Goal: Task Accomplishment & Management: Use online tool/utility

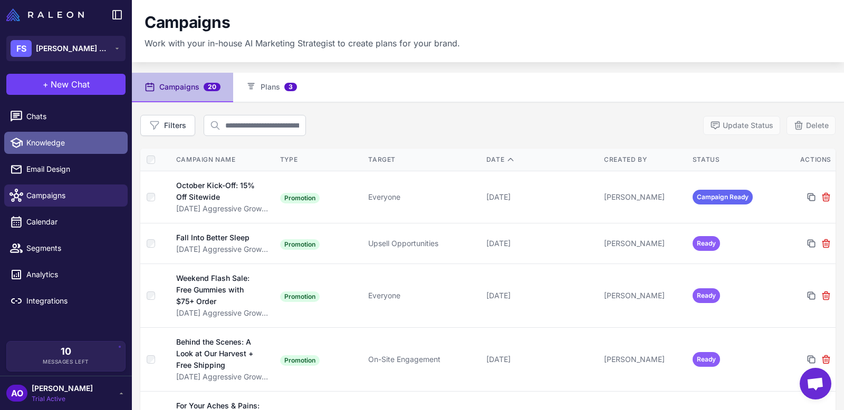
click at [62, 147] on span "Knowledge" at bounding box center [72, 143] width 93 height 12
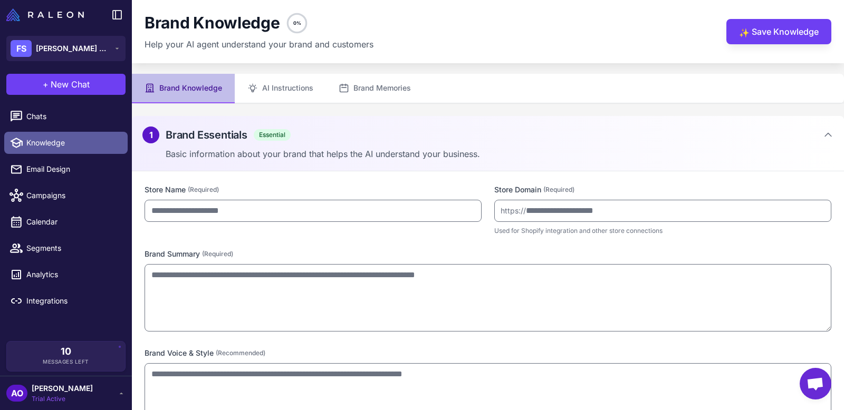
type input "**********"
type textarea "**********"
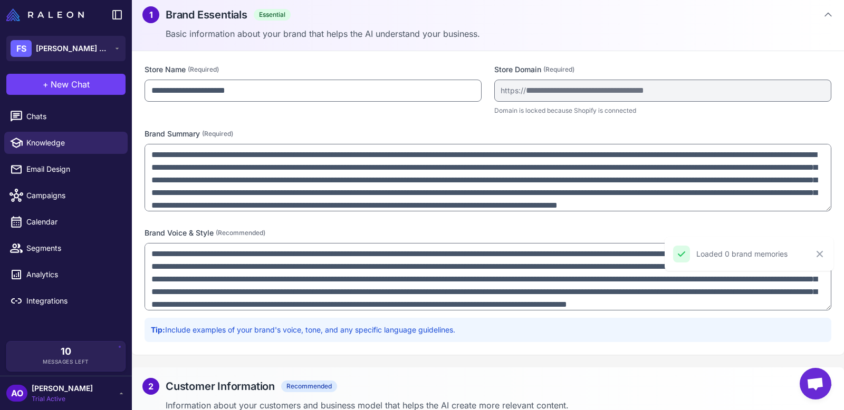
scroll to position [132, 0]
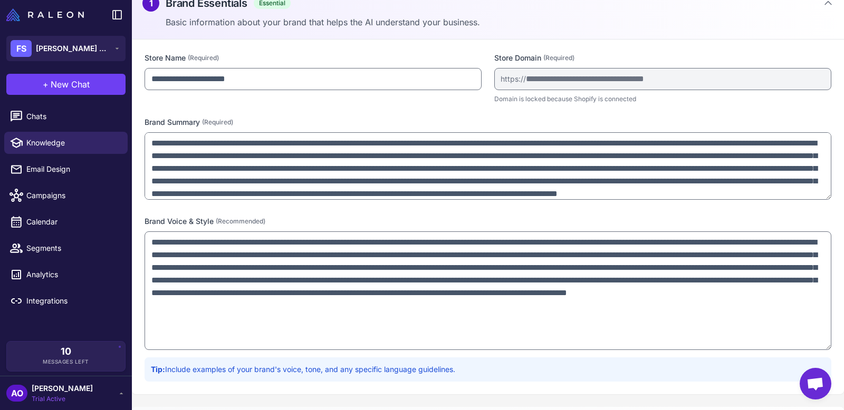
drag, startPoint x: 827, startPoint y: 296, endPoint x: 826, endPoint y: 347, distance: 50.6
click at [825, 348] on textarea "**********" at bounding box center [487, 290] width 687 height 119
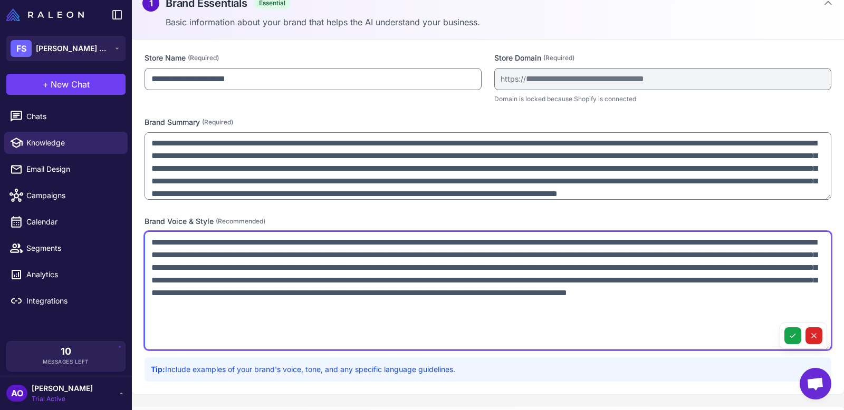
click at [760, 306] on textarea "**********" at bounding box center [487, 290] width 687 height 119
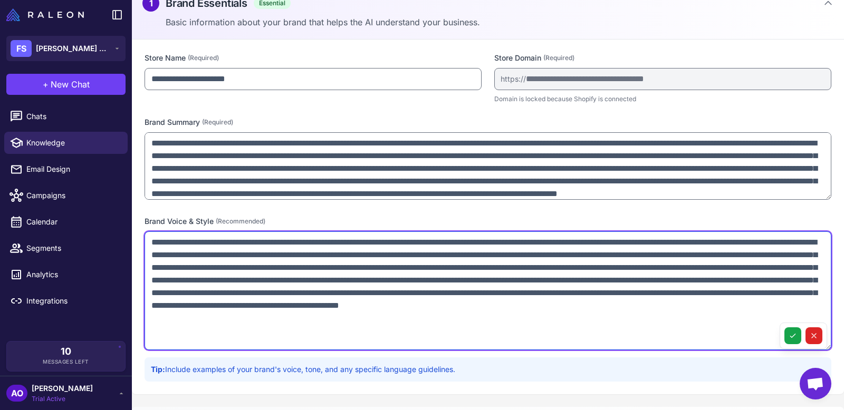
click at [769, 306] on textarea at bounding box center [487, 290] width 687 height 119
drag, startPoint x: 281, startPoint y: 317, endPoint x: 181, endPoint y: 320, distance: 99.7
click at [181, 320] on textarea at bounding box center [487, 290] width 687 height 119
click at [599, 313] on textarea at bounding box center [487, 290] width 687 height 119
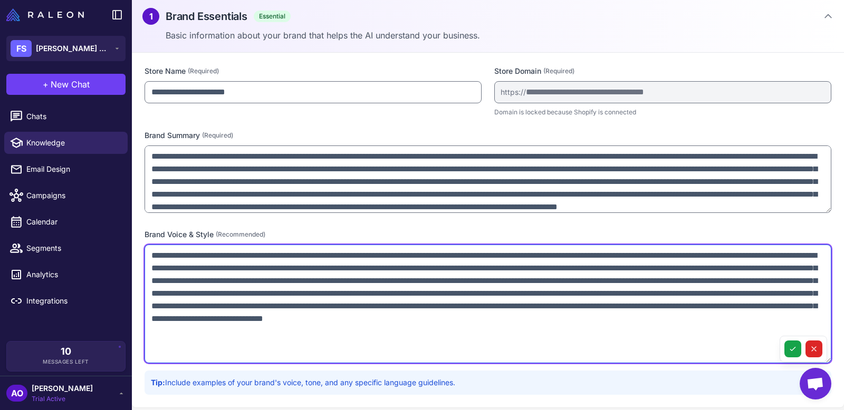
scroll to position [119, 0]
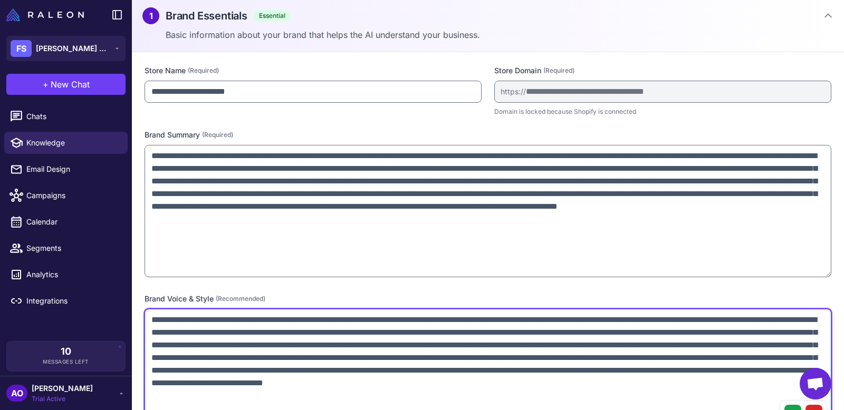
drag, startPoint x: 829, startPoint y: 209, endPoint x: 828, endPoint y: 273, distance: 63.8
click at [828, 273] on textarea "**********" at bounding box center [487, 211] width 687 height 132
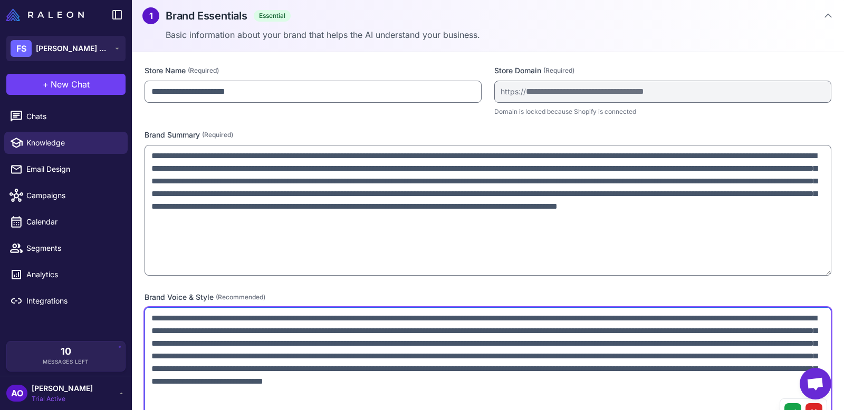
type textarea "**********"
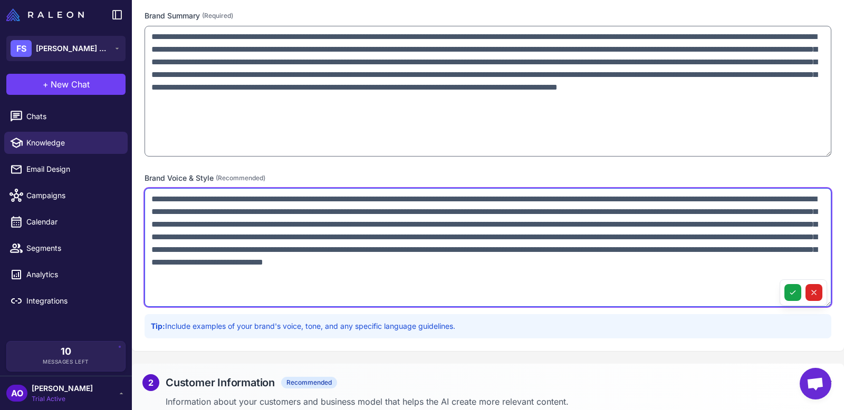
scroll to position [246, 0]
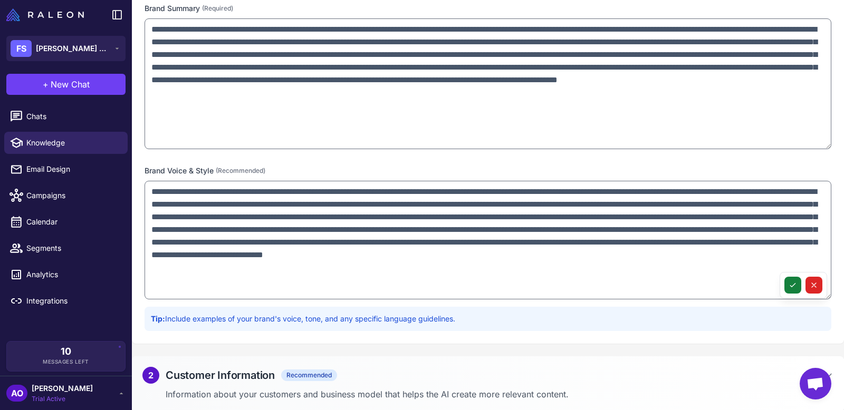
click at [792, 286] on icon at bounding box center [792, 285] width 8 height 8
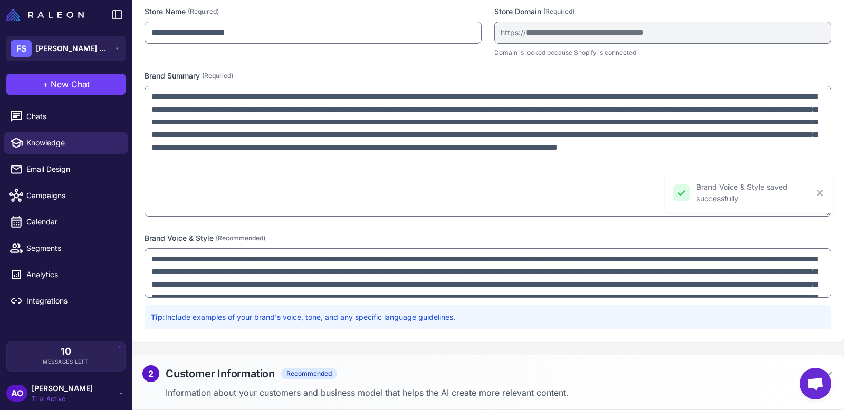
scroll to position [183, 0]
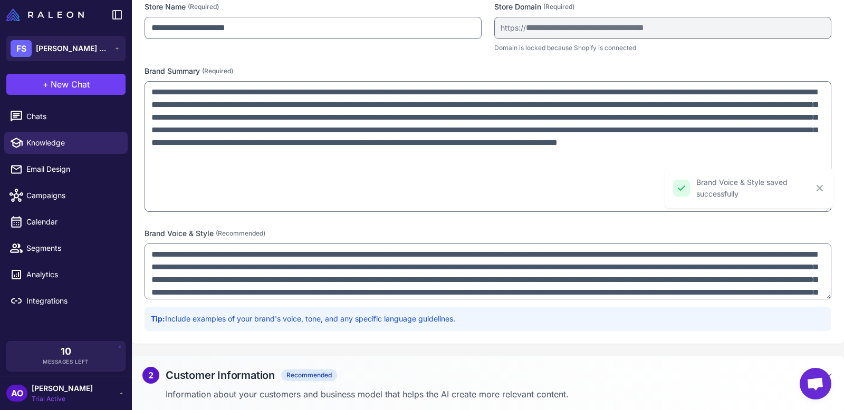
drag, startPoint x: 829, startPoint y: 295, endPoint x: 809, endPoint y: 232, distance: 65.9
click at [809, 232] on div "Brand Voice & Style (Recommended) Tip: Include examples of your brand's voice, …" at bounding box center [487, 279] width 687 height 103
click at [389, 374] on div "2 Customer Information Recommended" at bounding box center [487, 375] width 691 height 17
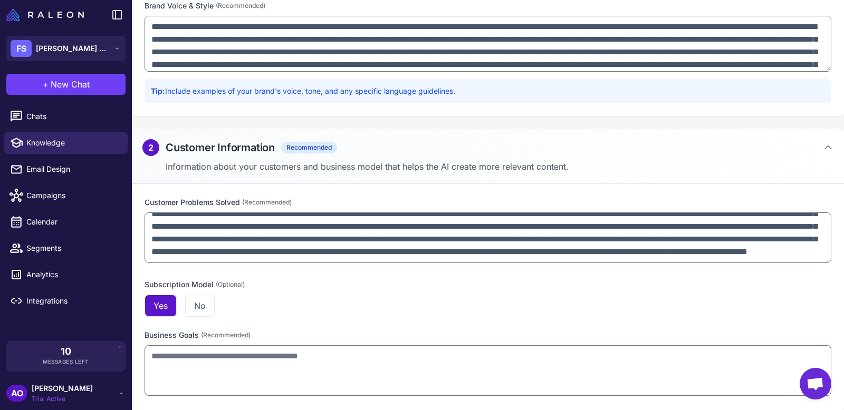
scroll to position [46, 0]
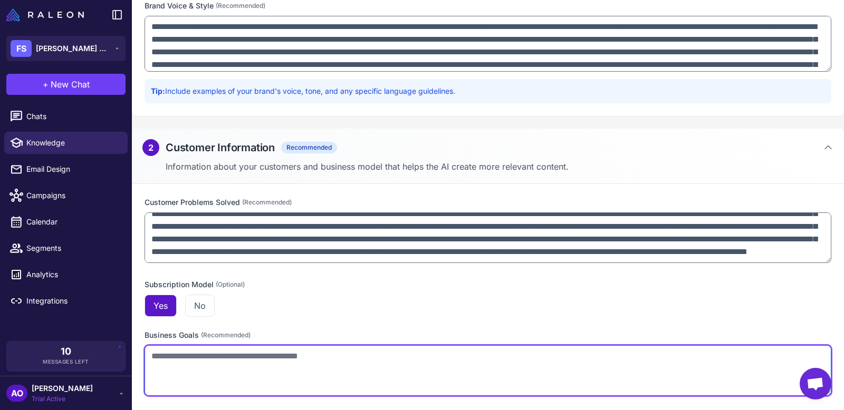
click at [288, 363] on textarea at bounding box center [487, 370] width 687 height 51
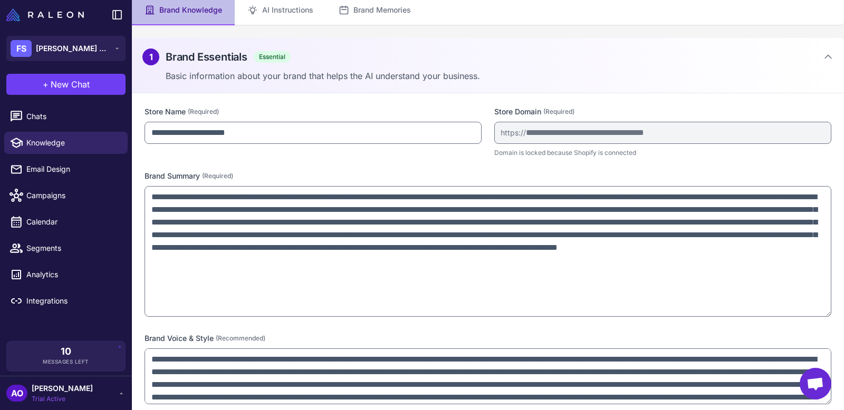
scroll to position [0, 0]
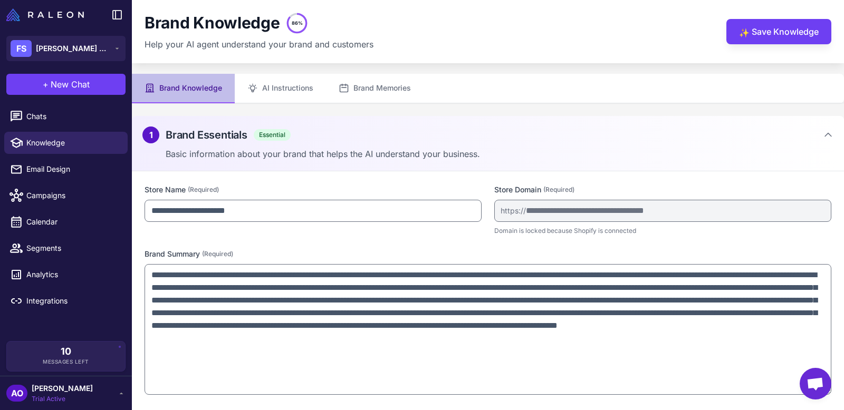
type textarea "**********"
click at [281, 85] on button "AI Instructions" at bounding box center [280, 89] width 91 height 30
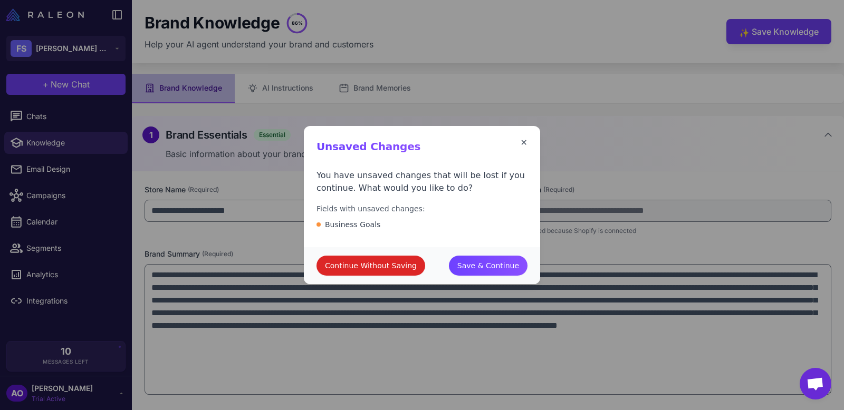
click at [524, 142] on button "✕" at bounding box center [523, 143] width 7 height 13
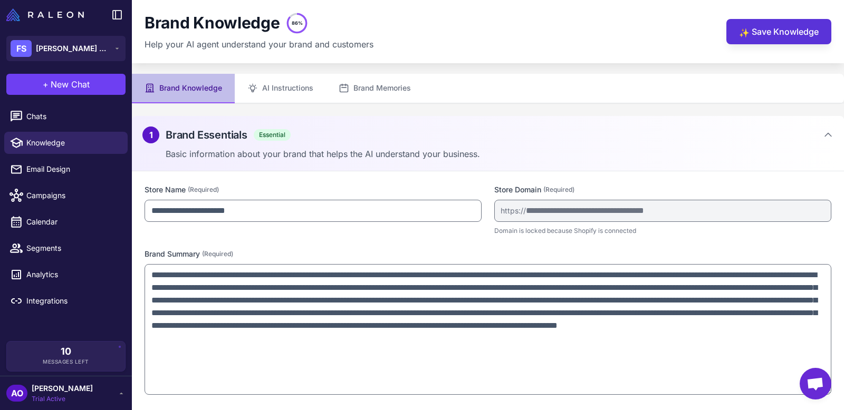
click at [778, 33] on button "✨ Save Knowledge" at bounding box center [778, 31] width 105 height 25
click at [282, 87] on button "AI Instructions" at bounding box center [280, 89] width 91 height 30
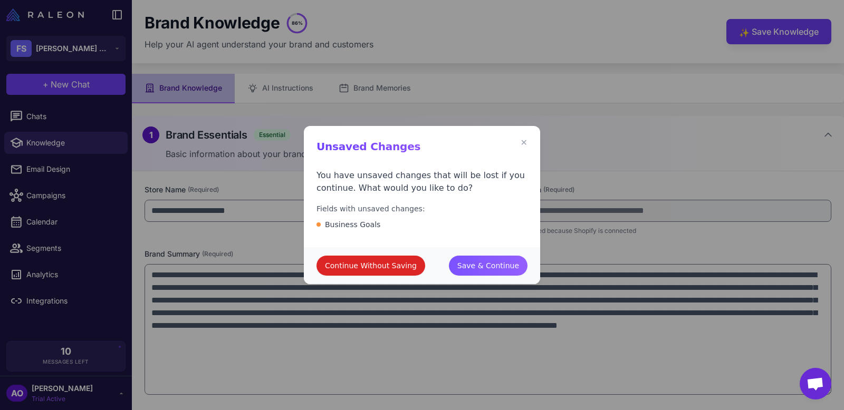
click at [505, 265] on span "Save & Continue" at bounding box center [488, 266] width 62 height 12
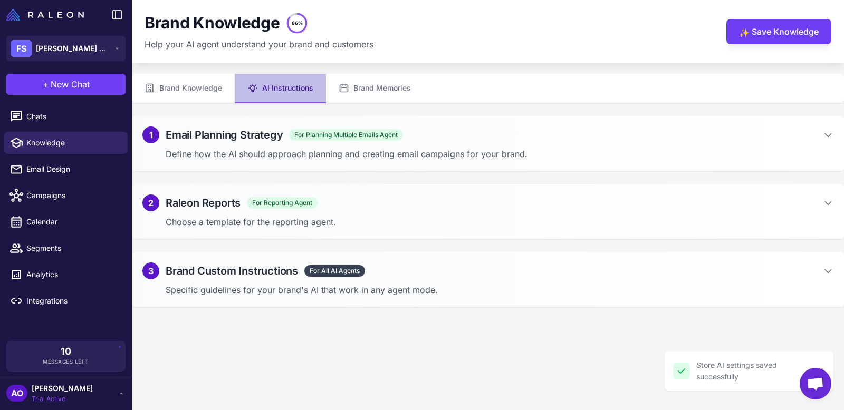
click at [278, 137] on h2 "Email Planning Strategy" at bounding box center [224, 135] width 117 height 16
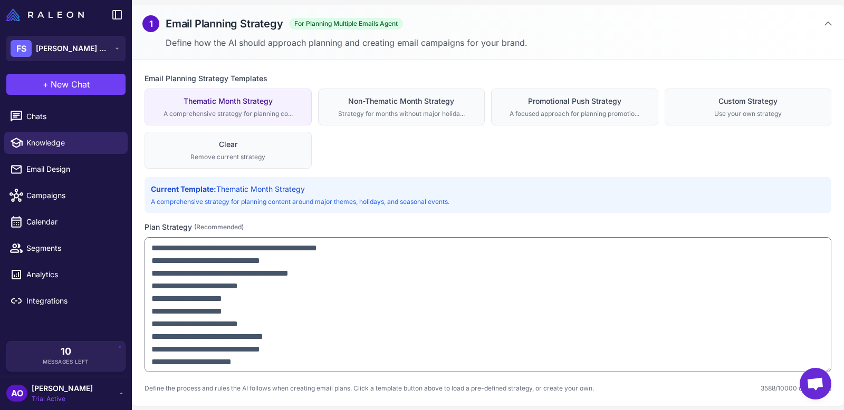
scroll to position [113, 0]
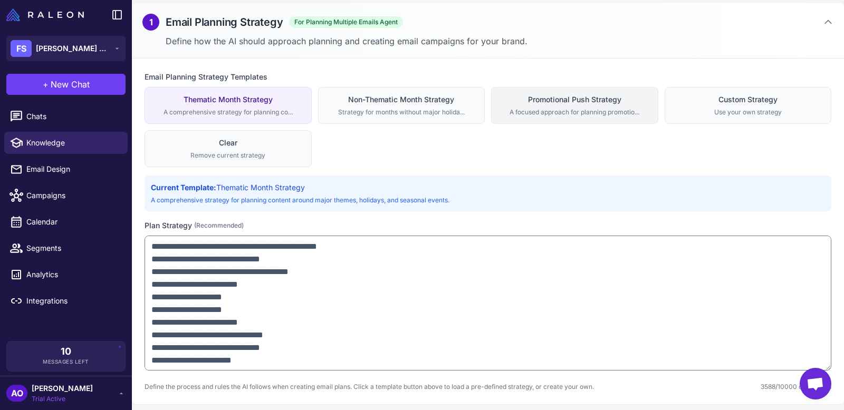
click at [558, 102] on div "Promotional Push Strategy" at bounding box center [574, 100] width 153 height 12
type textarea "**********"
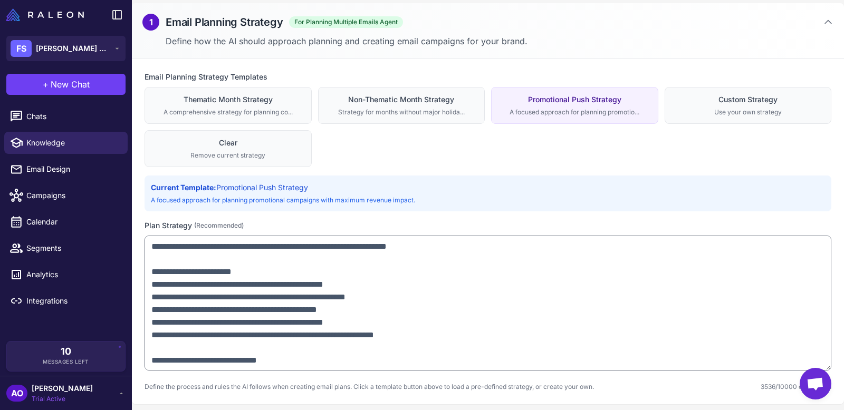
click at [491, 87] on button "Promotional Push Strategy A focused approach for planning promotio..." at bounding box center [574, 105] width 167 height 37
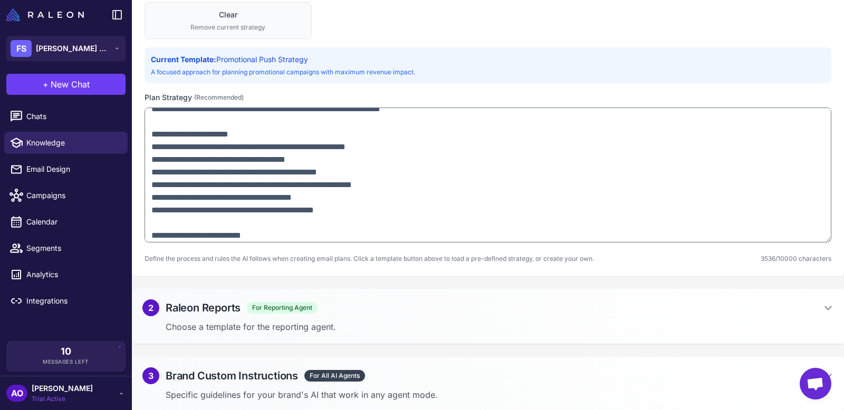
scroll to position [304, 0]
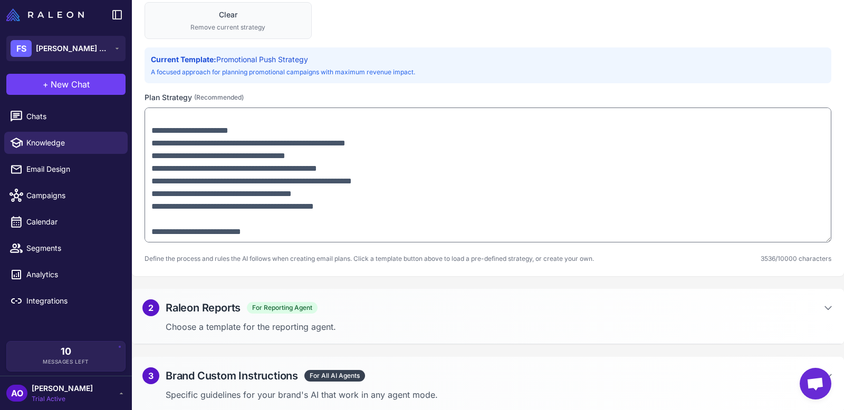
click at [498, 303] on div "2 Raleon Reports For Reporting Agent" at bounding box center [487, 308] width 691 height 17
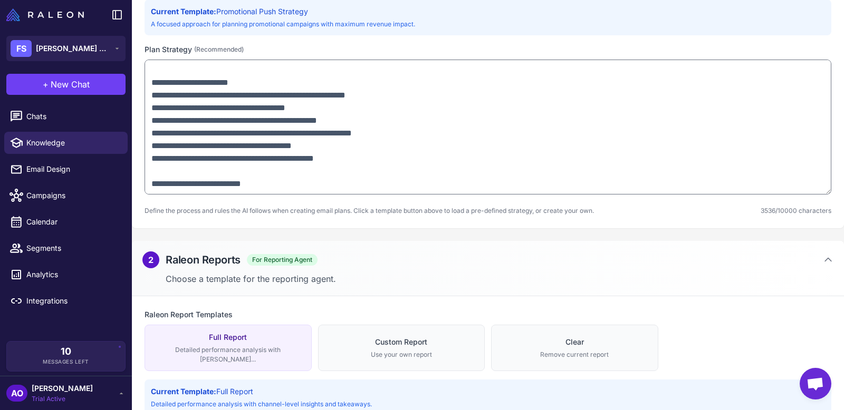
scroll to position [0, 0]
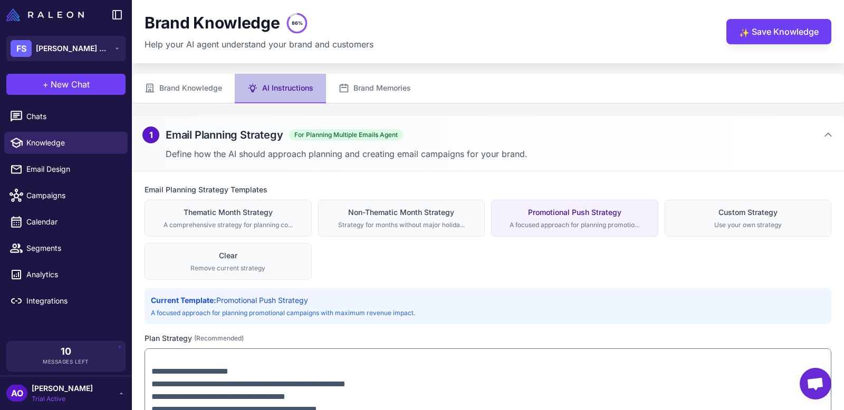
click at [510, 132] on div "1 Email Planning Strategy For Planning Multiple Emails Agent" at bounding box center [487, 135] width 691 height 17
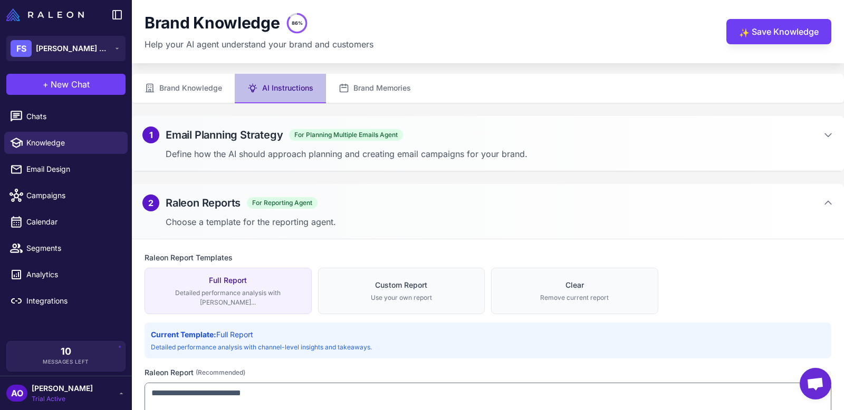
click at [510, 132] on div "1 Email Planning Strategy For Planning Multiple Emails Agent" at bounding box center [487, 135] width 691 height 17
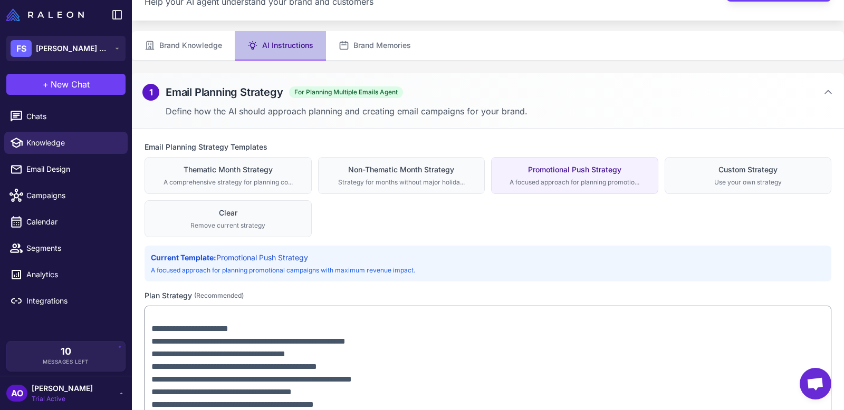
scroll to position [44, 0]
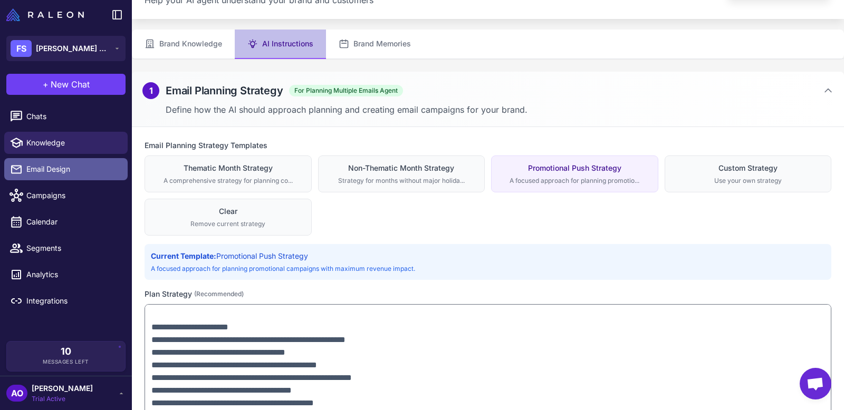
click at [56, 172] on span "Email Design" at bounding box center [72, 169] width 93 height 12
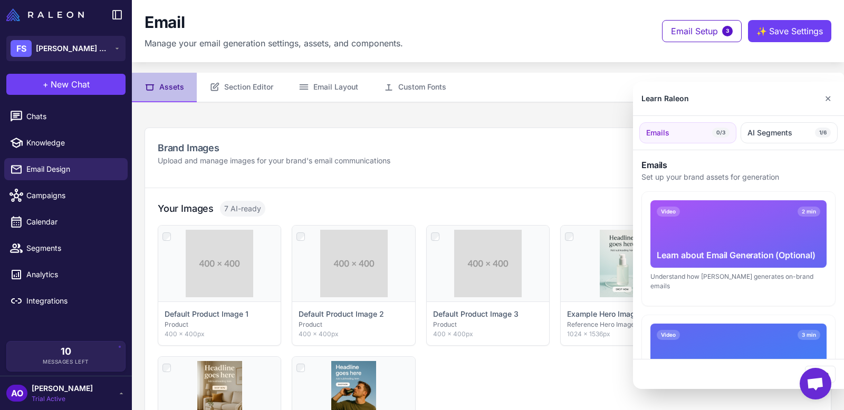
click at [326, 86] on div at bounding box center [422, 205] width 844 height 410
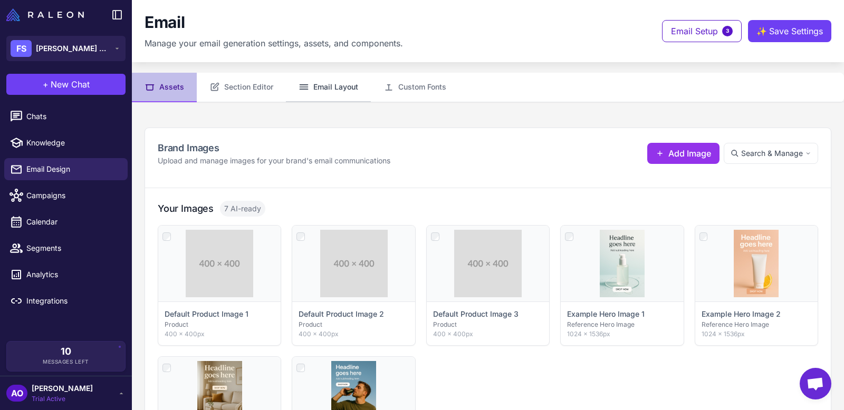
click at [326, 87] on button "Email Layout" at bounding box center [328, 88] width 85 height 30
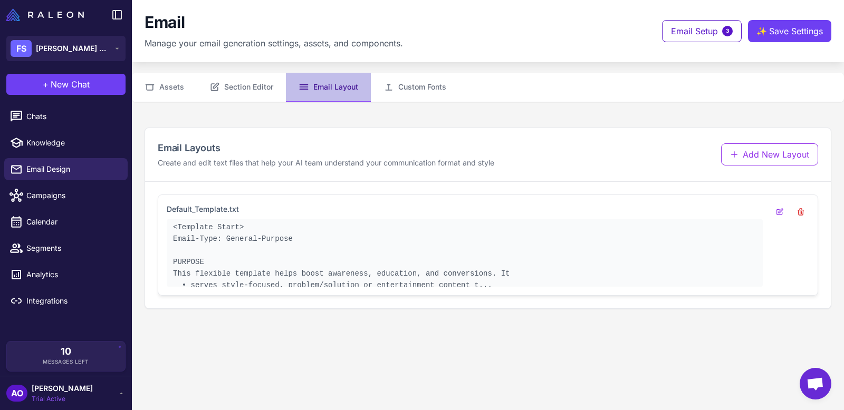
scroll to position [14, 0]
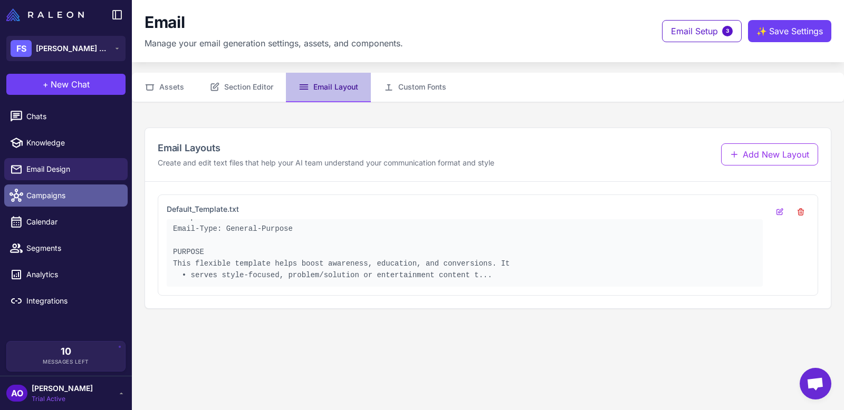
click at [45, 194] on span "Campaigns" at bounding box center [72, 196] width 93 height 12
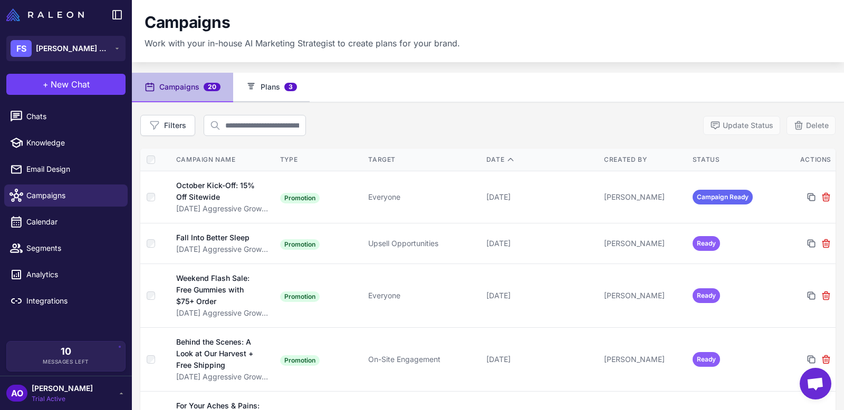
click at [272, 87] on button "Plans 3" at bounding box center [271, 88] width 76 height 30
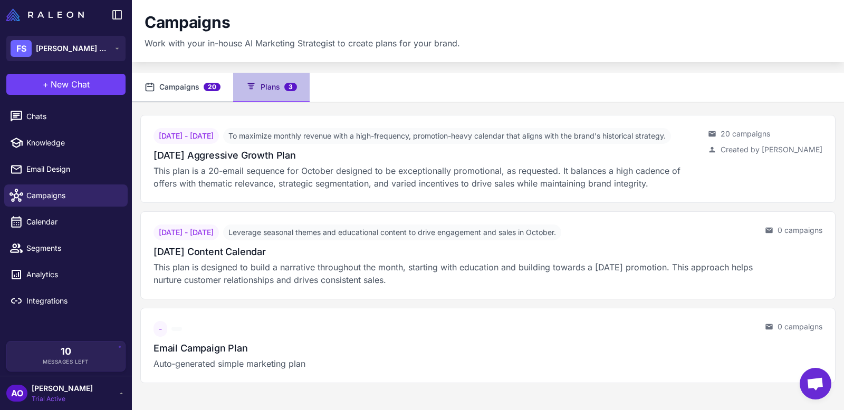
click at [188, 86] on button "Campaigns 20" at bounding box center [182, 88] width 101 height 30
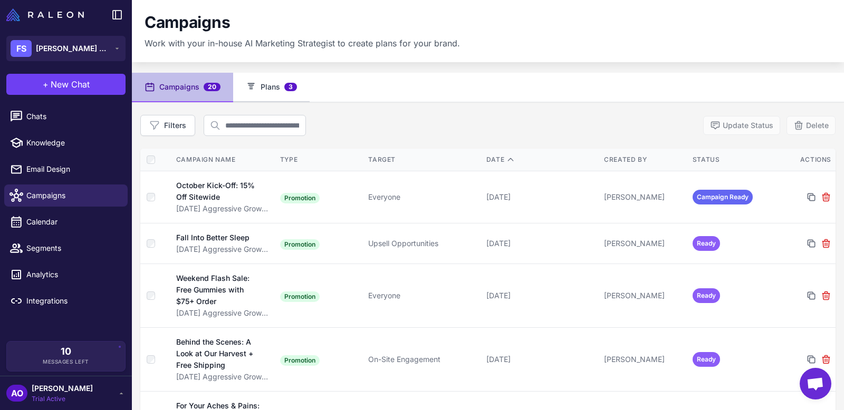
click at [263, 91] on button "Plans 3" at bounding box center [271, 88] width 76 height 30
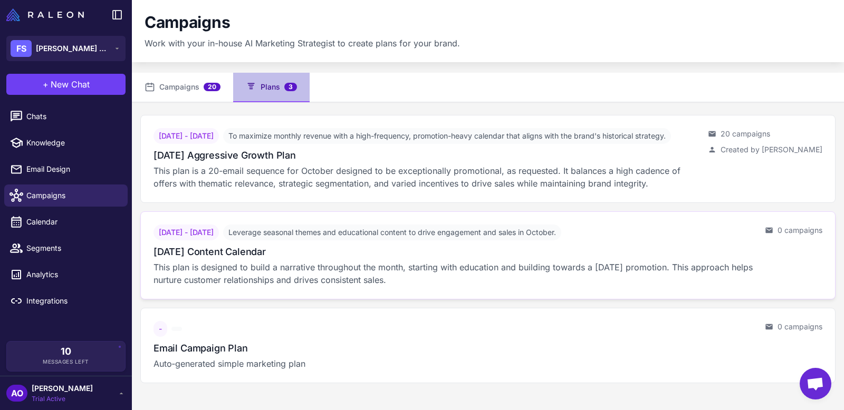
scroll to position [72, 0]
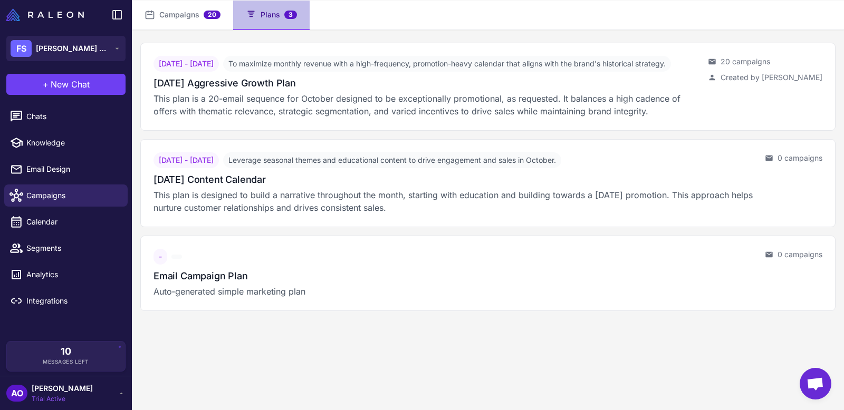
click at [493, 344] on div "Campaigns 20 Plans 3 October 1, 2025 - October 31, 2025 To maximize monthly rev…" at bounding box center [488, 206] width 712 height 410
click at [430, 257] on div "- Email Campaign Plan Auto‑generated simple marketing plan 0 campaigns" at bounding box center [488, 273] width 686 height 66
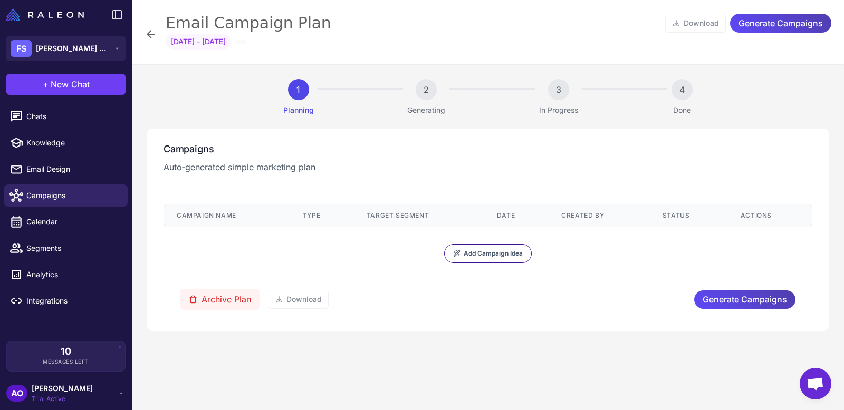
click at [210, 214] on th "Campaign Name" at bounding box center [227, 216] width 126 height 22
click at [307, 213] on th "Type" at bounding box center [322, 216] width 64 height 22
click at [485, 257] on span "Add Campaign Idea" at bounding box center [493, 253] width 59 height 9
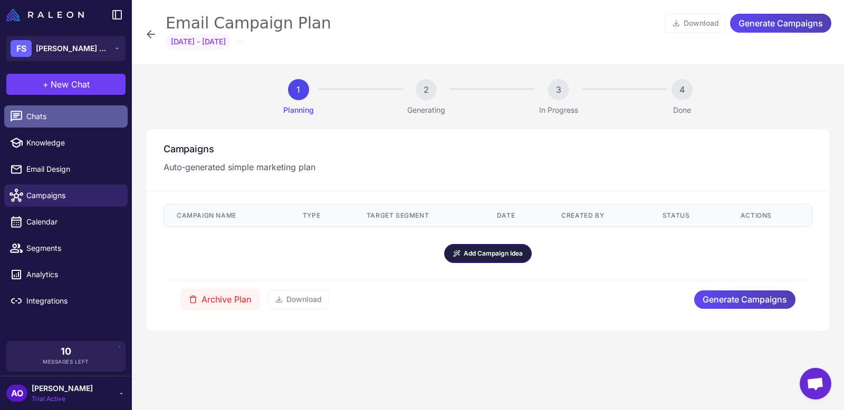
click at [75, 122] on span "Chats" at bounding box center [72, 117] width 93 height 12
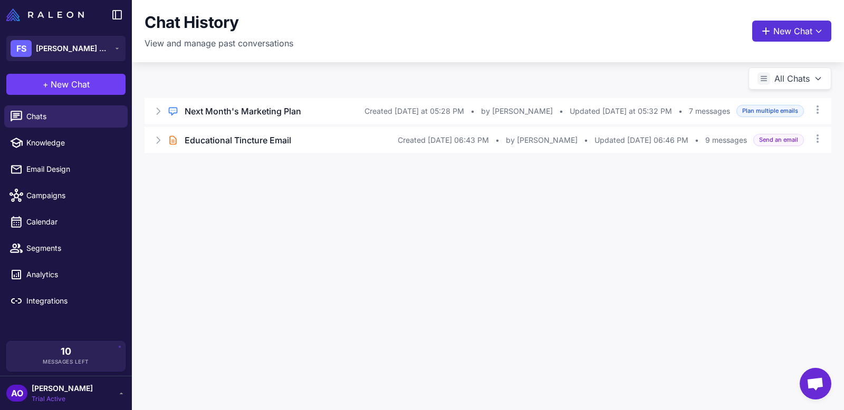
click at [788, 27] on button "New Chat" at bounding box center [791, 31] width 79 height 21
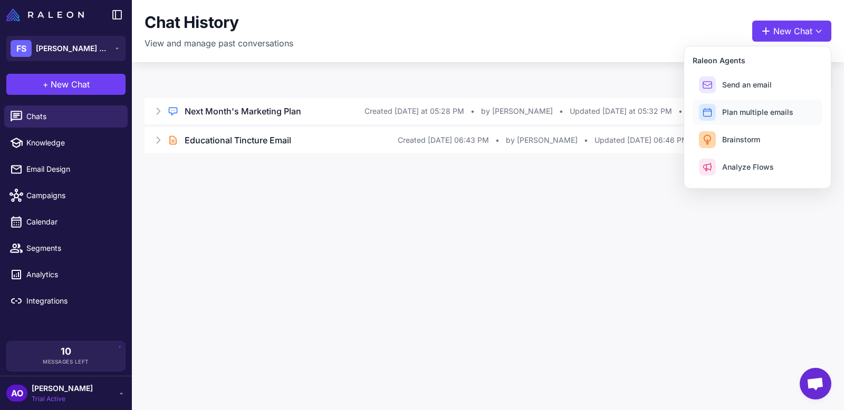
click at [777, 110] on span "Plan multiple emails" at bounding box center [757, 112] width 71 height 11
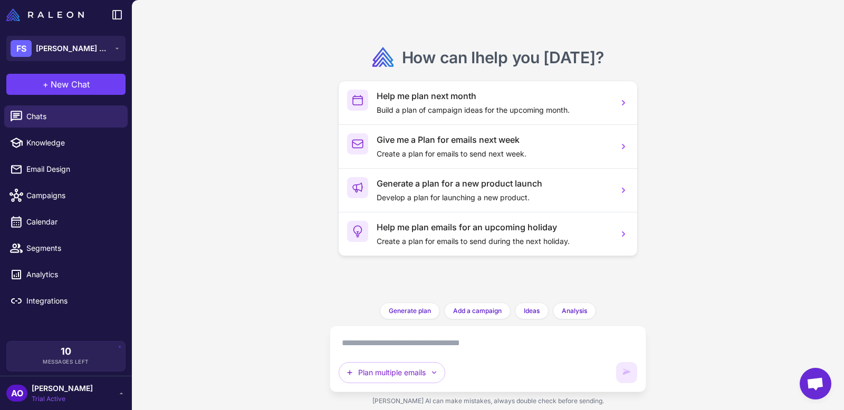
click at [457, 349] on textarea at bounding box center [488, 343] width 298 height 17
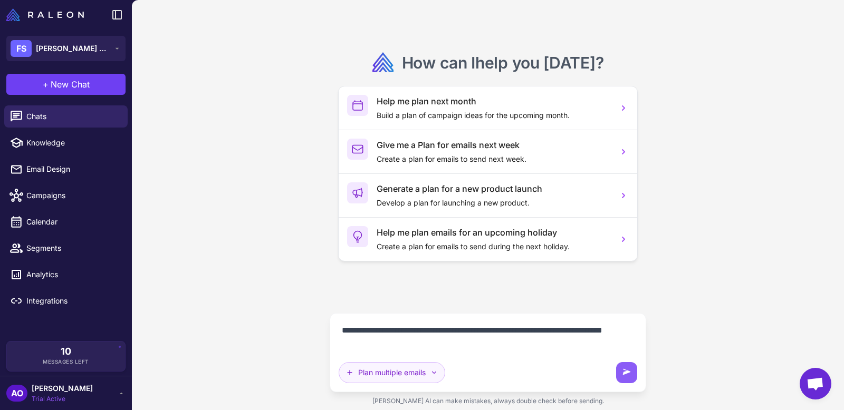
click at [374, 374] on button "Plan multiple emails" at bounding box center [392, 372] width 107 height 21
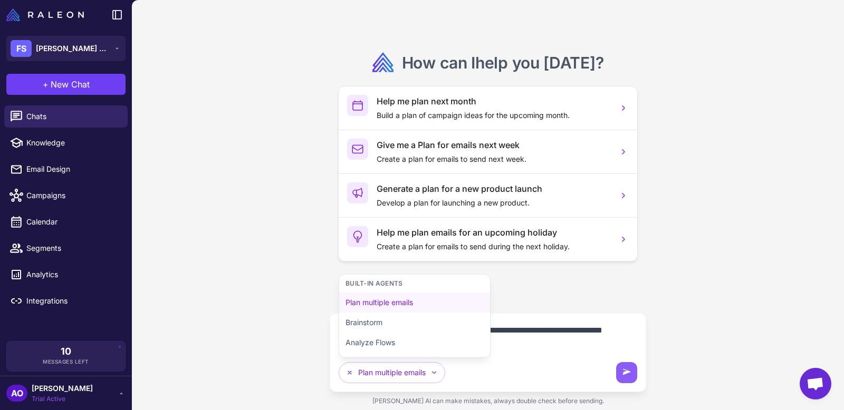
click at [530, 345] on textarea "**********" at bounding box center [488, 337] width 298 height 30
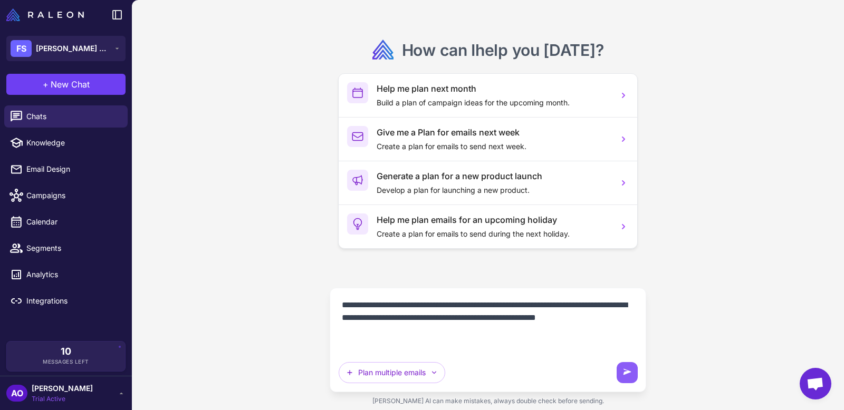
paste textarea "**********"
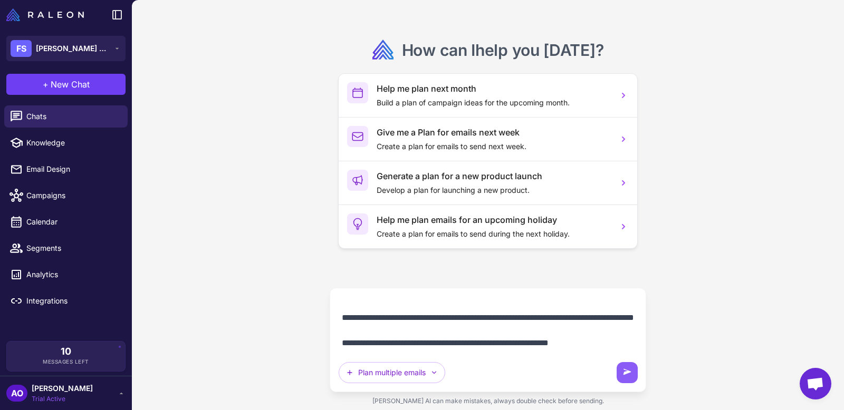
scroll to position [1037, 0]
type textarea "**********"
click at [626, 370] on icon at bounding box center [627, 373] width 11 height 11
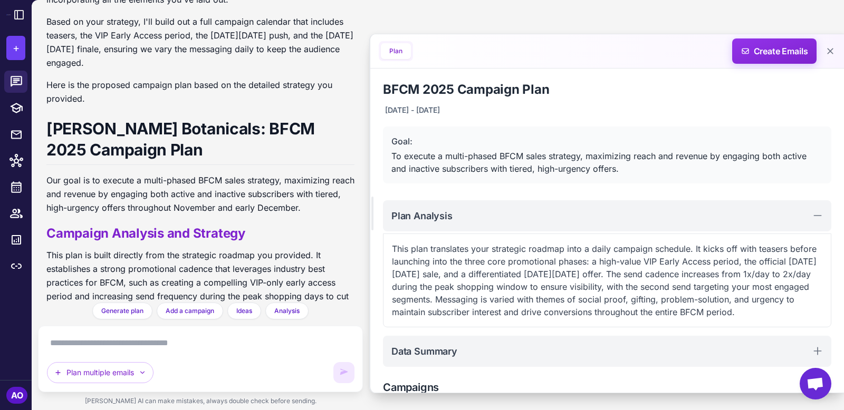
scroll to position [924, 0]
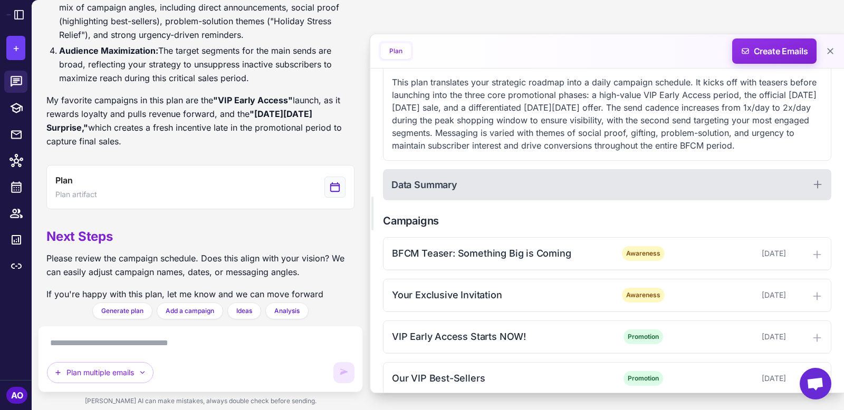
scroll to position [168, 0]
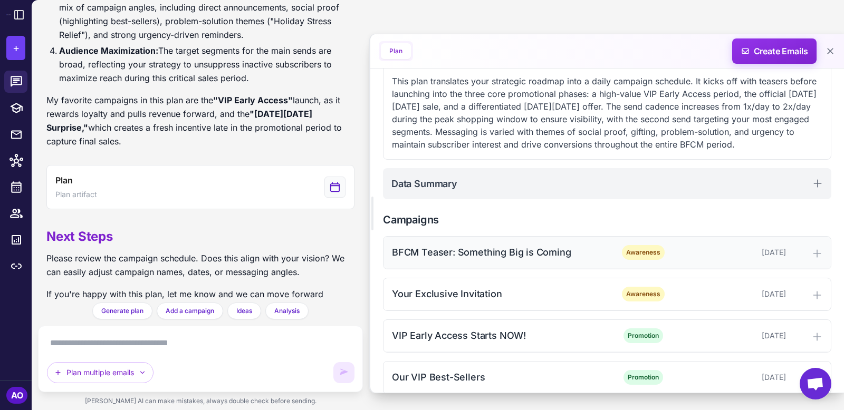
click at [583, 258] on div "BFCM Teaser: Something Big is Coming Awareness [DATE]" at bounding box center [606, 253] width 447 height 32
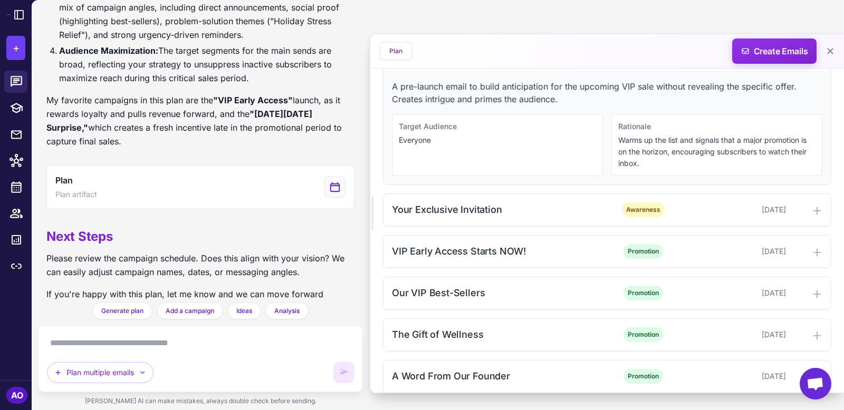
scroll to position [374, 0]
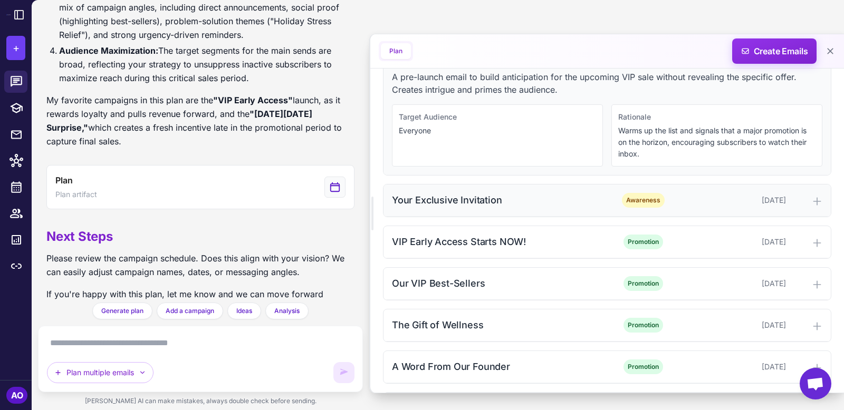
click at [594, 206] on div "Your Exclusive Invitation Awareness [DATE]" at bounding box center [606, 201] width 447 height 32
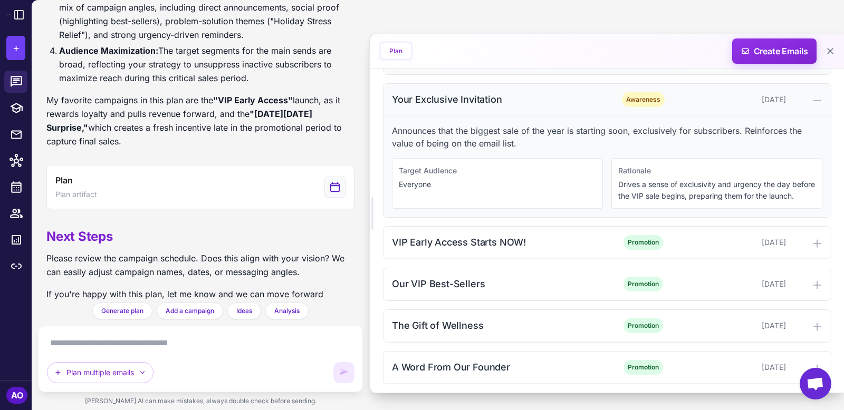
scroll to position [480, 0]
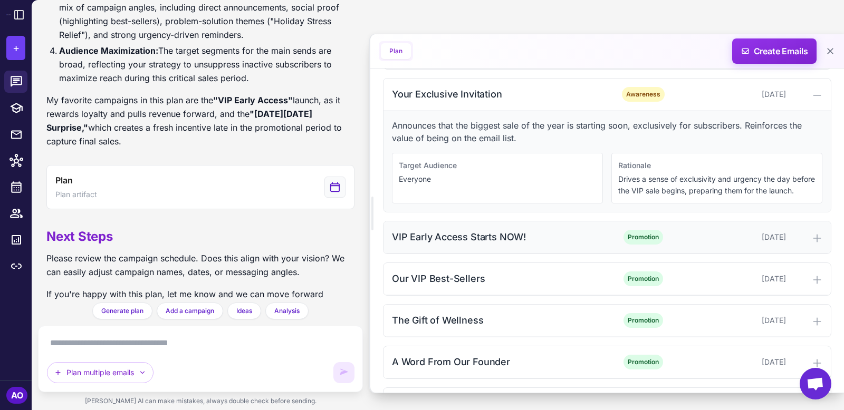
click at [587, 234] on div "VIP Early Access Starts NOW!" at bounding box center [498, 237] width 213 height 14
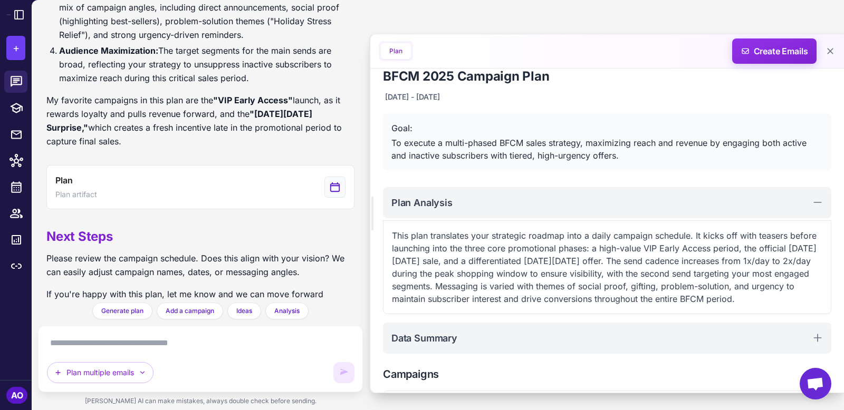
scroll to position [0, 0]
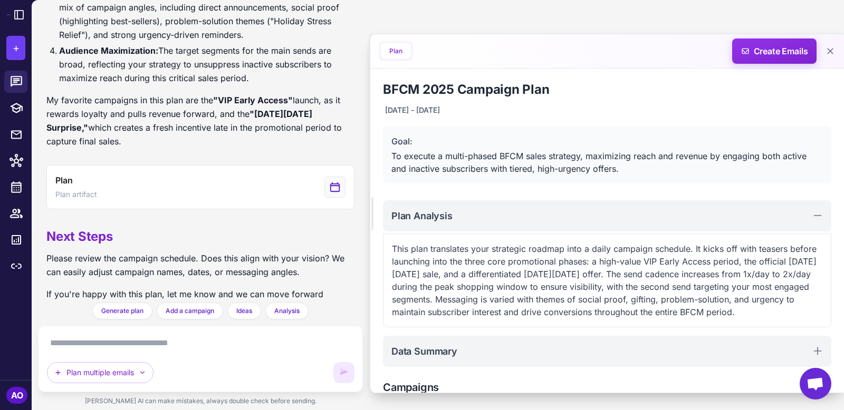
click at [161, 348] on textarea at bounding box center [200, 343] width 307 height 17
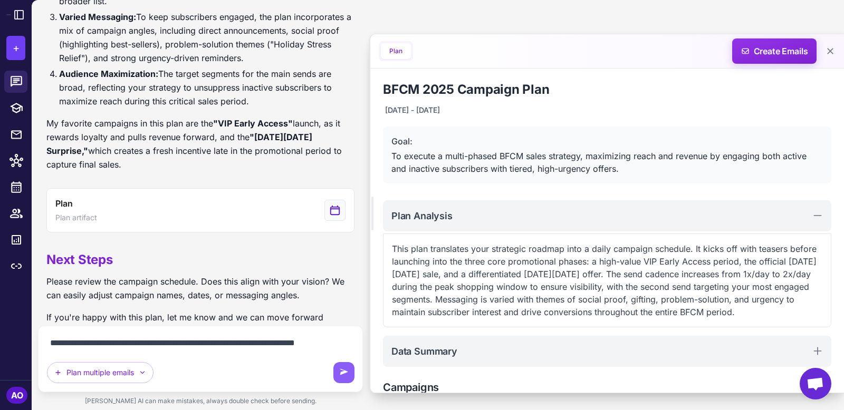
scroll to position [913, 0]
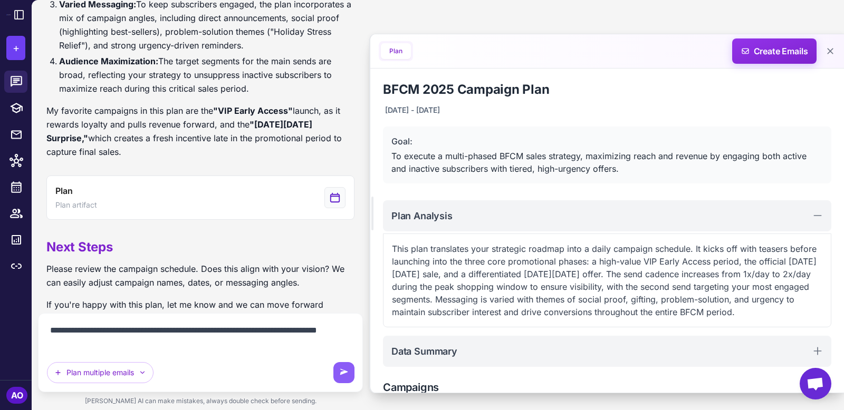
type textarea "**********"
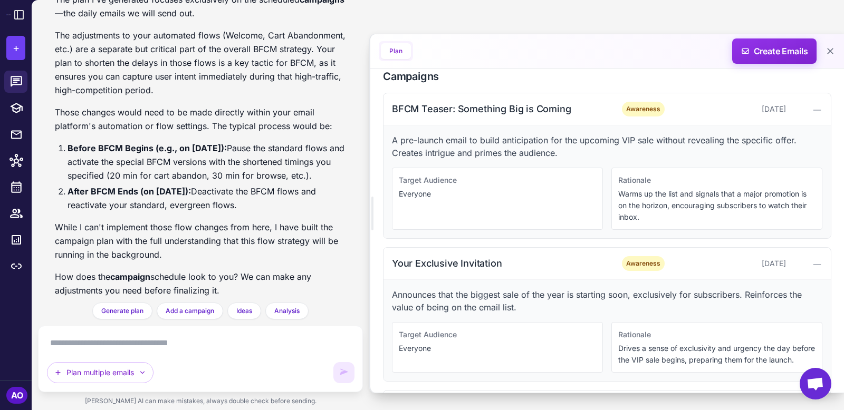
scroll to position [307, 0]
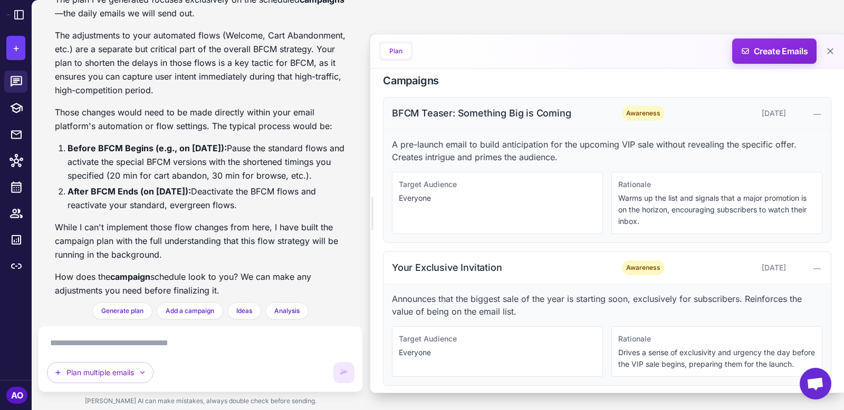
click at [601, 113] on div "BFCM Teaser: Something Big is Coming" at bounding box center [498, 113] width 213 height 14
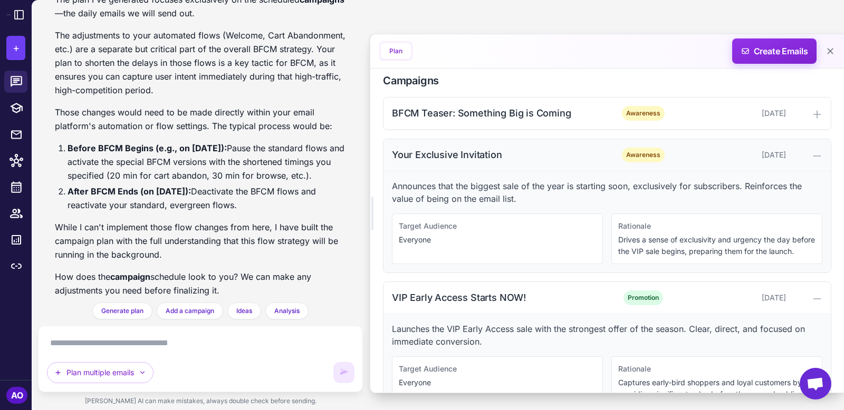
click at [598, 158] on div "Your Exclusive Invitation" at bounding box center [498, 155] width 213 height 14
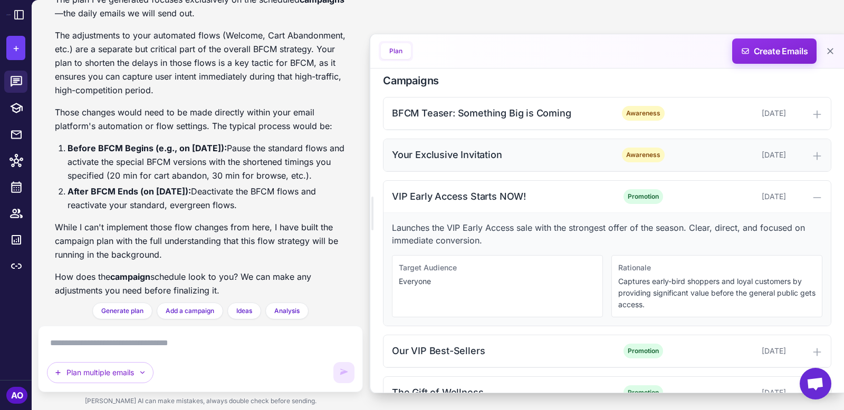
click at [598, 158] on div "Your Exclusive Invitation" at bounding box center [498, 155] width 213 height 14
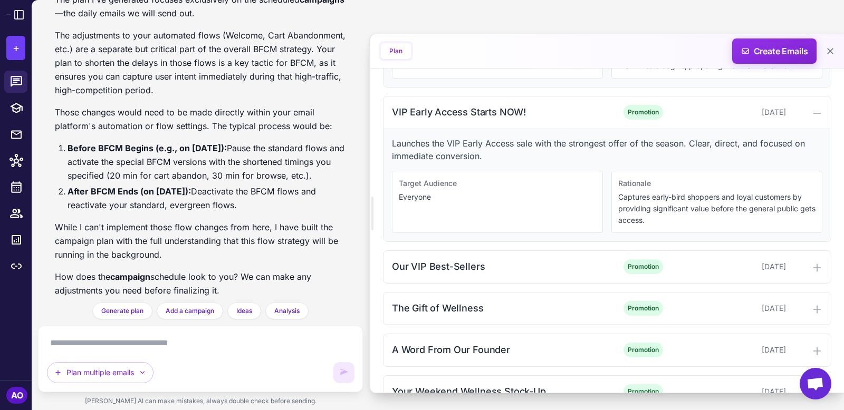
scroll to position [494, 0]
click at [570, 265] on div "Our VIP Best-Sellers" at bounding box center [498, 265] width 213 height 14
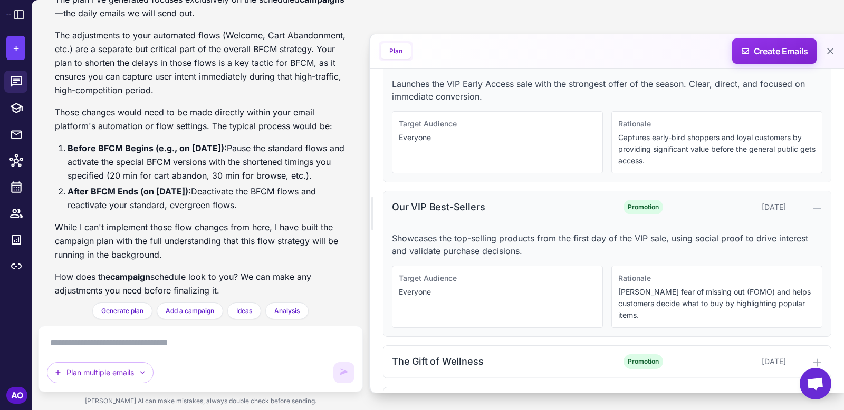
scroll to position [556, 0]
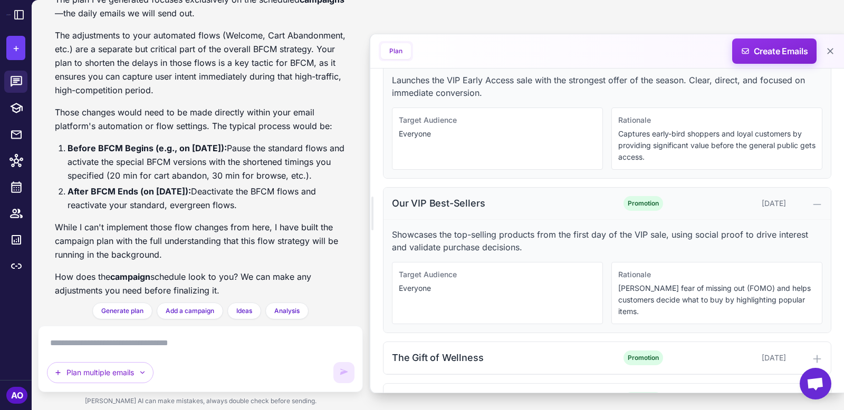
click at [543, 206] on div "Our VIP Best-Sellers" at bounding box center [498, 203] width 213 height 14
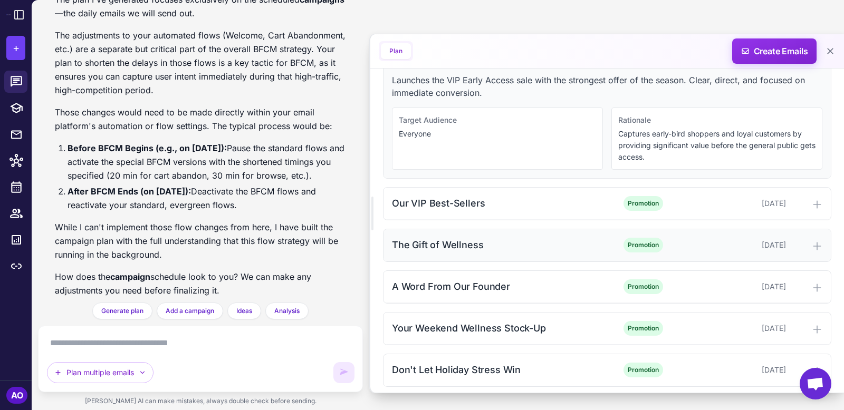
click at [570, 250] on div "The Gift of Wellness Promotion [DATE]" at bounding box center [606, 245] width 447 height 32
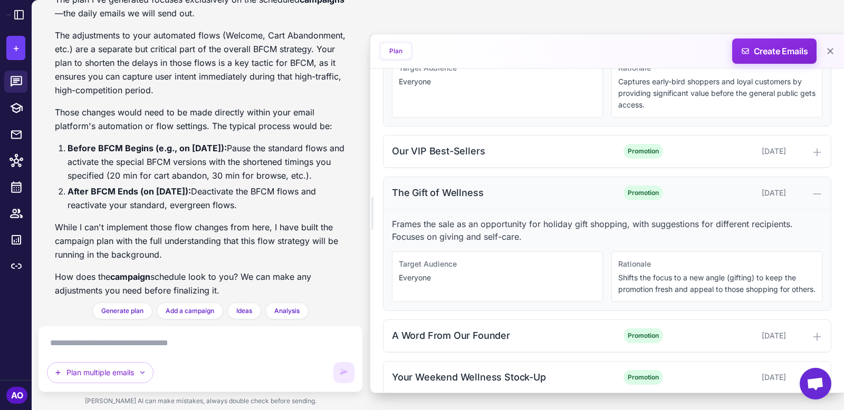
scroll to position [609, 0]
click at [557, 190] on div "The Gift of Wellness" at bounding box center [498, 192] width 213 height 14
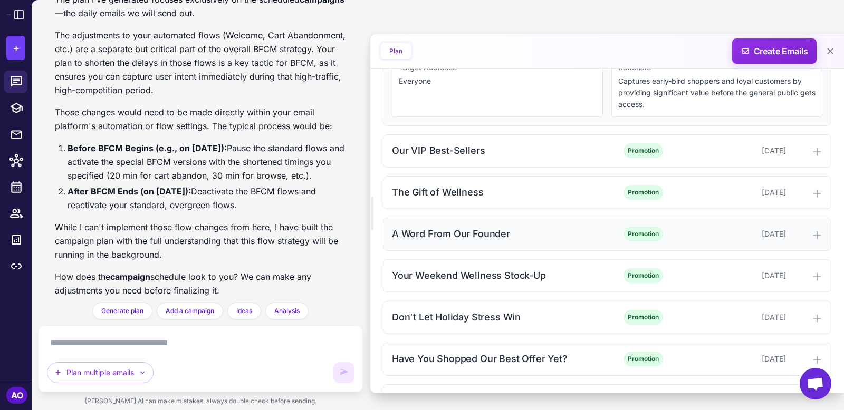
click at [576, 237] on div "A Word From Our Founder Promotion [DATE]" at bounding box center [606, 234] width 447 height 32
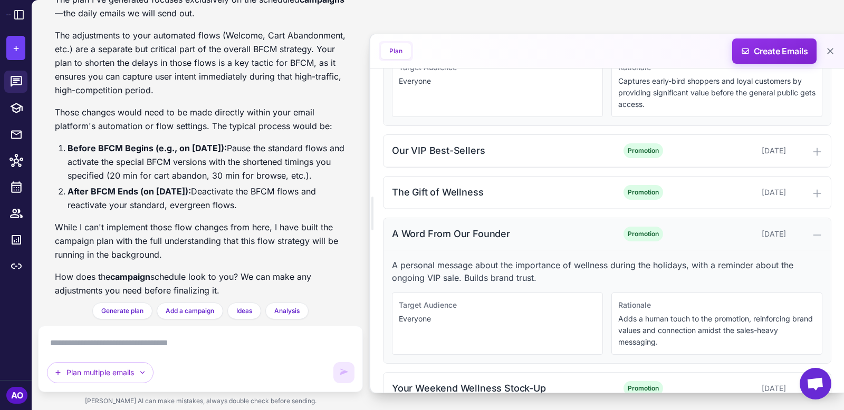
click at [575, 227] on div "A Word From Our Founder" at bounding box center [498, 234] width 213 height 14
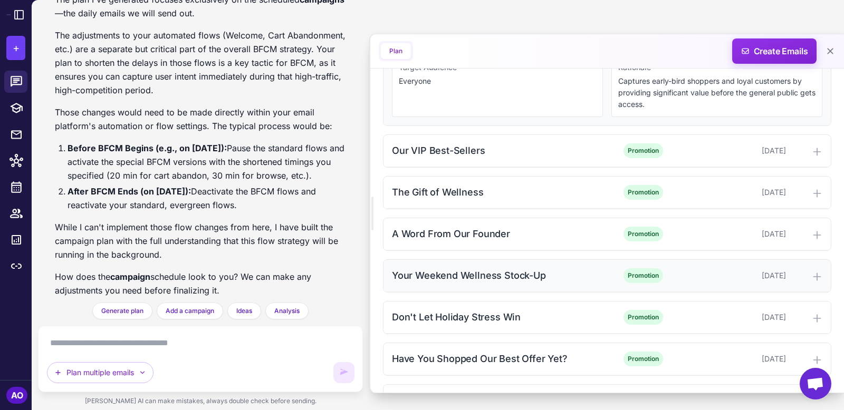
click at [583, 272] on div "Your Weekend Wellness Stock-Up" at bounding box center [498, 275] width 213 height 14
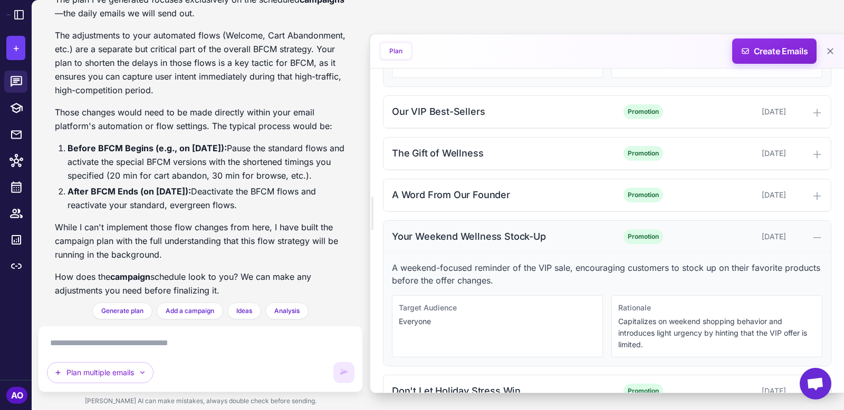
scroll to position [650, 0]
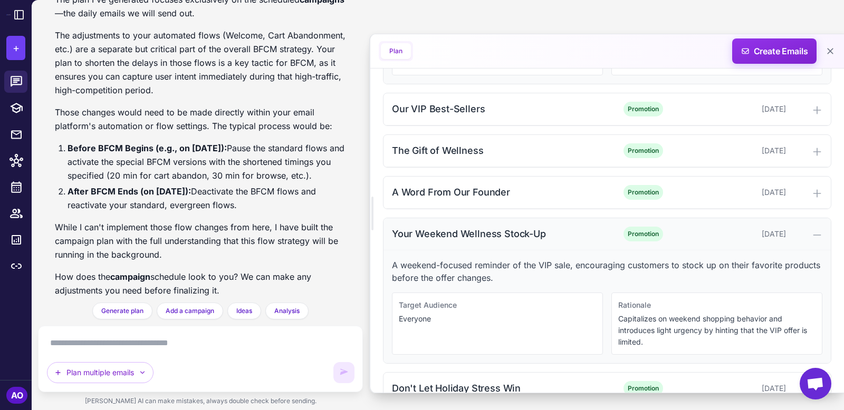
click at [590, 234] on div "Your Weekend Wellness Stock-Up" at bounding box center [498, 234] width 213 height 14
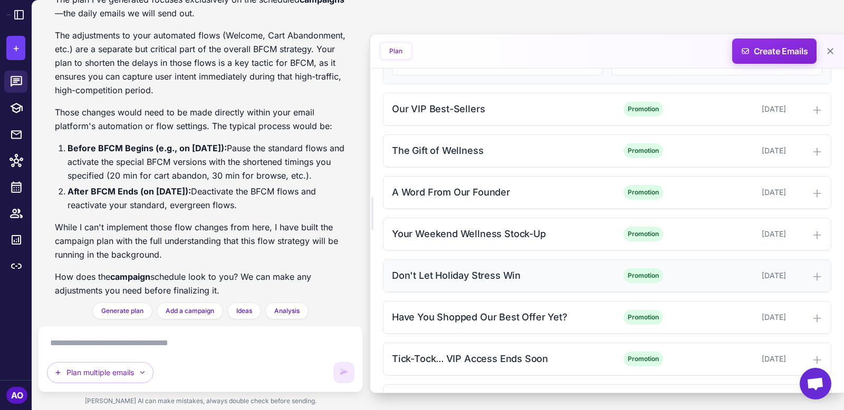
click at [591, 269] on div "Don't Let Holiday Stress Win" at bounding box center [498, 275] width 213 height 14
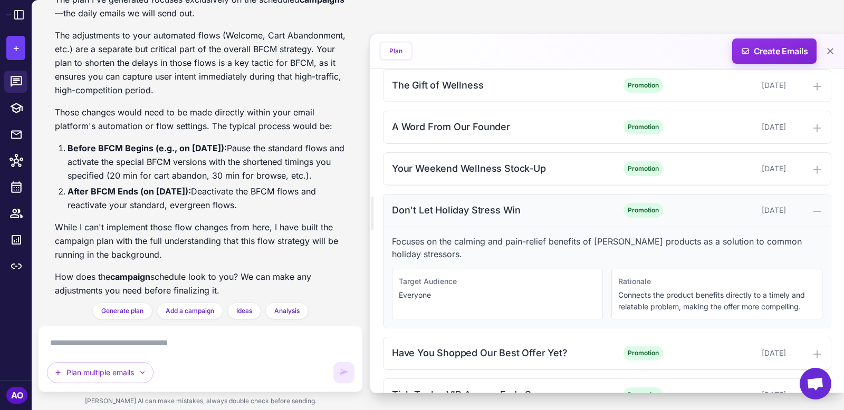
scroll to position [718, 0]
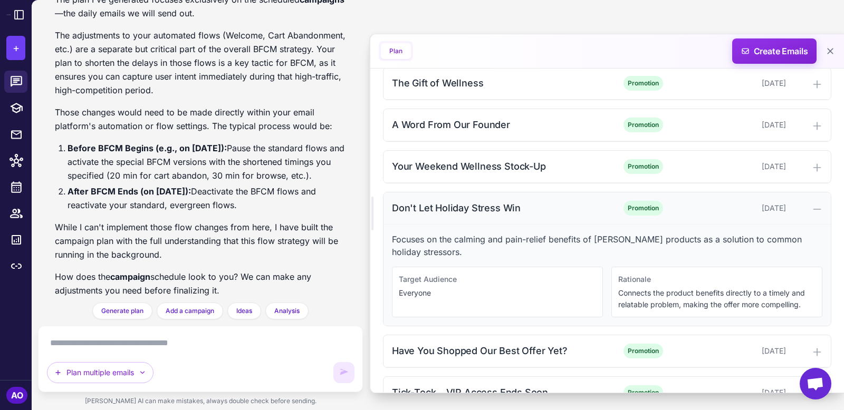
click at [581, 201] on div "Don't Let Holiday Stress Win" at bounding box center [498, 208] width 213 height 14
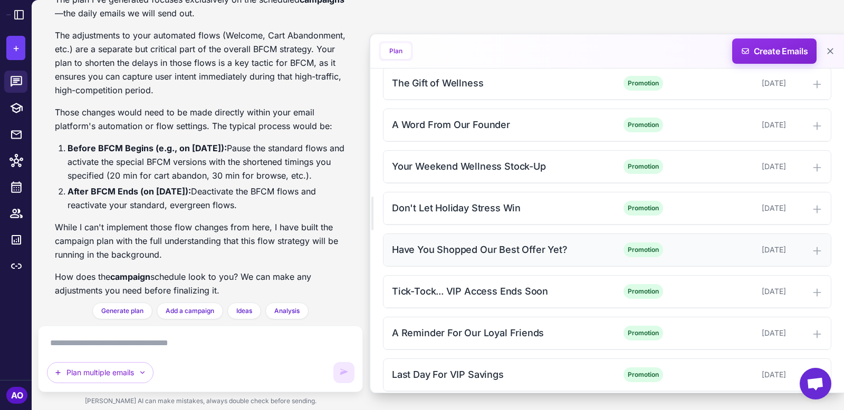
click at [586, 252] on div "Have You Shopped Our Best Offer Yet? Promotion [DATE]" at bounding box center [606, 250] width 447 height 32
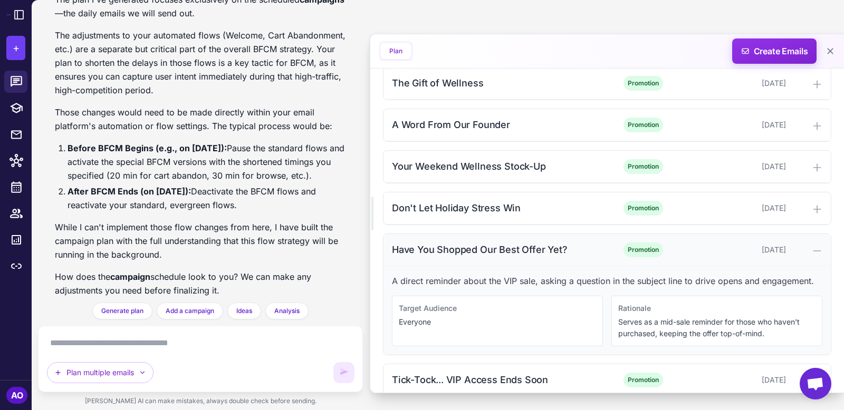
click at [588, 247] on div "Have You Shopped Our Best Offer Yet?" at bounding box center [498, 250] width 213 height 14
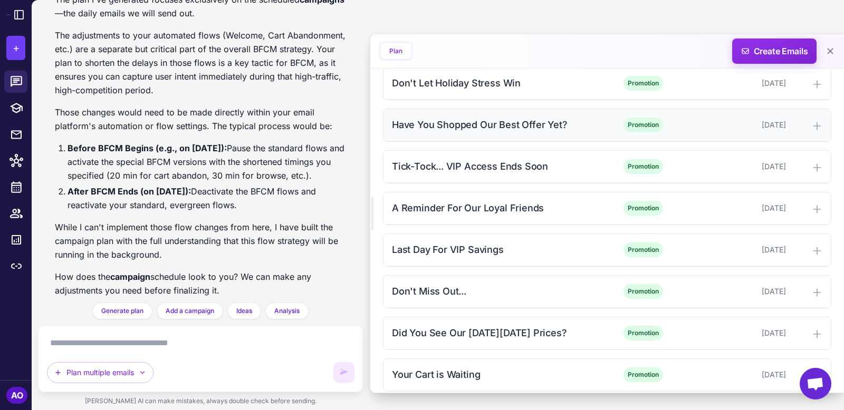
scroll to position [845, 0]
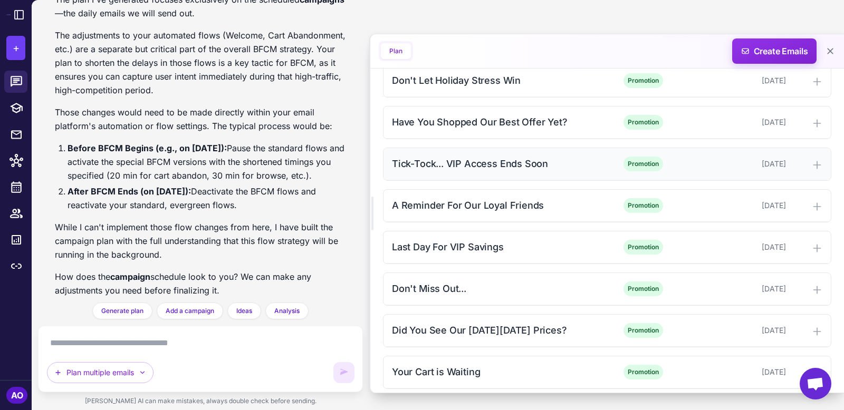
click at [581, 159] on div "Tick-Tock... VIP Access Ends Soon" at bounding box center [498, 164] width 213 height 14
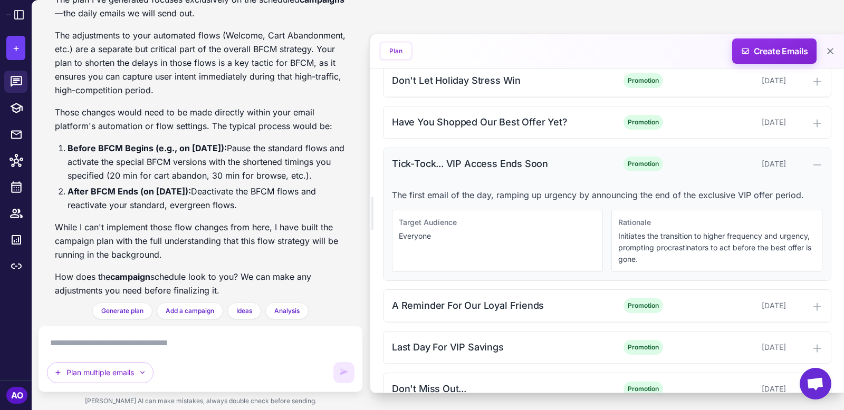
click at [581, 160] on div "Tick-Tock... VIP Access Ends Soon" at bounding box center [498, 164] width 213 height 14
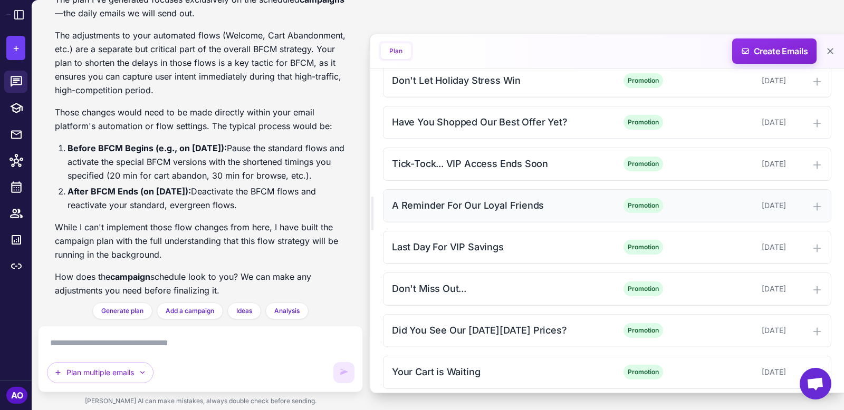
click at [592, 201] on div "A Reminder For Our Loyal Friends" at bounding box center [498, 205] width 213 height 14
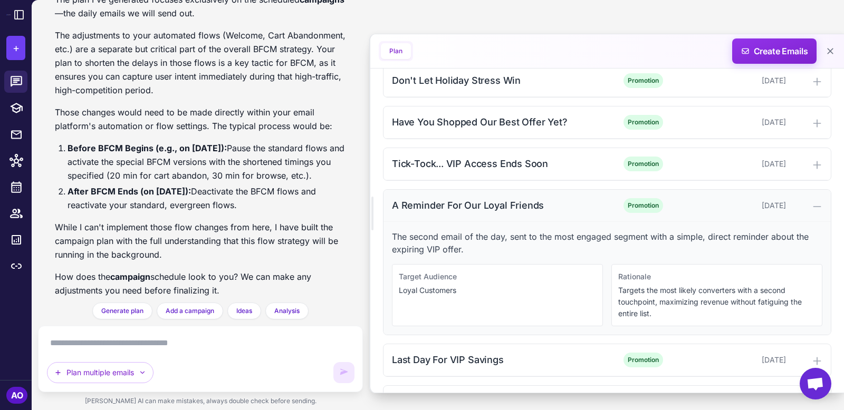
click at [587, 198] on div "A Reminder For Our Loyal Friends" at bounding box center [498, 205] width 213 height 14
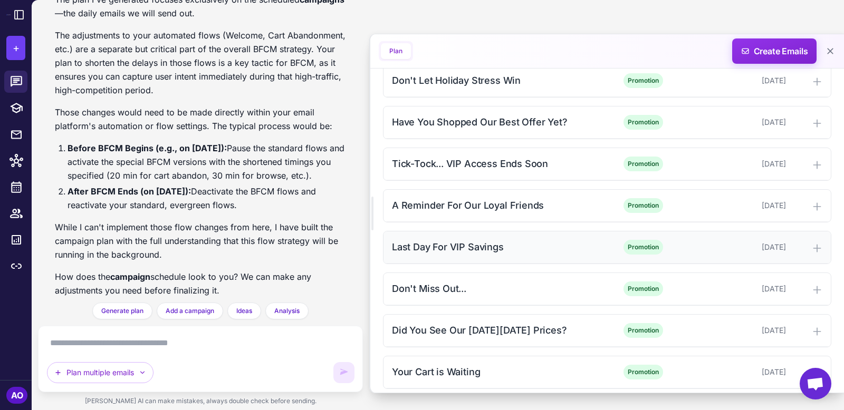
click at [596, 240] on div "Last Day For VIP Savings" at bounding box center [498, 247] width 213 height 14
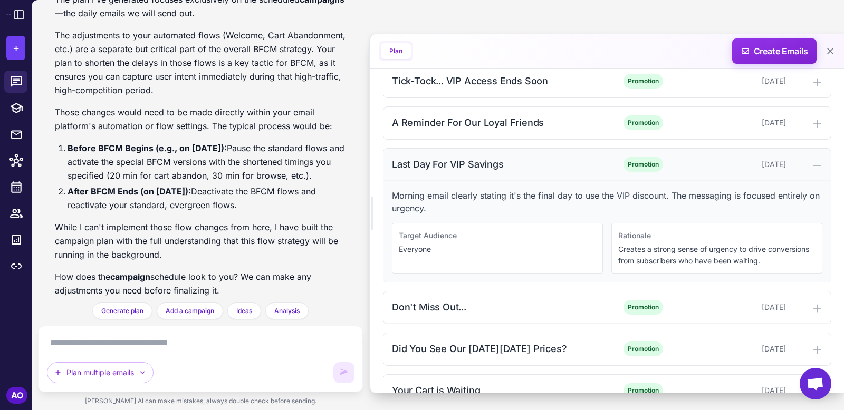
scroll to position [939, 0]
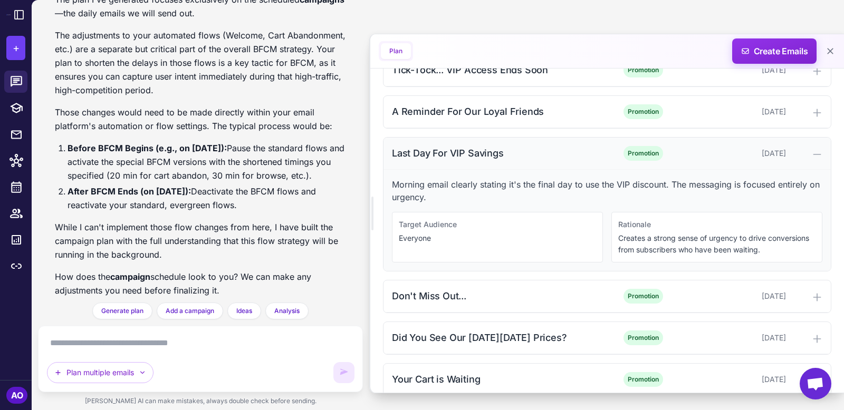
click at [570, 148] on div "Last Day For VIP Savings" at bounding box center [498, 153] width 213 height 14
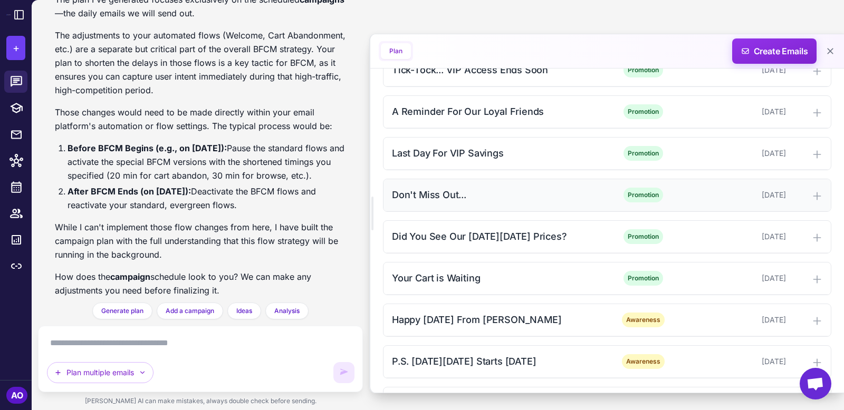
click at [585, 188] on div "Don't Miss Out..." at bounding box center [498, 195] width 213 height 14
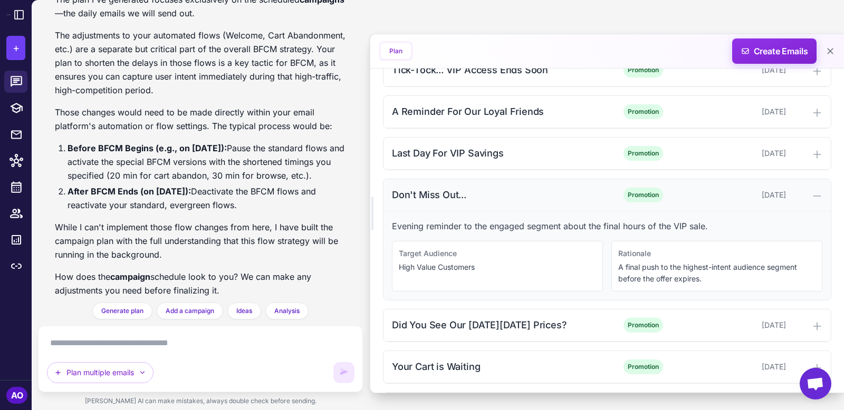
click at [585, 188] on div "Don't Miss Out..." at bounding box center [498, 195] width 213 height 14
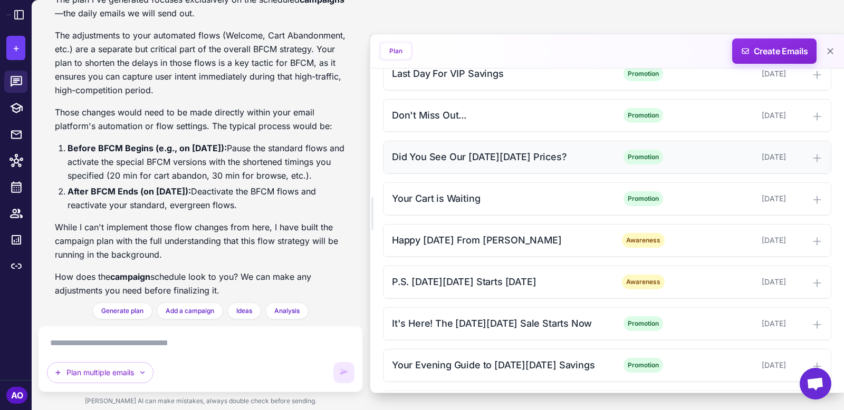
scroll to position [1022, 0]
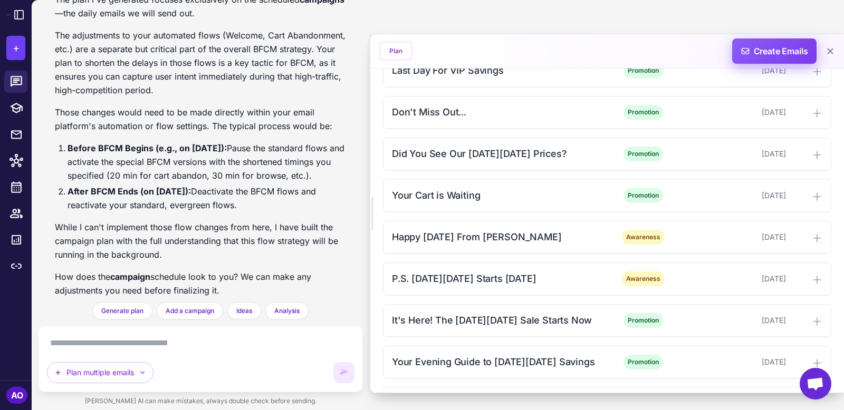
click at [775, 46] on span "Create Emails" at bounding box center [774, 50] width 92 height 25
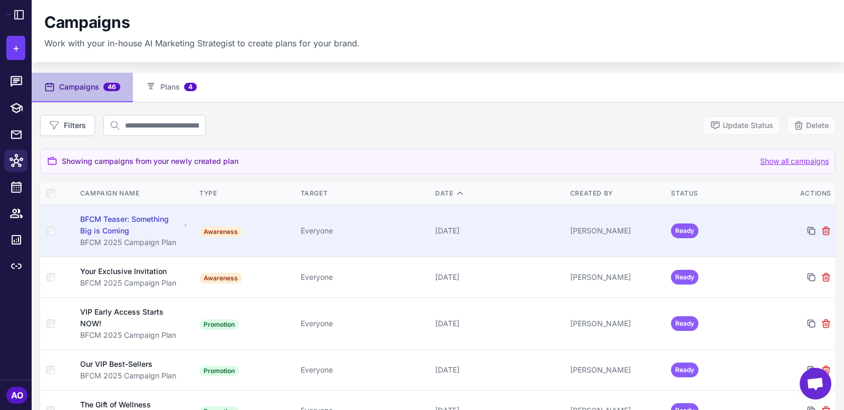
click at [364, 230] on div "Everyone" at bounding box center [364, 231] width 127 height 12
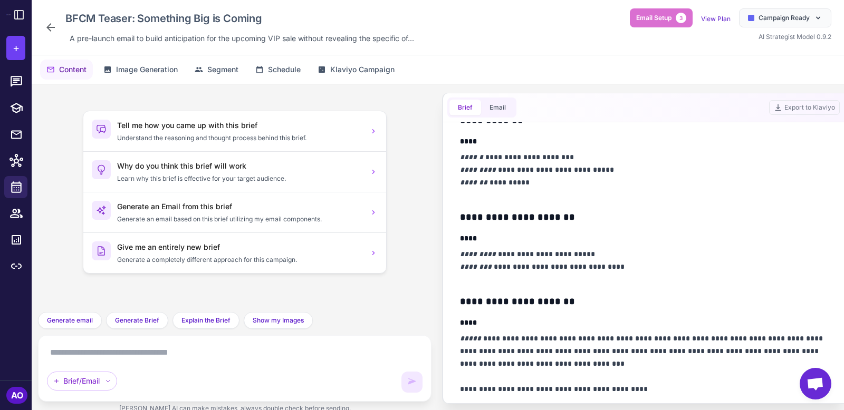
scroll to position [153, 0]
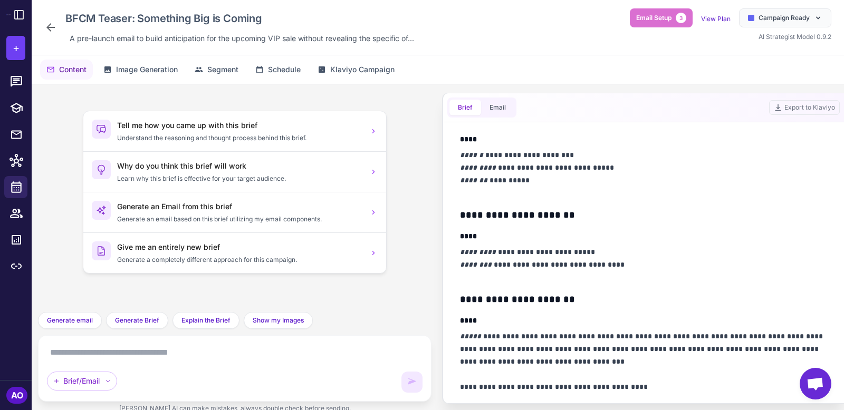
click at [566, 164] on p "**********" at bounding box center [643, 174] width 367 height 51
click at [594, 167] on p "**********" at bounding box center [643, 174] width 367 height 51
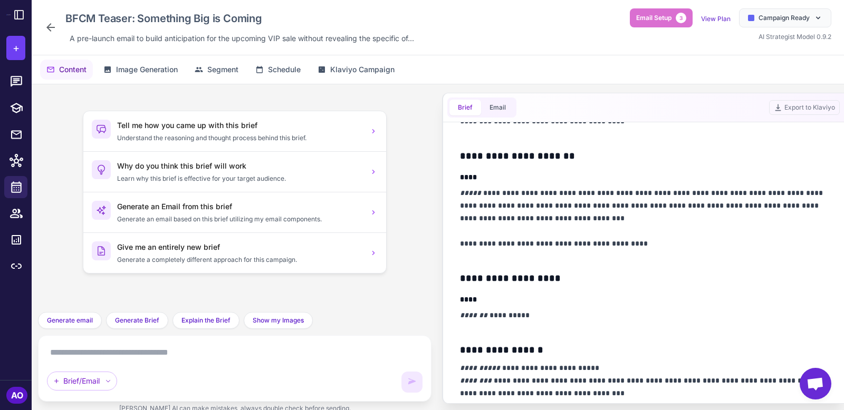
scroll to position [297, 0]
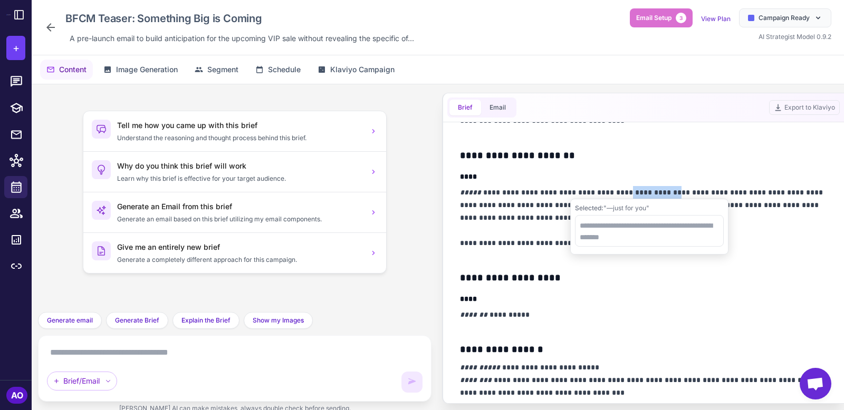
drag, startPoint x: 672, startPoint y: 190, endPoint x: 628, endPoint y: 189, distance: 44.3
click at [628, 189] on p "**********" at bounding box center [643, 224] width 367 height 76
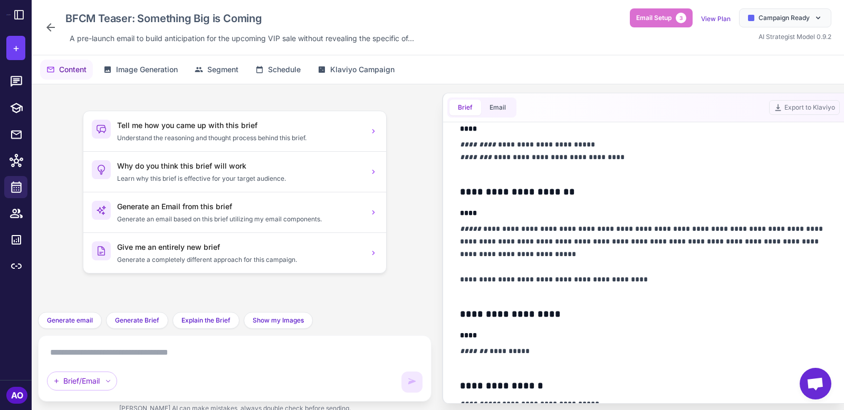
scroll to position [263, 0]
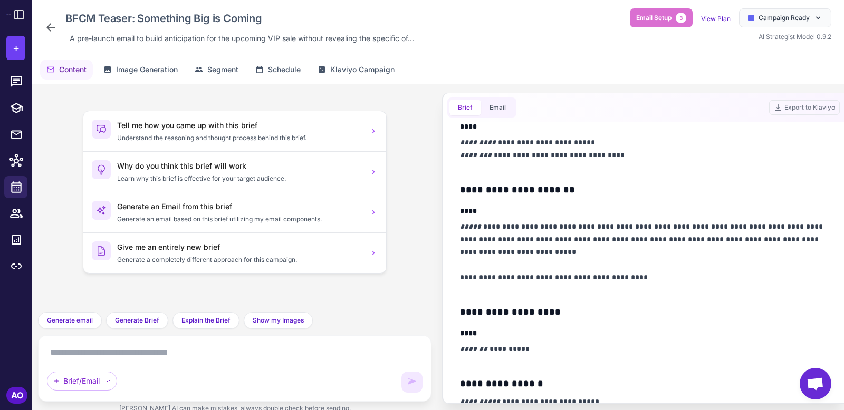
click at [246, 355] on textarea at bounding box center [234, 352] width 375 height 17
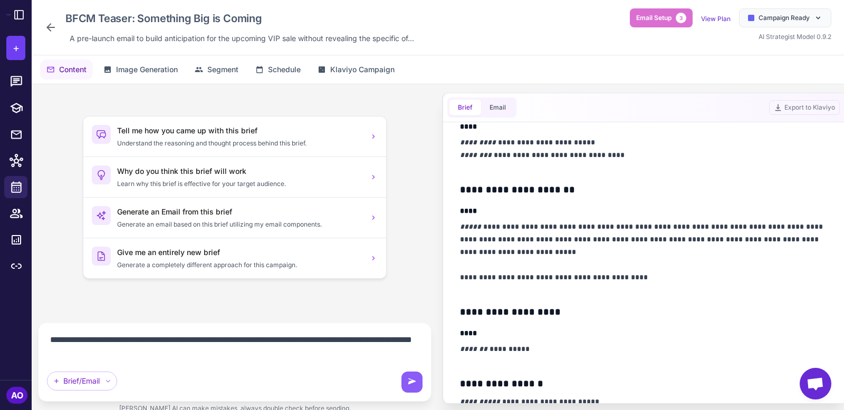
type textarea "**********"
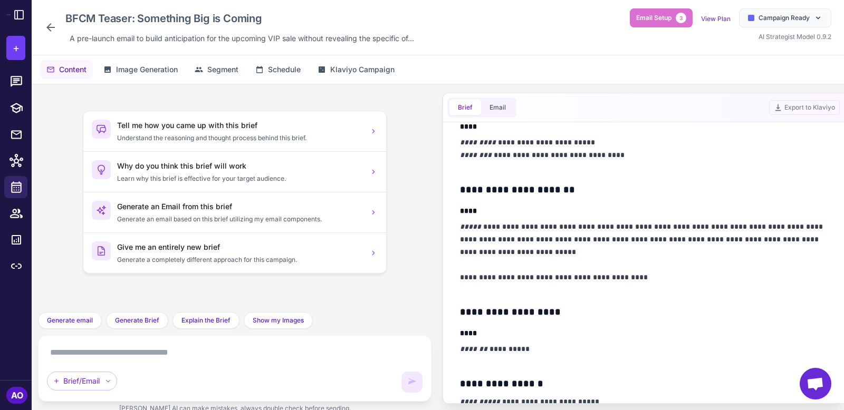
click at [48, 27] on icon at bounding box center [50, 27] width 8 height 8
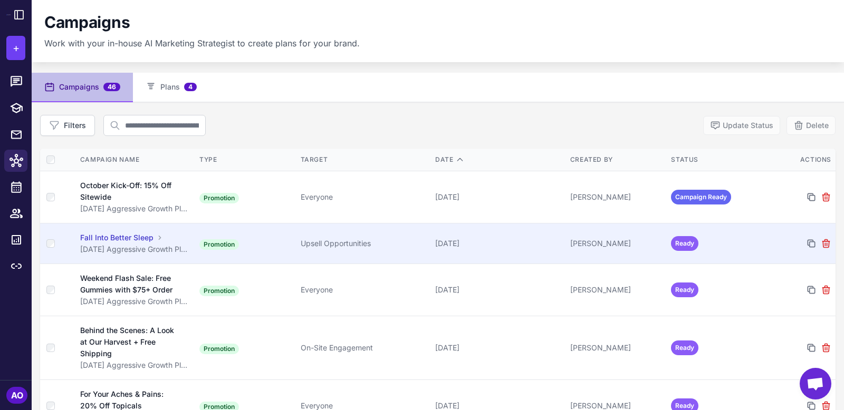
click at [352, 255] on td "Upsell Opportunities" at bounding box center [363, 243] width 135 height 41
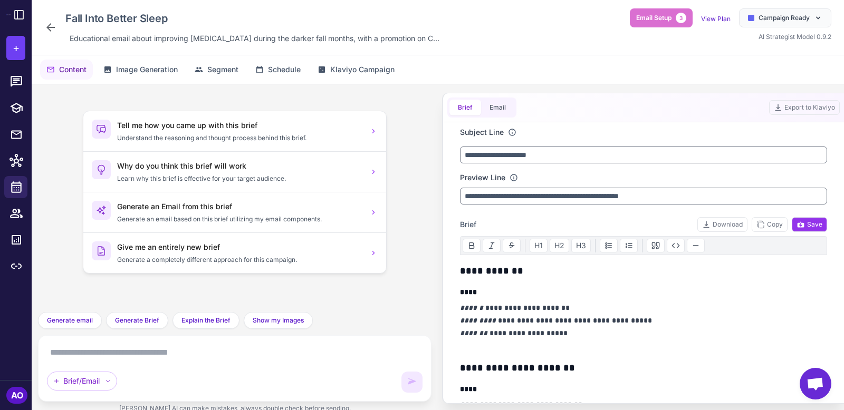
click at [49, 25] on icon at bounding box center [50, 27] width 8 height 8
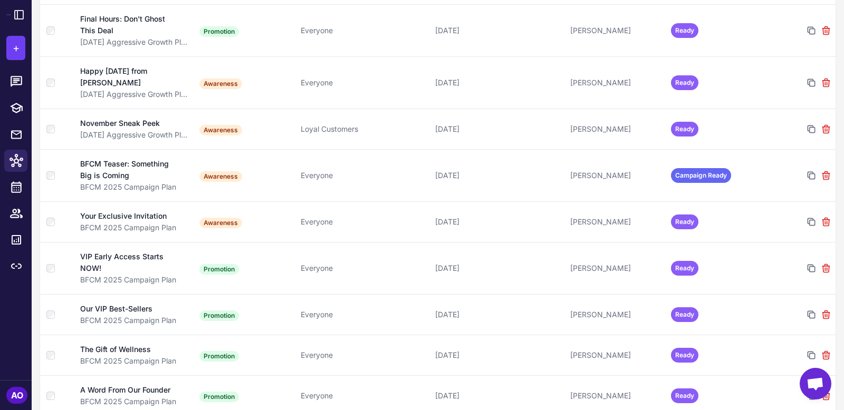
scroll to position [1027, 0]
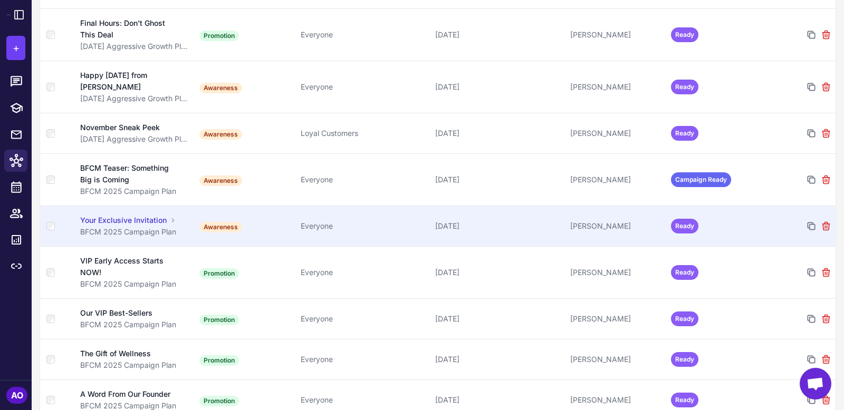
click at [403, 225] on div "Everyone" at bounding box center [364, 226] width 127 height 12
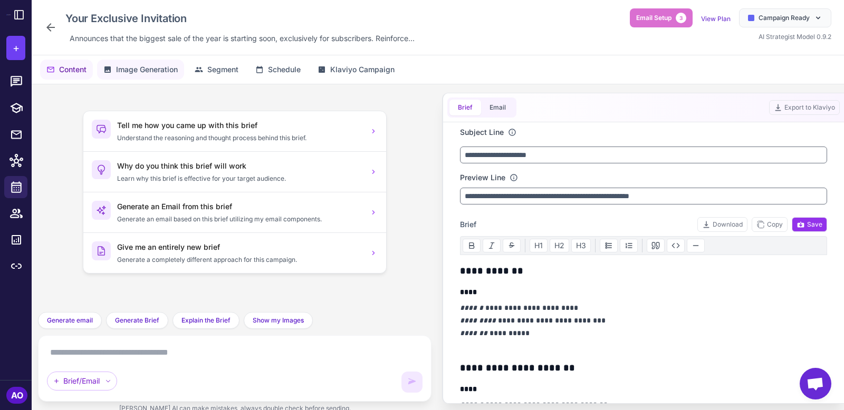
click at [150, 63] on button "Image Generation" at bounding box center [140, 70] width 87 height 20
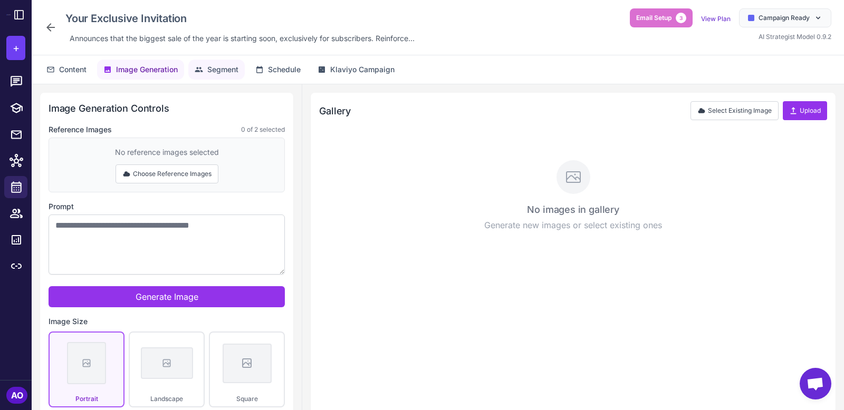
click at [210, 68] on span "Segment" at bounding box center [222, 70] width 31 height 12
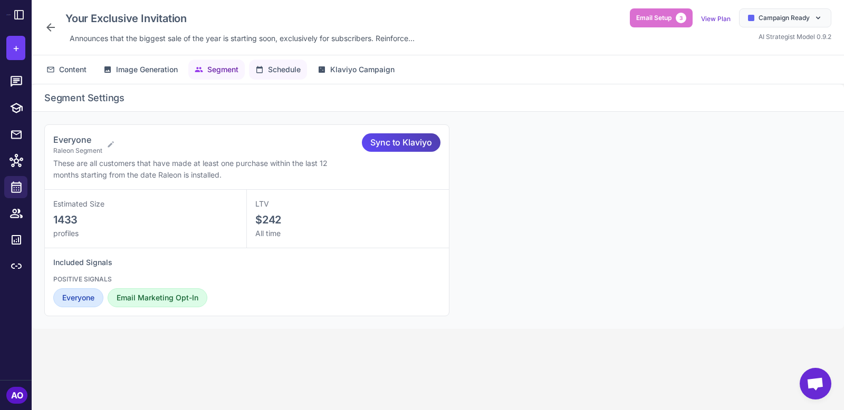
click at [285, 70] on span "Schedule" at bounding box center [284, 70] width 33 height 12
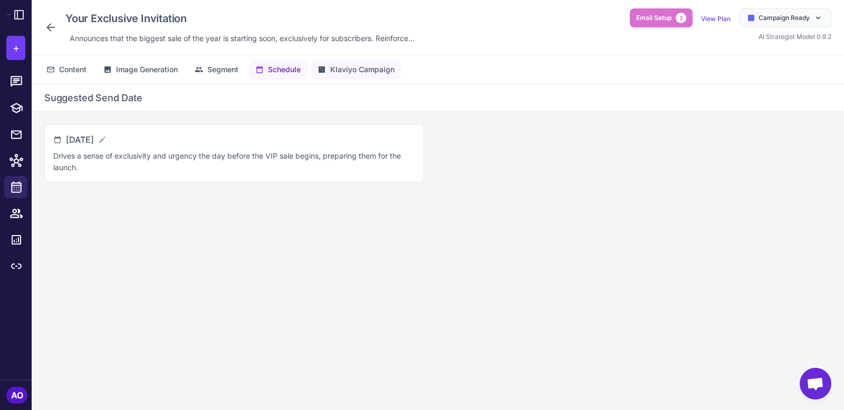
click at [349, 69] on span "Klaviyo Campaign" at bounding box center [362, 70] width 64 height 12
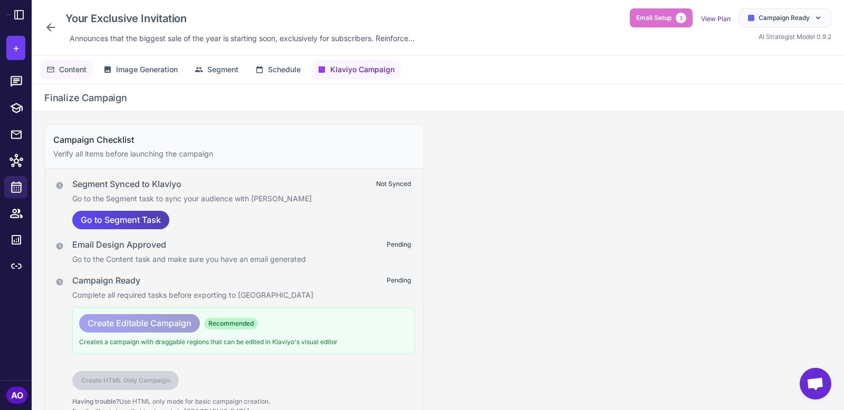
click at [73, 72] on span "Content" at bounding box center [72, 70] width 27 height 12
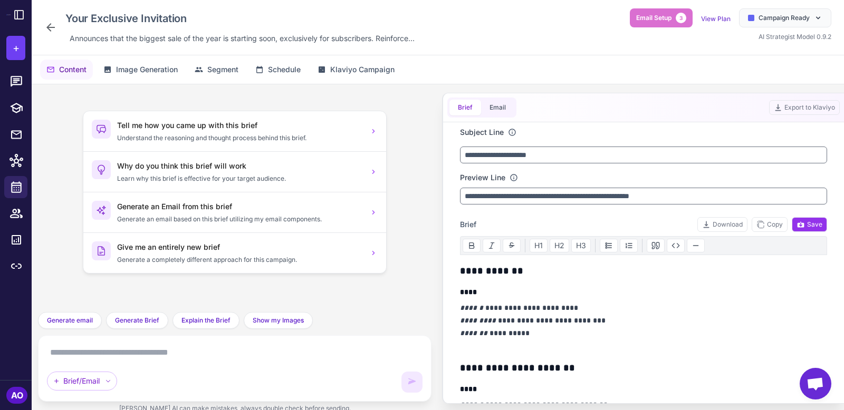
click at [50, 30] on icon at bounding box center [50, 27] width 8 height 8
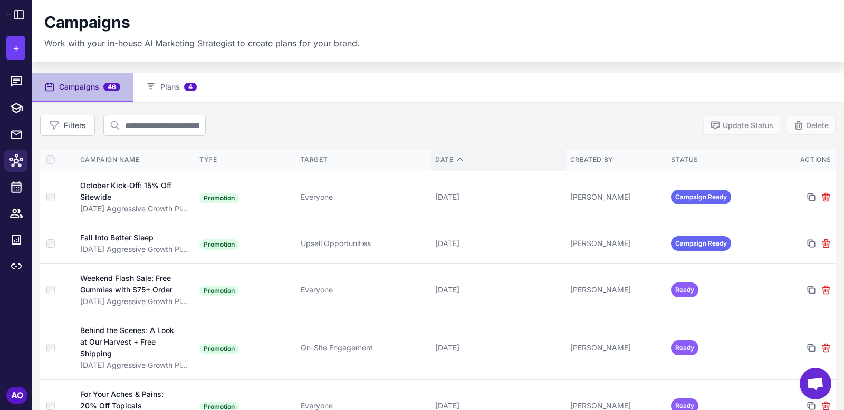
click at [443, 156] on div "Date" at bounding box center [498, 159] width 127 height 9
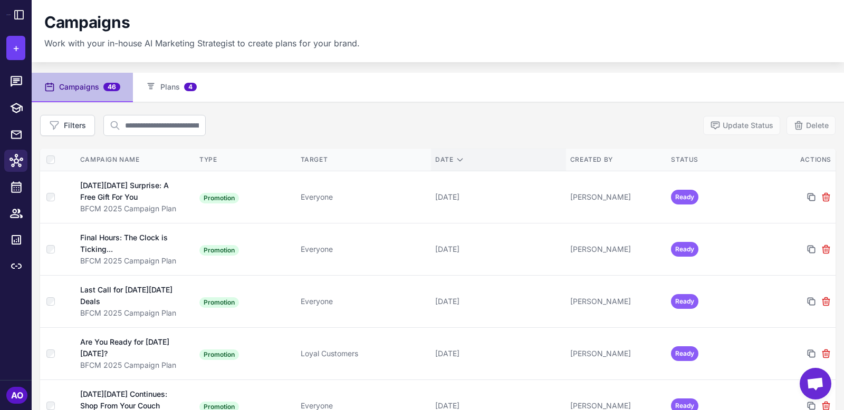
click at [443, 156] on div "Date" at bounding box center [498, 159] width 127 height 9
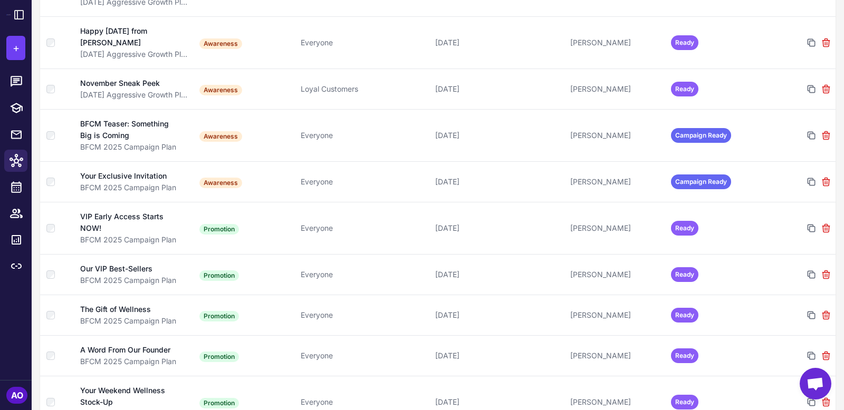
scroll to position [1073, 0]
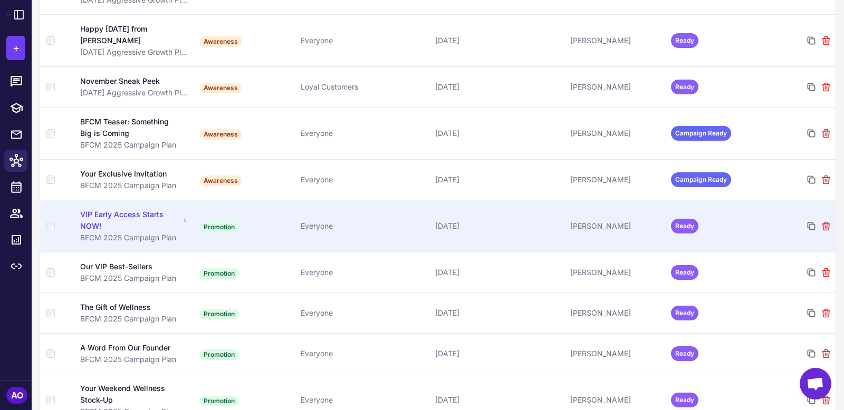
click at [401, 220] on div "Everyone" at bounding box center [364, 226] width 127 height 12
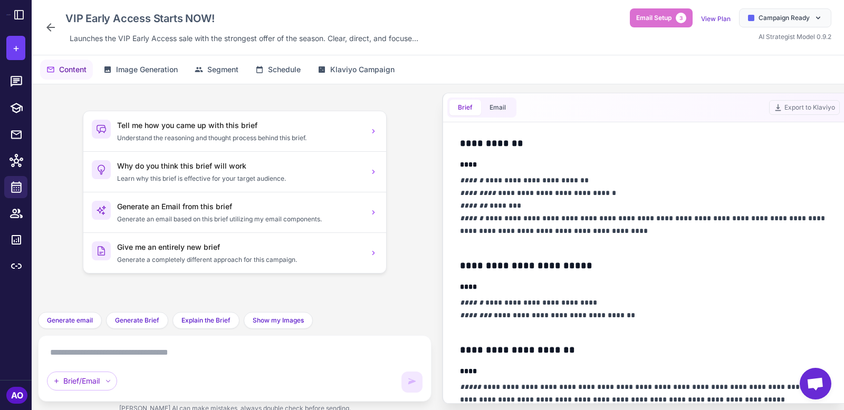
scroll to position [402, 0]
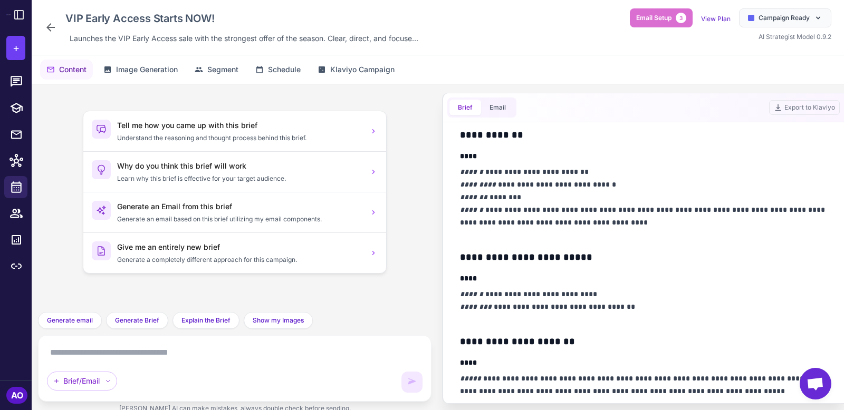
click at [585, 182] on p "**********" at bounding box center [643, 204] width 367 height 76
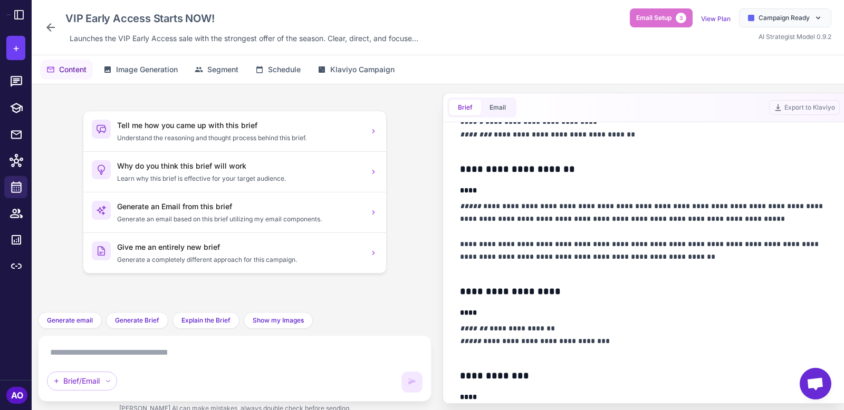
scroll to position [573, 0]
click at [16, 11] on icon at bounding box center [19, 14] width 13 height 13
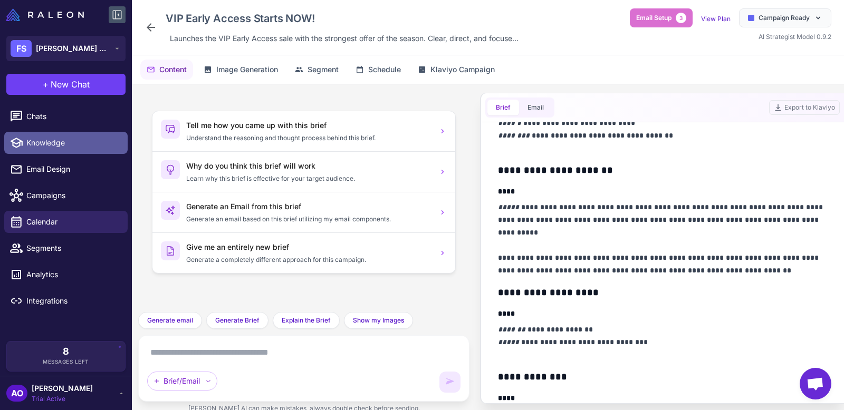
click at [75, 149] on link "Knowledge" at bounding box center [65, 143] width 123 height 22
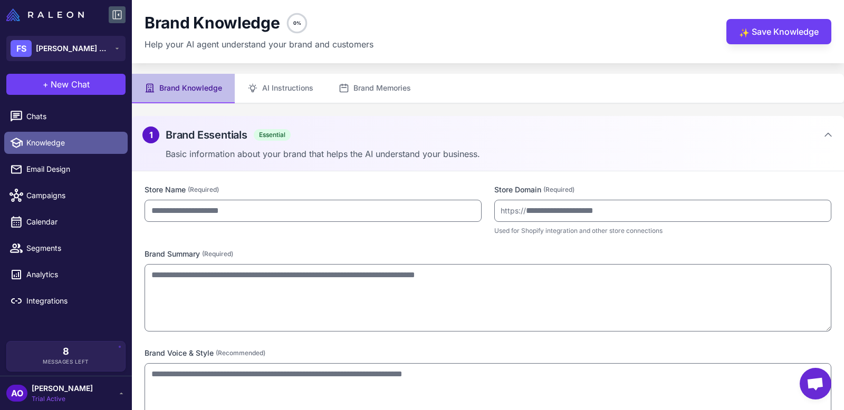
type input "**********"
type textarea "**********"
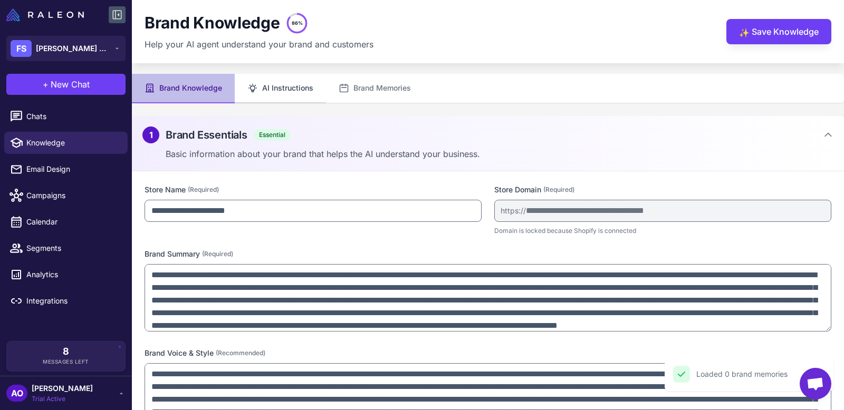
click at [287, 84] on button "AI Instructions" at bounding box center [280, 89] width 91 height 30
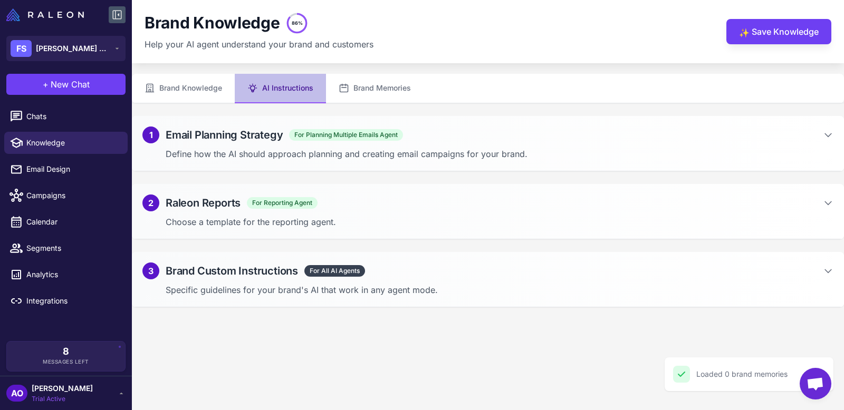
click at [515, 141] on div "1 Email Planning Strategy For Planning Multiple Emails Agent" at bounding box center [487, 135] width 691 height 17
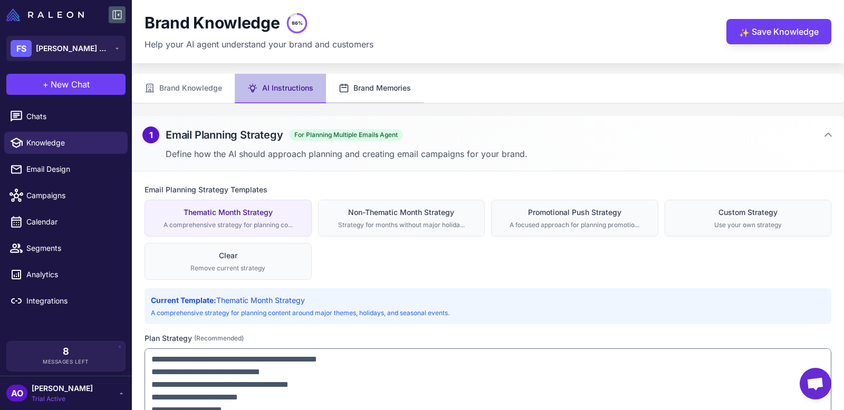
click at [373, 89] on button "Brand Memories" at bounding box center [375, 89] width 98 height 30
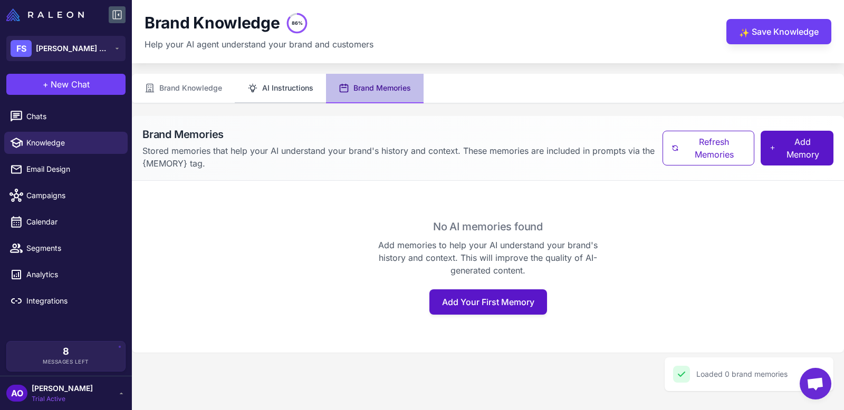
click at [272, 93] on button "AI Instructions" at bounding box center [280, 89] width 91 height 30
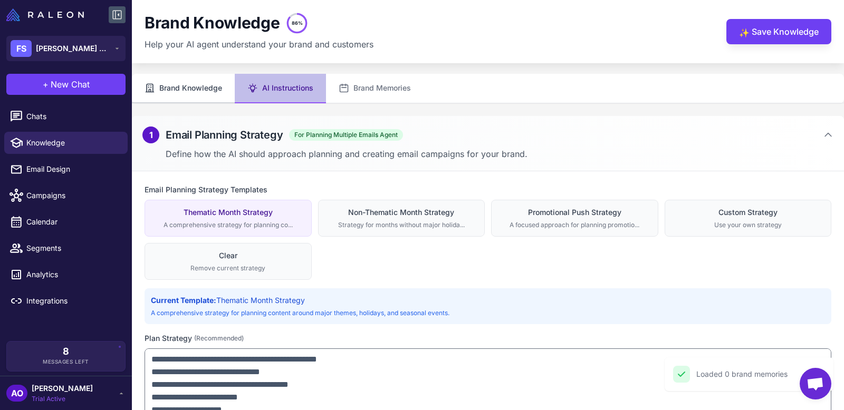
click at [171, 89] on button "Brand Knowledge" at bounding box center [183, 89] width 103 height 30
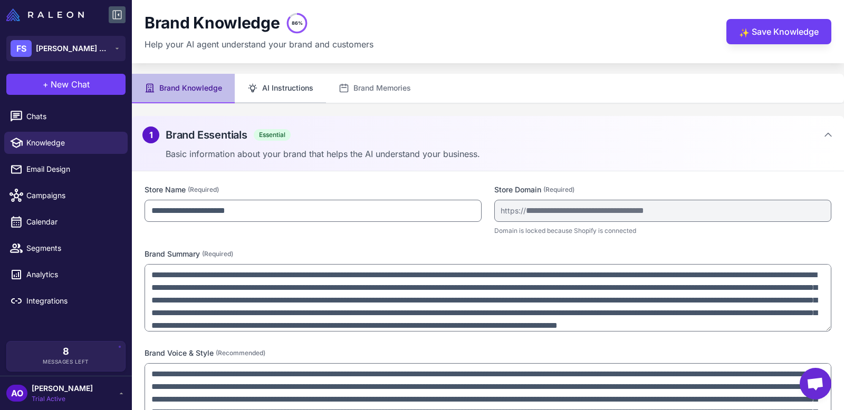
click at [278, 88] on button "AI Instructions" at bounding box center [280, 89] width 91 height 30
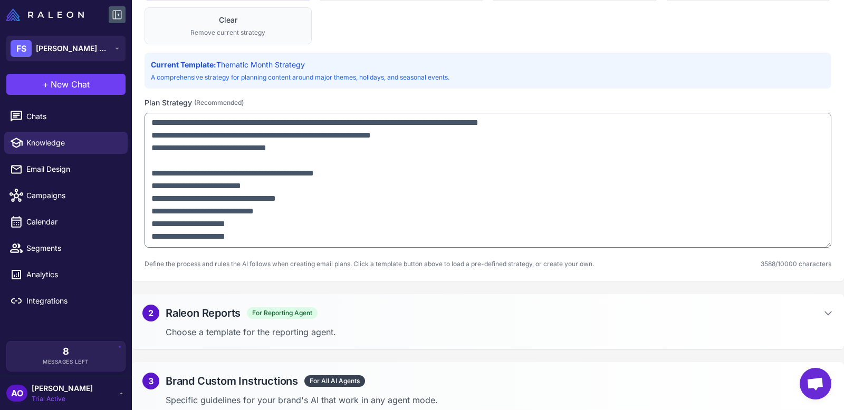
scroll to position [241, 0]
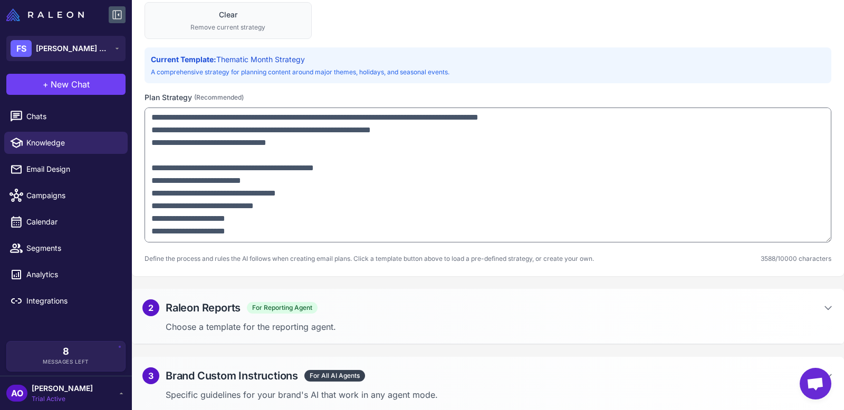
click at [457, 392] on p "Specific guidelines for your brand's AI that work in any agent mode." at bounding box center [500, 395] width 668 height 13
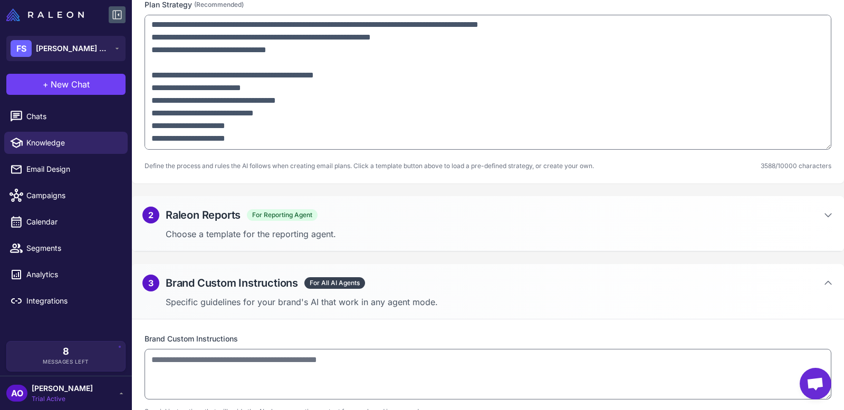
scroll to position [351, 0]
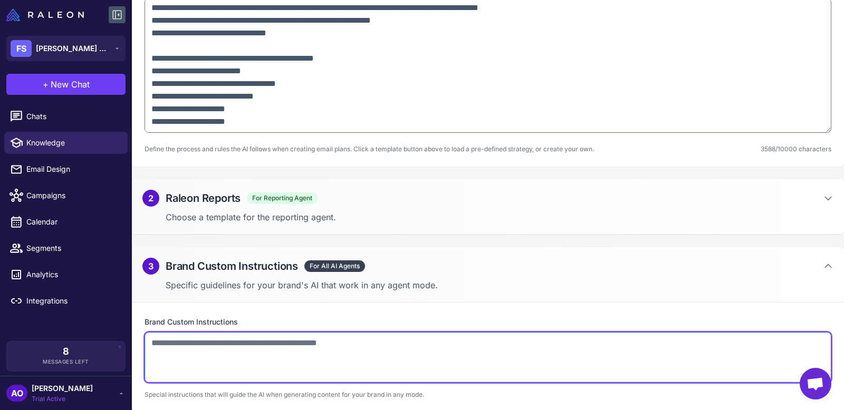
click at [374, 343] on textarea at bounding box center [487, 357] width 687 height 51
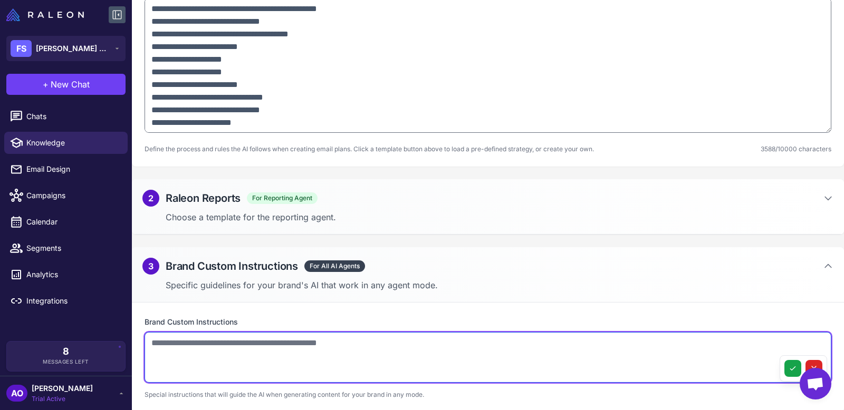
scroll to position [0, 0]
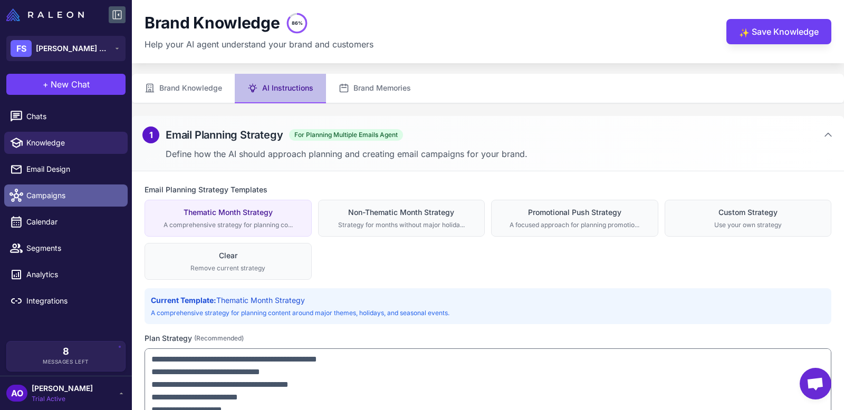
click at [69, 190] on span "Campaigns" at bounding box center [72, 196] width 93 height 12
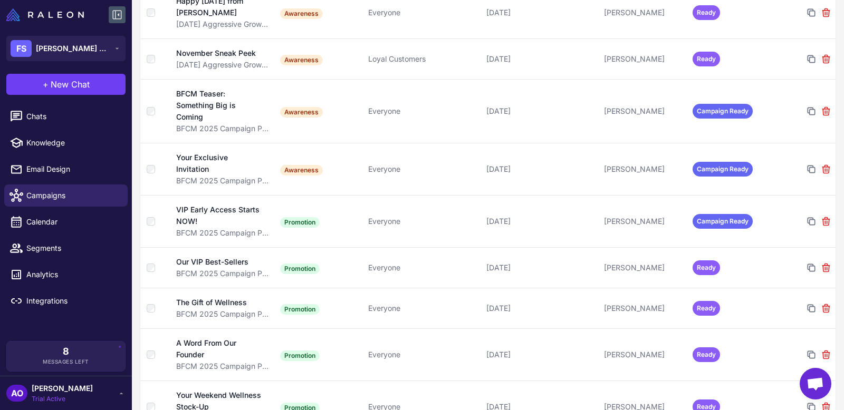
scroll to position [1126, 0]
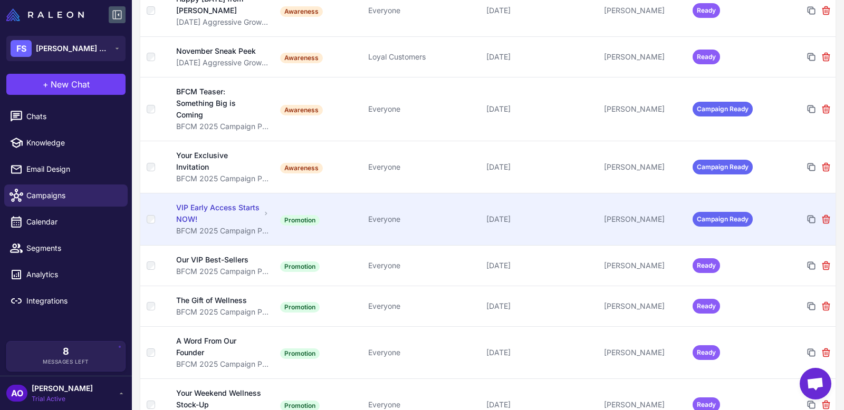
click at [452, 219] on div "Everyone" at bounding box center [422, 220] width 109 height 12
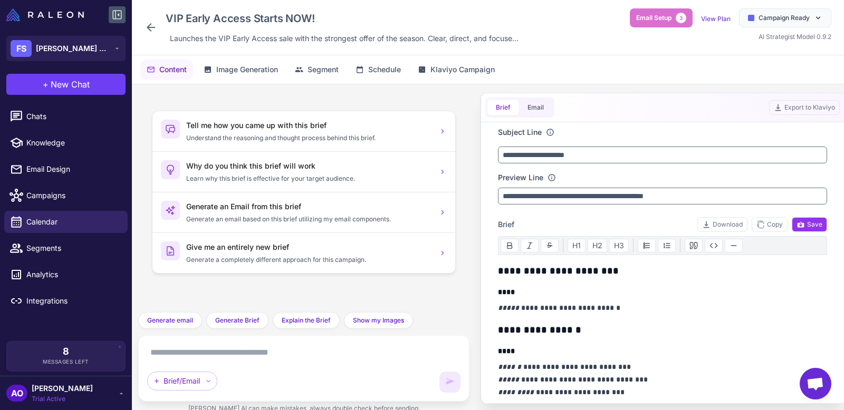
click at [148, 25] on icon at bounding box center [150, 27] width 13 height 13
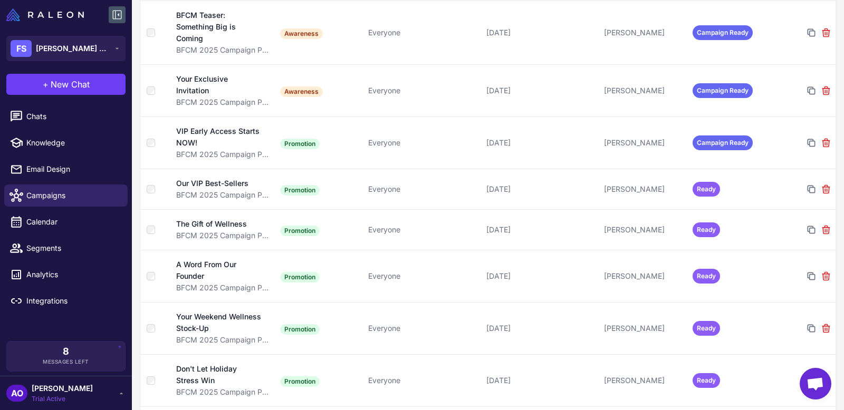
scroll to position [1183, 0]
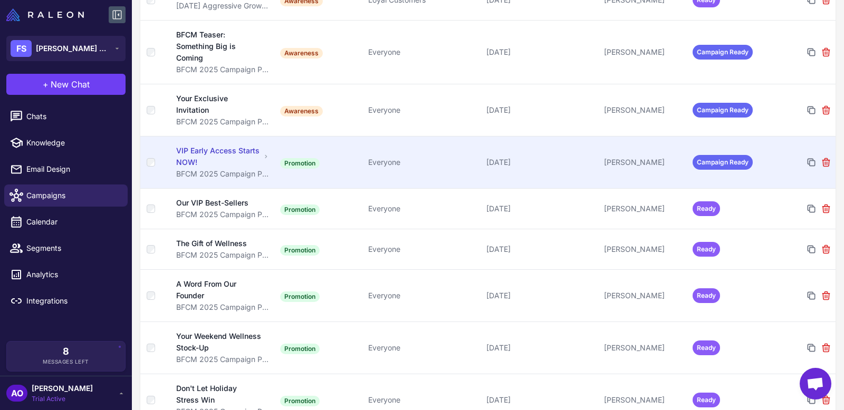
click at [437, 152] on td "Everyone" at bounding box center [423, 162] width 118 height 52
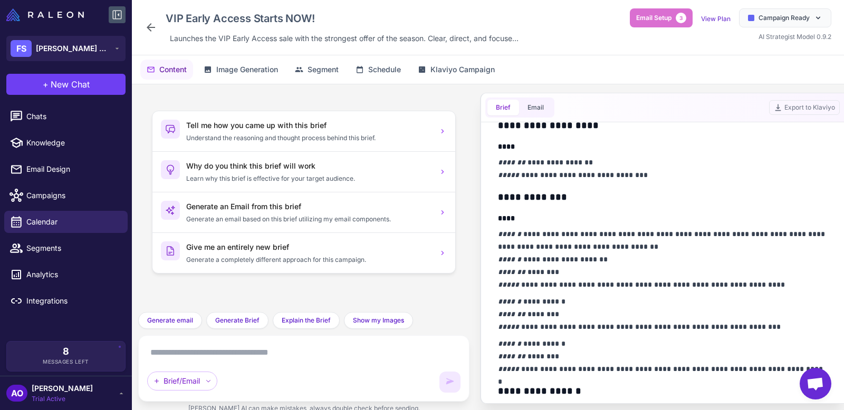
scroll to position [670, 0]
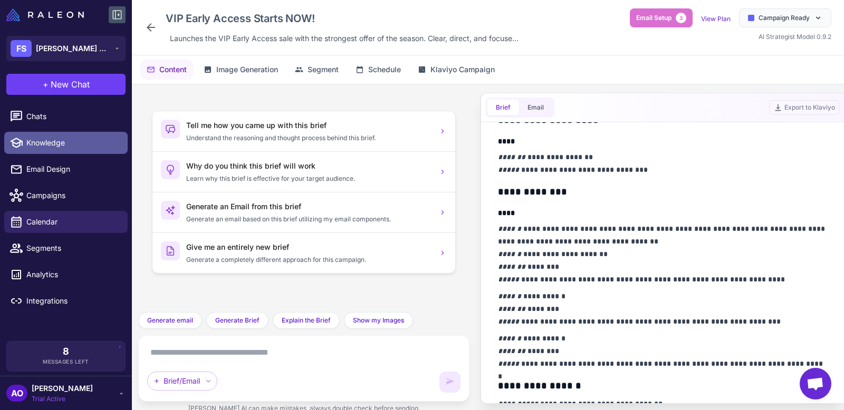
click at [50, 144] on span "Knowledge" at bounding box center [72, 143] width 93 height 12
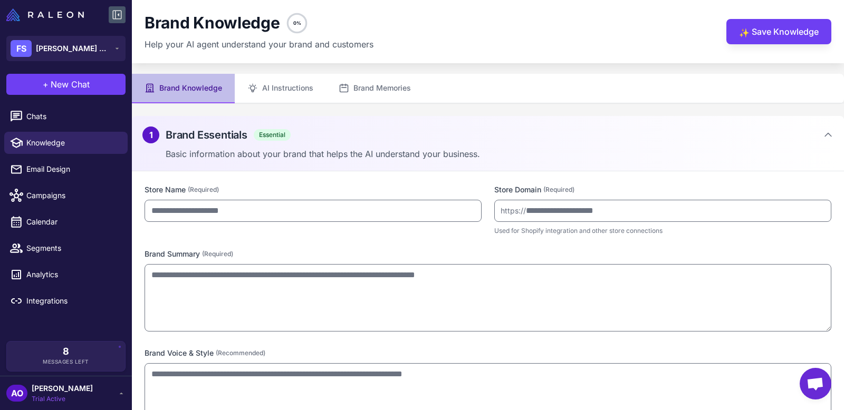
type input "**********"
type textarea "**********"
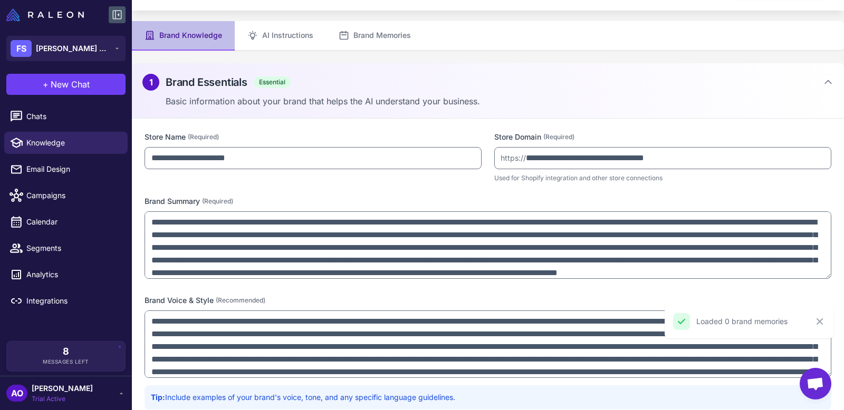
scroll to position [132, 0]
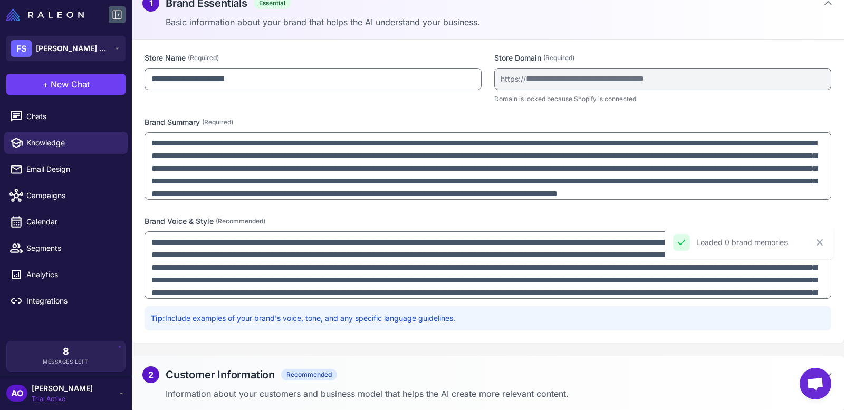
click at [463, 381] on div "2 Customer Information Recommended" at bounding box center [487, 374] width 691 height 17
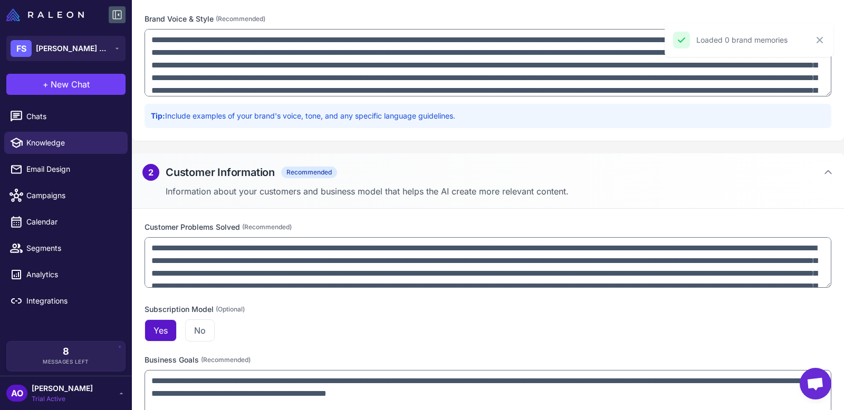
scroll to position [359, 0]
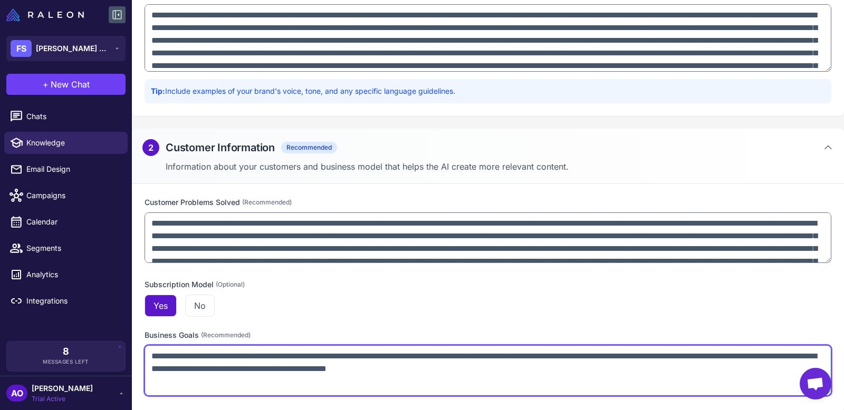
click at [301, 385] on textarea "**********" at bounding box center [487, 370] width 687 height 51
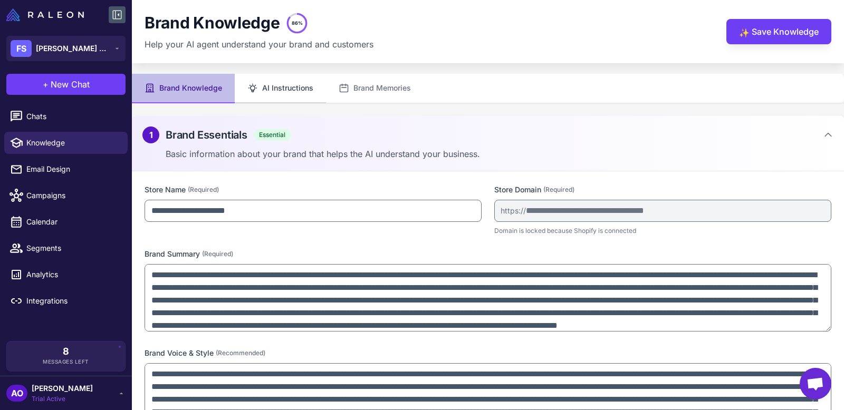
click at [279, 86] on button "AI Instructions" at bounding box center [280, 89] width 91 height 30
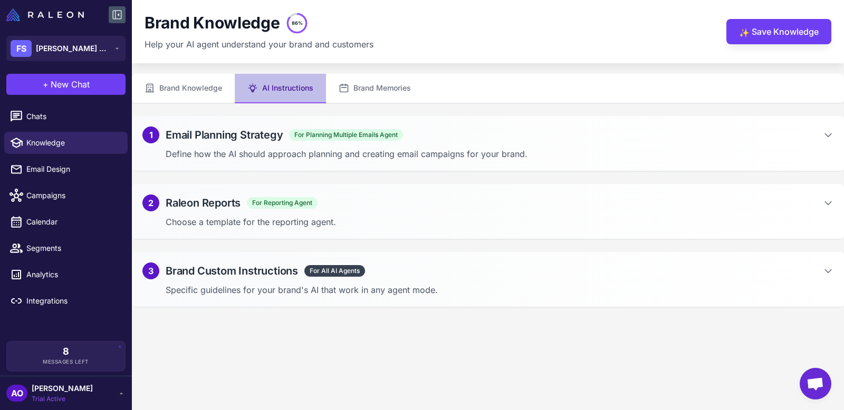
click at [459, 143] on div "1 Email Planning Strategy For Planning Multiple Emails Agent Define how the AI …" at bounding box center [488, 143] width 712 height 55
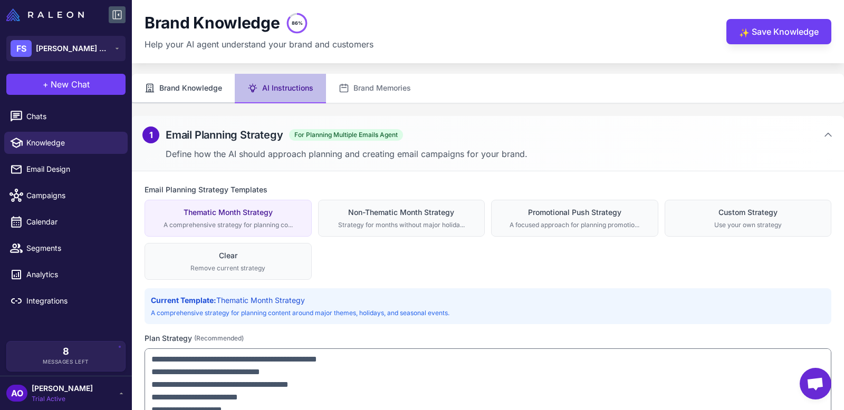
click at [178, 84] on button "Brand Knowledge" at bounding box center [183, 89] width 103 height 30
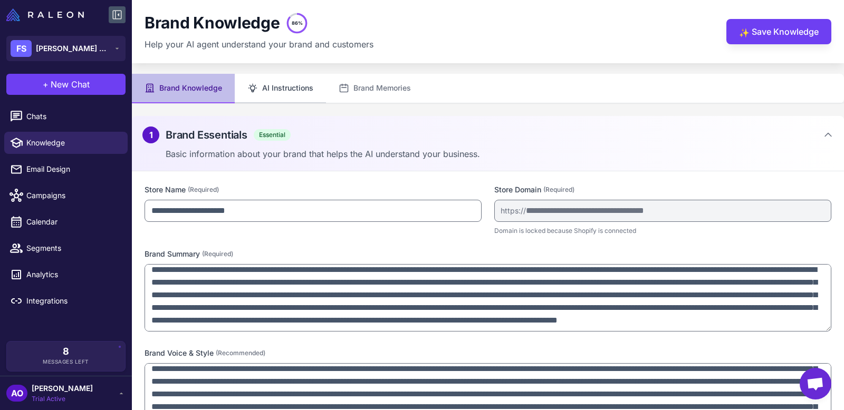
click at [285, 83] on button "AI Instructions" at bounding box center [280, 89] width 91 height 30
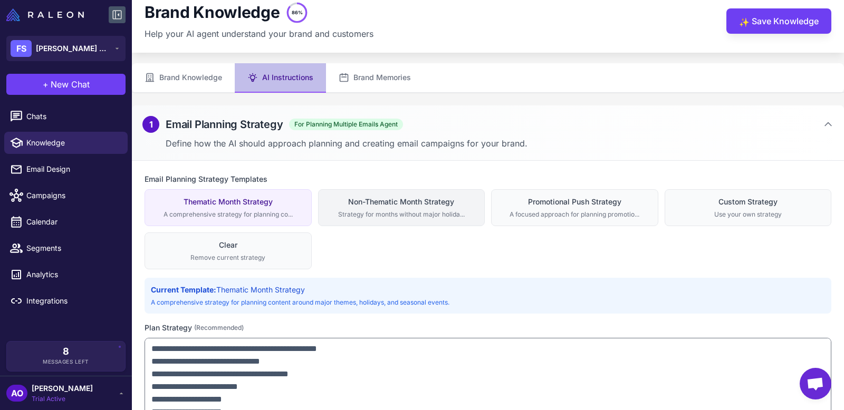
scroll to position [15, 0]
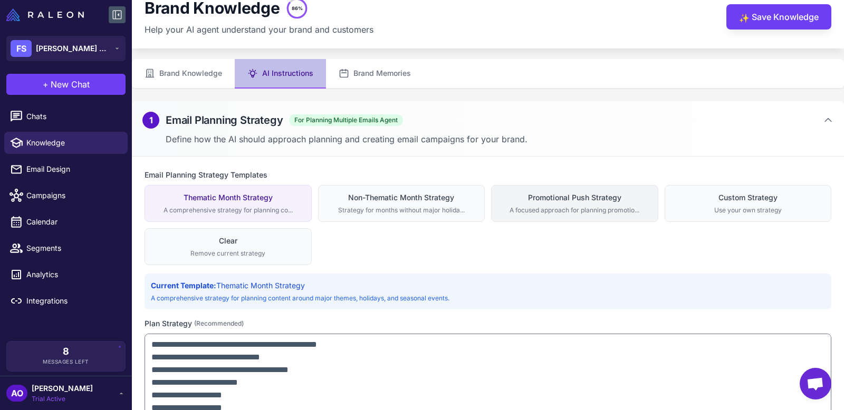
click at [549, 206] on div "A focused approach for planning promotio..." at bounding box center [574, 210] width 153 height 9
type textarea "**********"
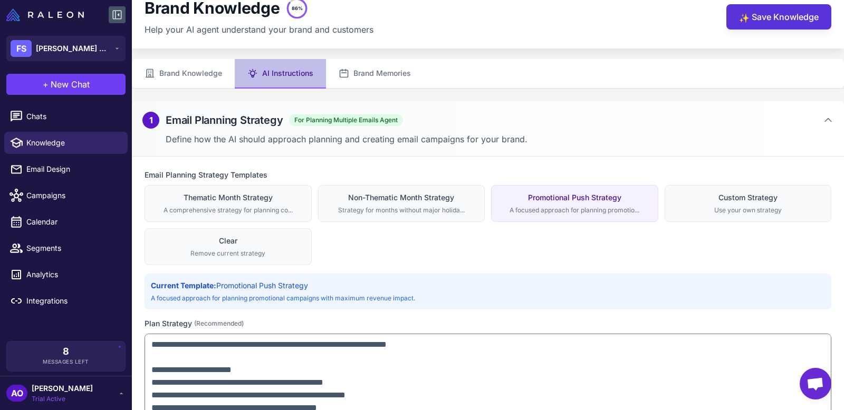
click at [770, 21] on button "✨ Save Knowledge" at bounding box center [778, 16] width 105 height 25
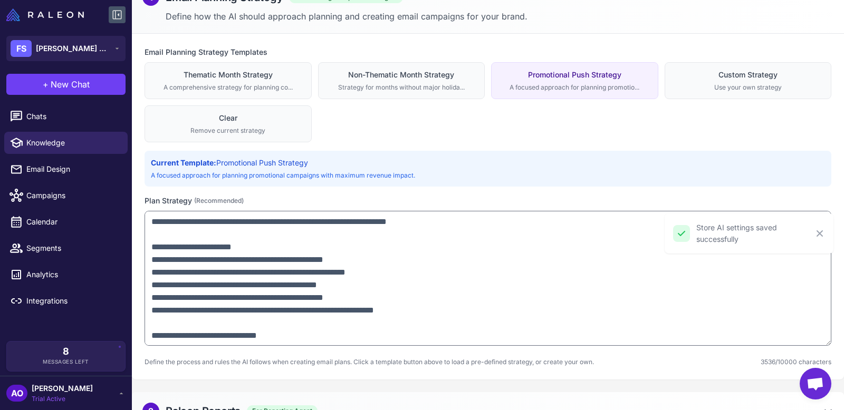
scroll to position [241, 0]
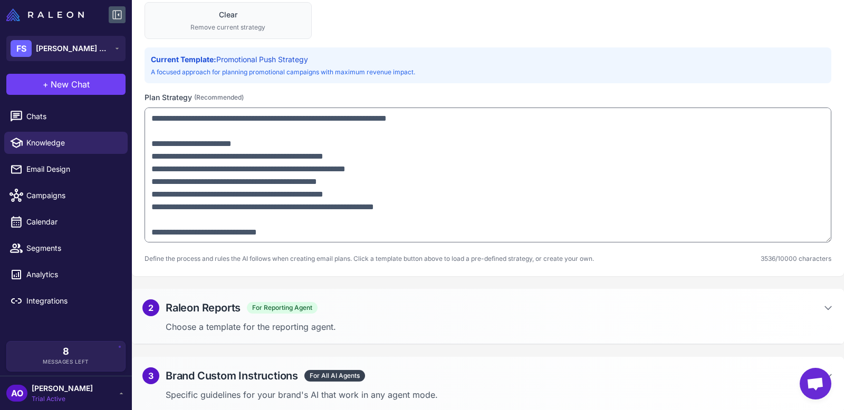
click at [519, 384] on div "3 Brand Custom Instructions For All AI Agents Specific guidelines for your bran…" at bounding box center [488, 384] width 712 height 55
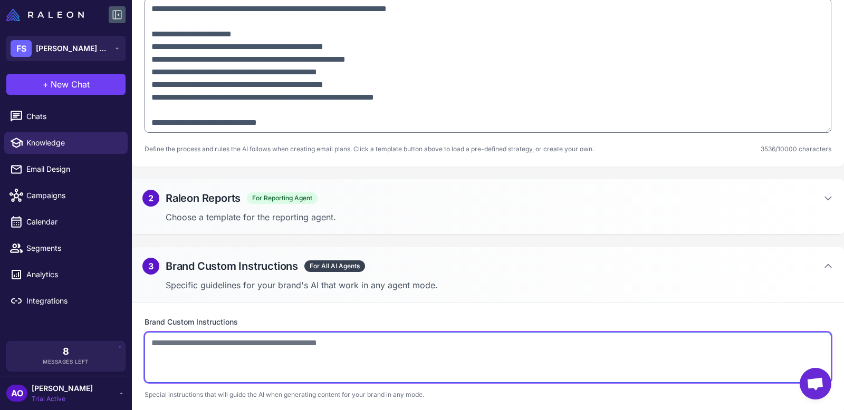
click at [444, 362] on textarea at bounding box center [487, 357] width 687 height 51
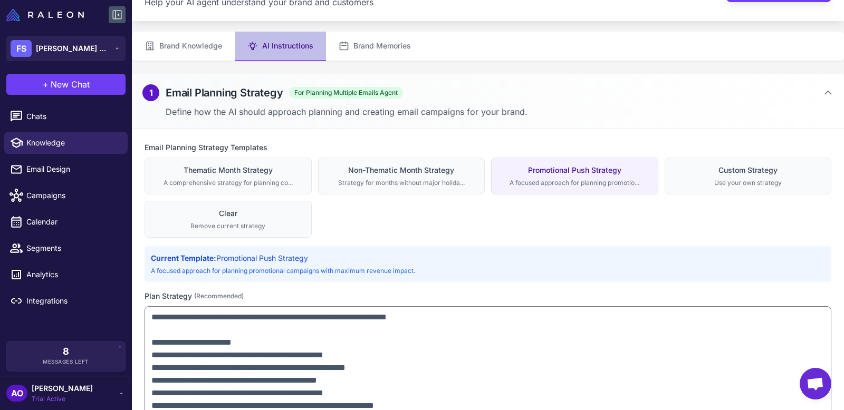
scroll to position [0, 0]
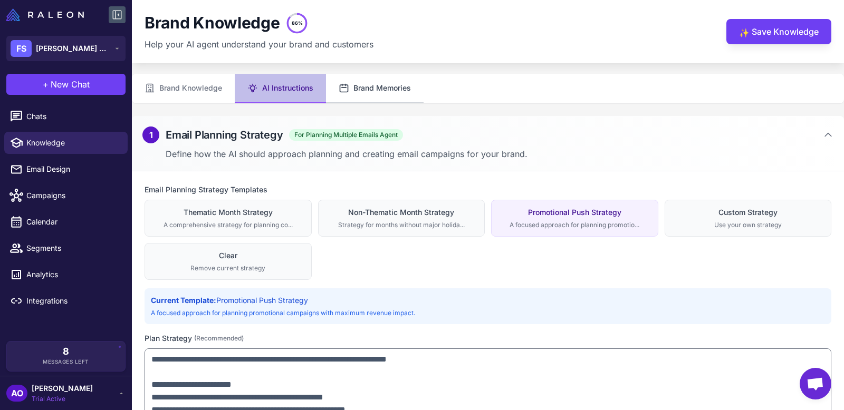
click at [385, 91] on button "Brand Memories" at bounding box center [375, 89] width 98 height 30
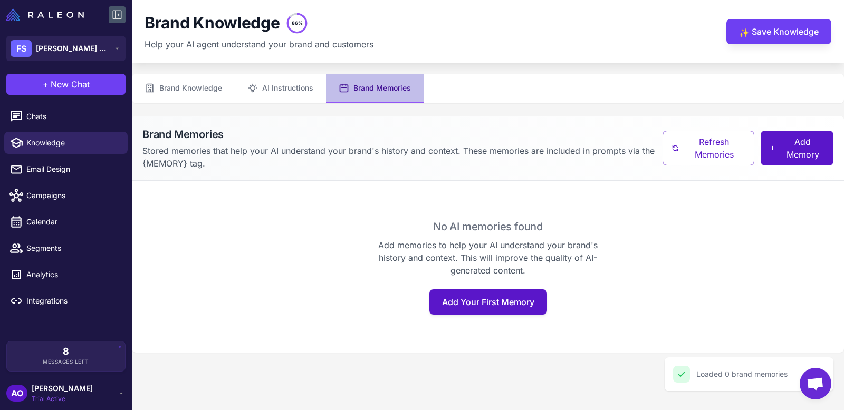
click at [63, 395] on span "Trial Active" at bounding box center [62, 398] width 61 height 9
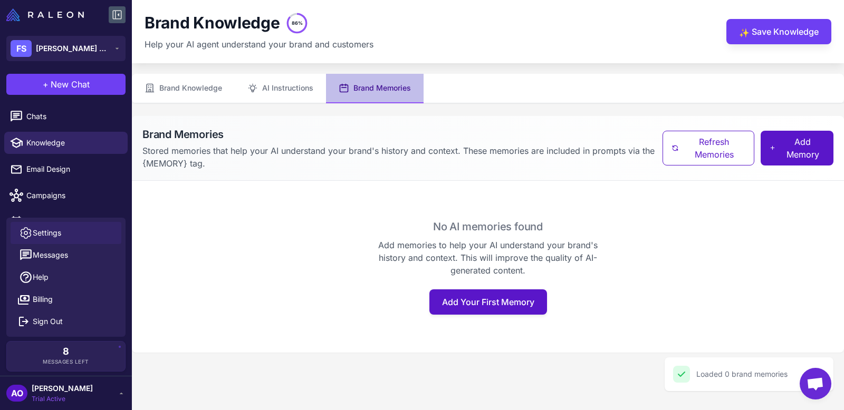
click at [48, 234] on span "Settings" at bounding box center [47, 233] width 28 height 12
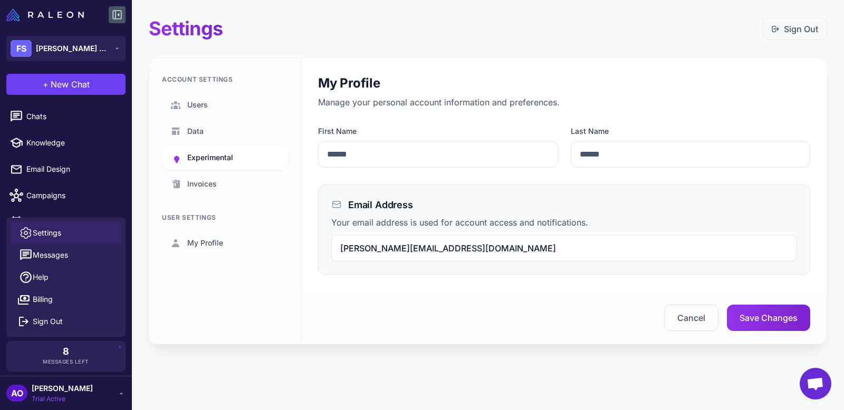
click at [221, 163] on link "Experimental" at bounding box center [225, 158] width 126 height 24
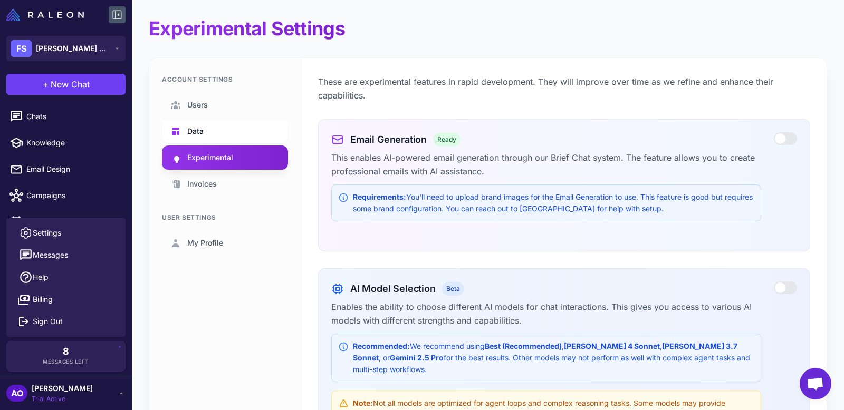
click at [206, 119] on link "Data" at bounding box center [225, 131] width 126 height 24
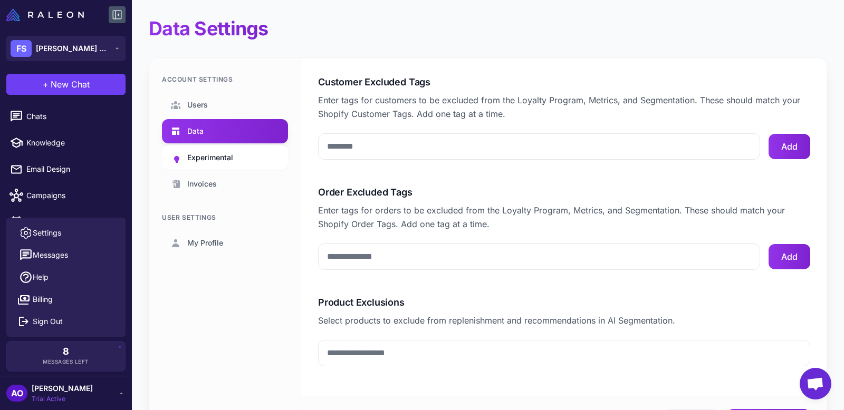
click at [228, 157] on span "Experimental" at bounding box center [210, 158] width 46 height 12
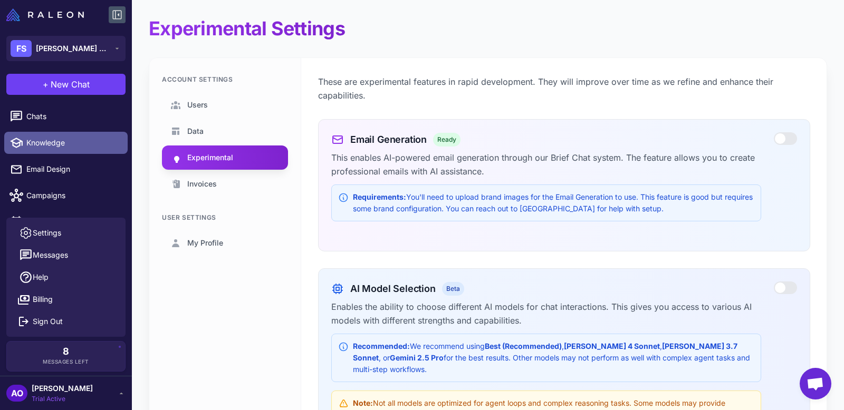
click at [62, 137] on span "Knowledge" at bounding box center [72, 143] width 93 height 12
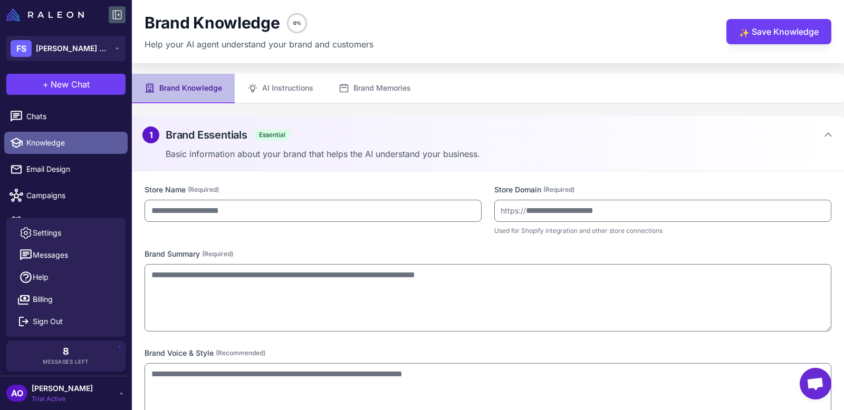
type input "**********"
type textarea "**********"
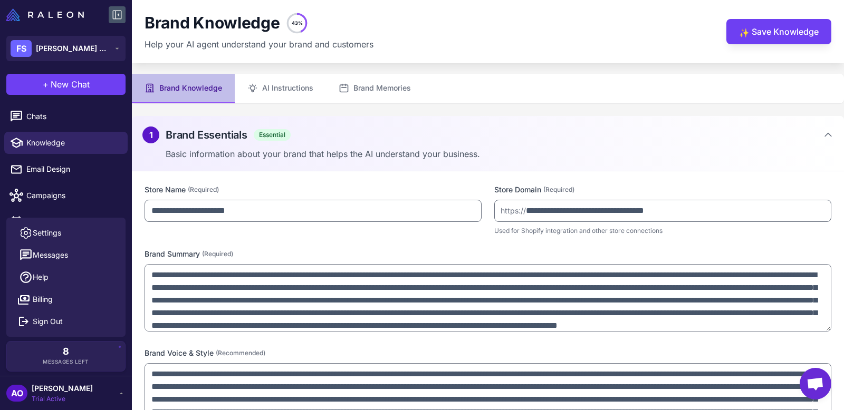
type textarea "**********"
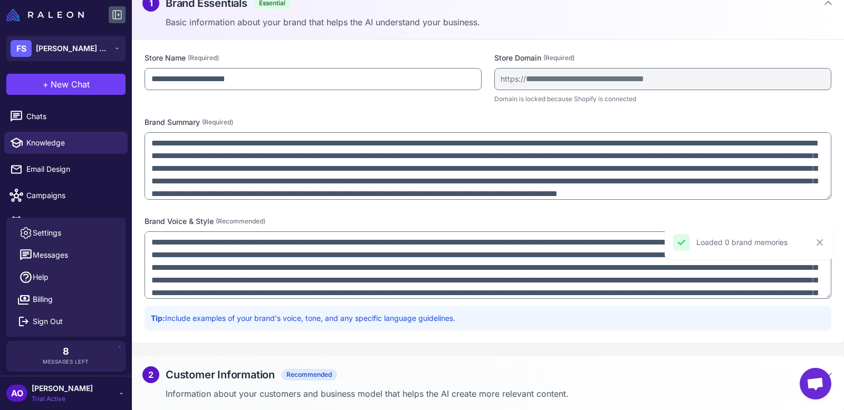
click at [370, 361] on div "2 Customer Information Recommended Information about your customers and busines…" at bounding box center [488, 383] width 712 height 55
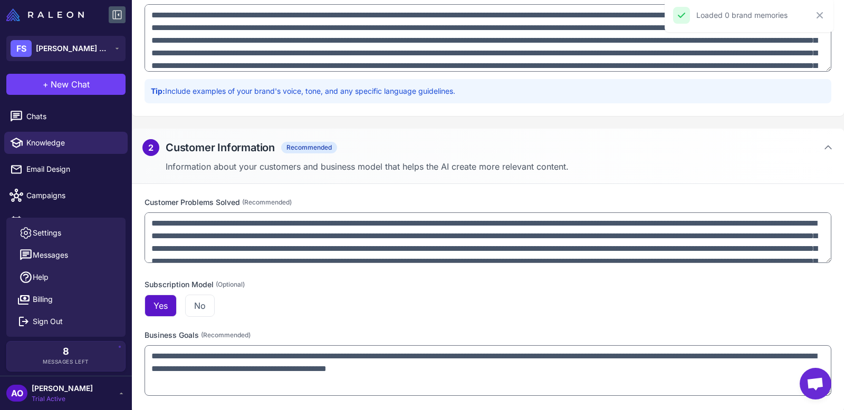
scroll to position [0, 0]
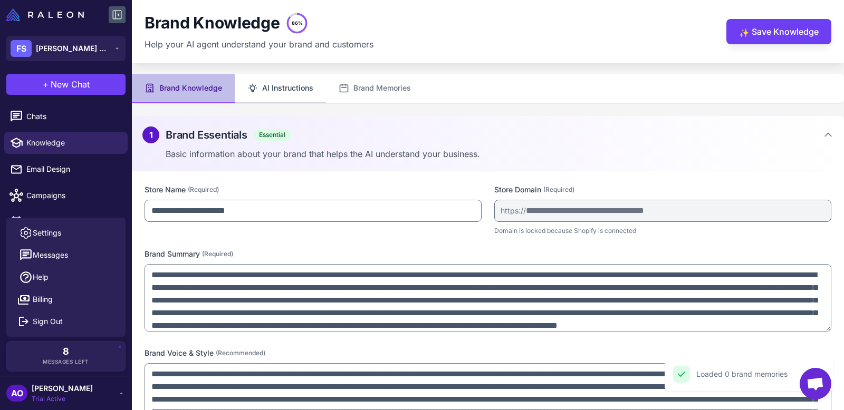
click at [259, 96] on button "AI Instructions" at bounding box center [280, 89] width 91 height 30
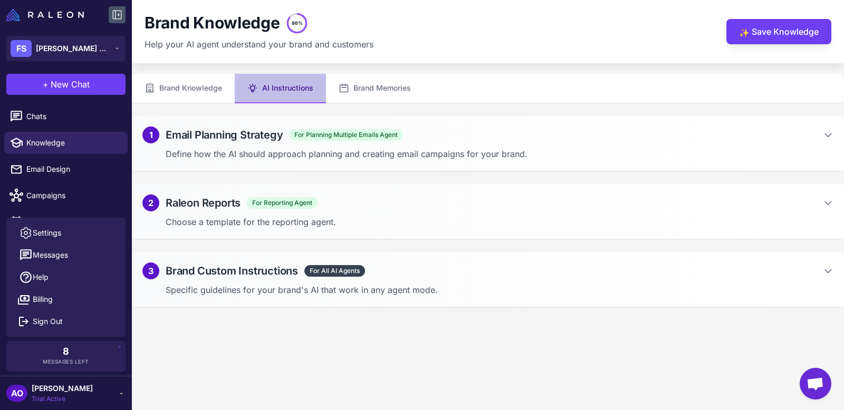
click at [297, 198] on span "For Reporting Agent" at bounding box center [282, 203] width 71 height 12
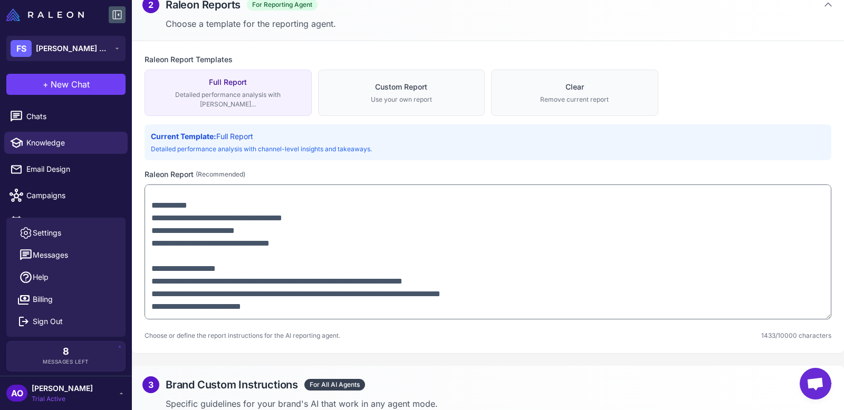
scroll to position [393, 0]
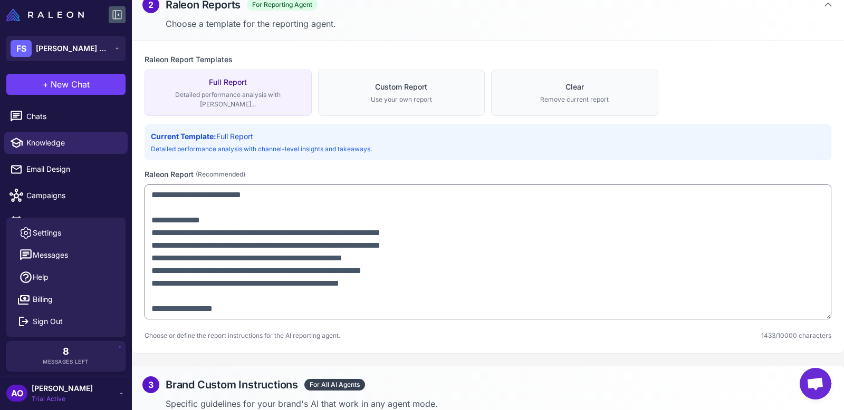
click at [303, 398] on p "Specific guidelines for your brand's AI that work in any agent mode." at bounding box center [500, 404] width 668 height 13
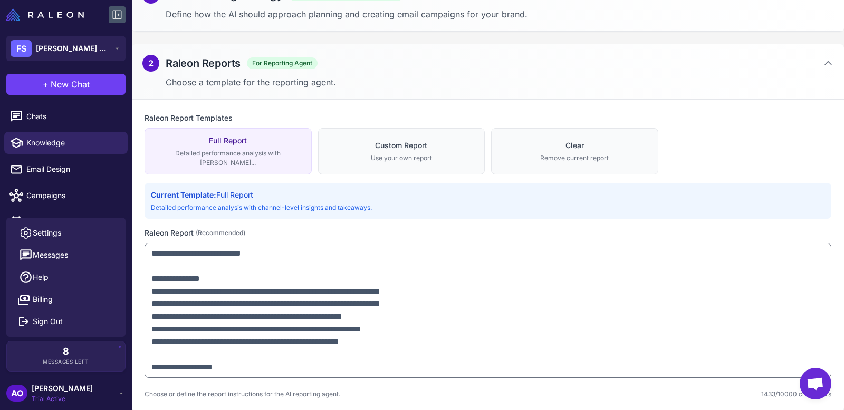
scroll to position [0, 0]
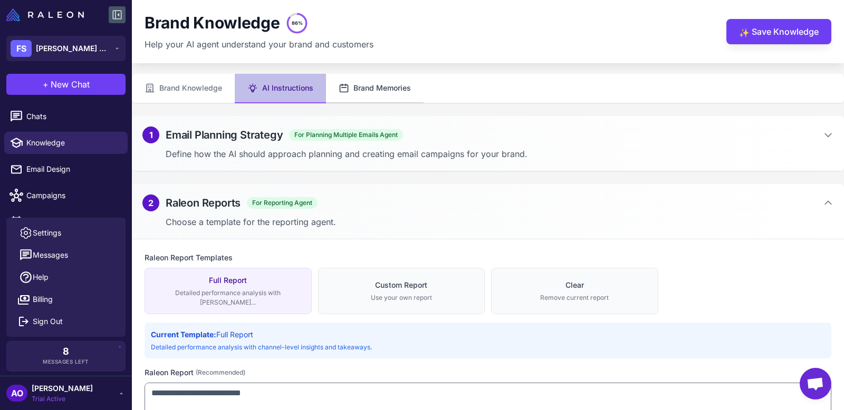
click at [362, 85] on button "Brand Memories" at bounding box center [375, 89] width 98 height 30
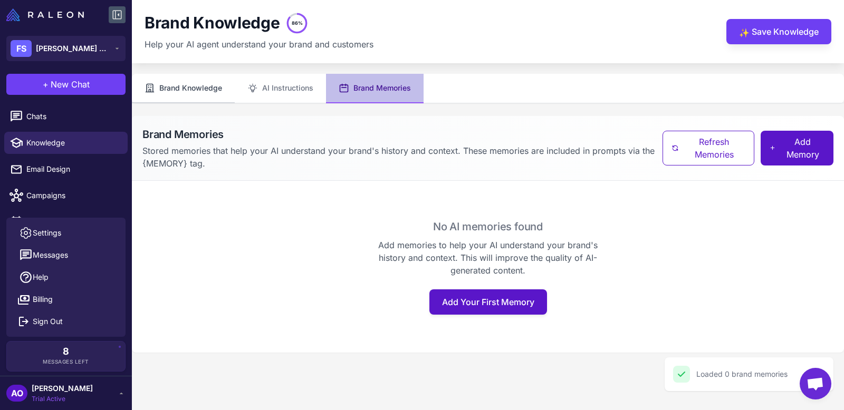
click at [204, 91] on button "Brand Knowledge" at bounding box center [183, 89] width 103 height 30
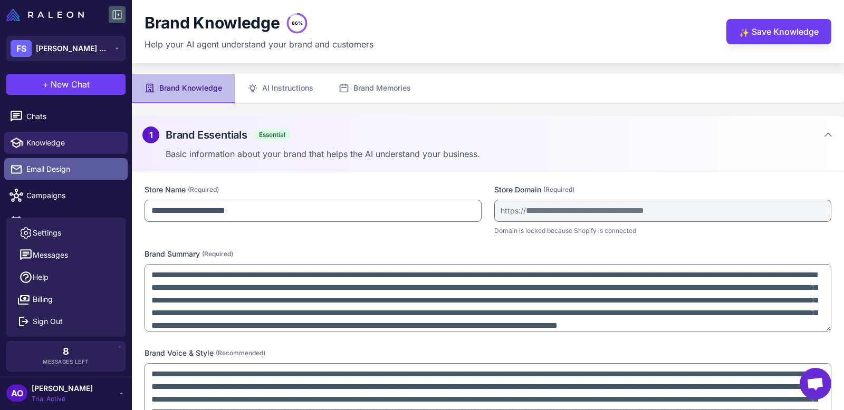
click at [79, 160] on link "Email Design" at bounding box center [65, 169] width 123 height 22
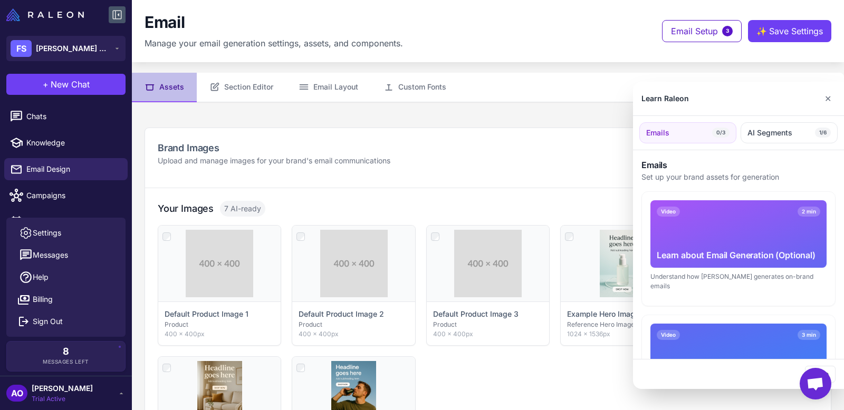
click at [335, 78] on div at bounding box center [422, 205] width 844 height 410
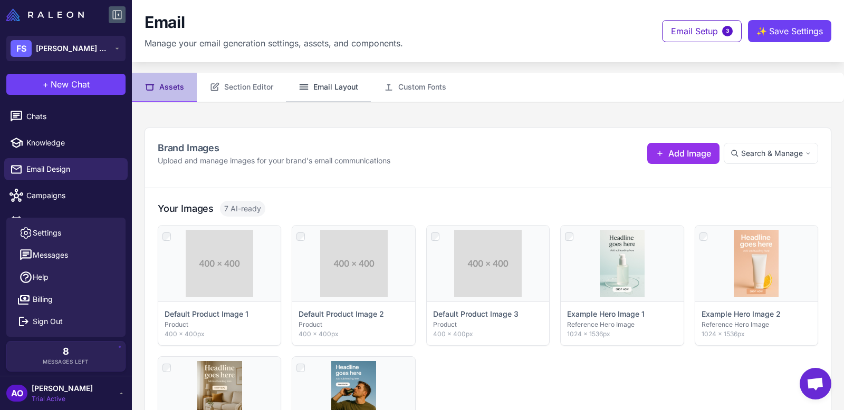
click at [332, 83] on button "Email Layout" at bounding box center [328, 88] width 85 height 30
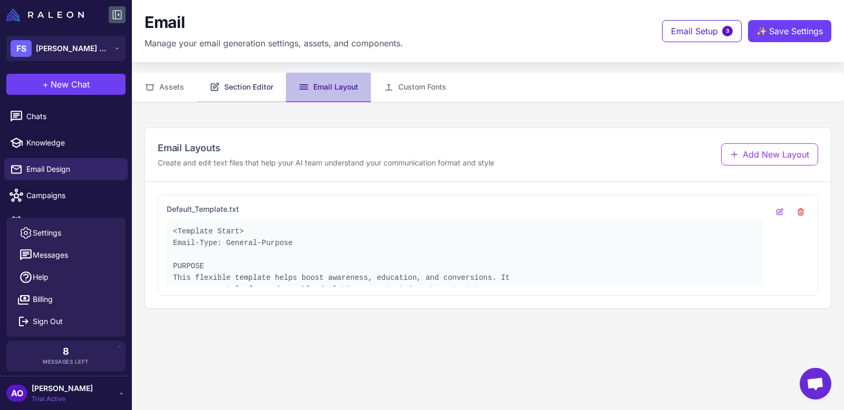
click at [264, 79] on button "Section Editor" at bounding box center [241, 88] width 89 height 30
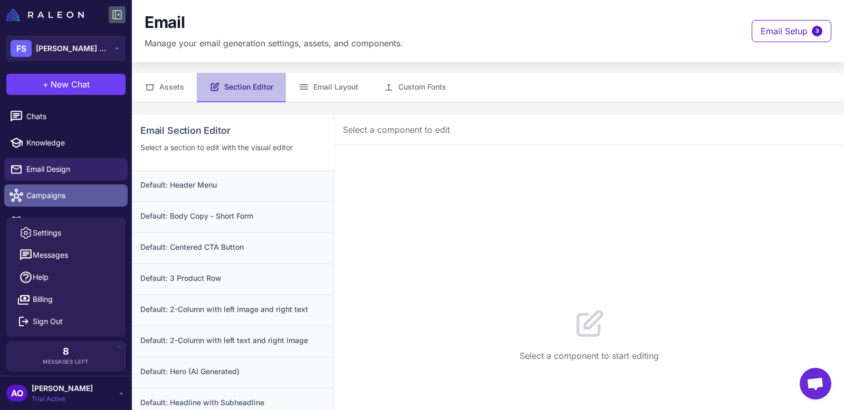
click at [50, 201] on link "Campaigns" at bounding box center [65, 196] width 123 height 22
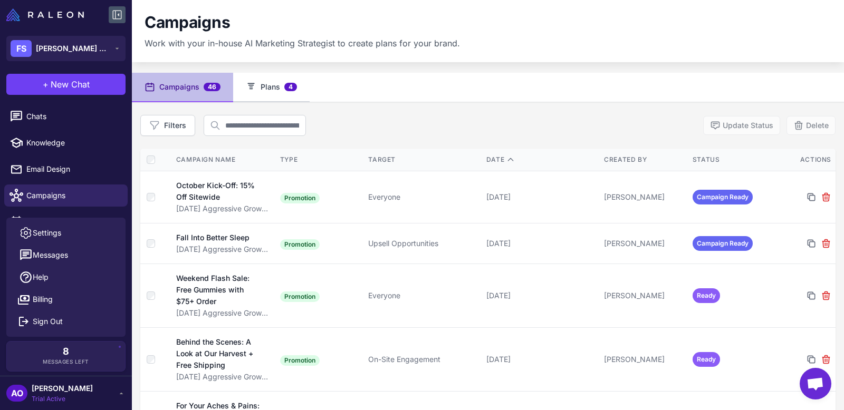
click at [250, 84] on icon at bounding box center [251, 87] width 11 height 11
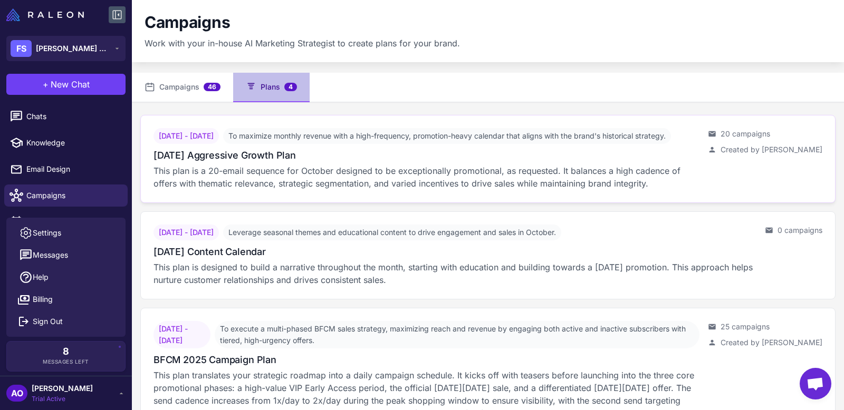
click at [253, 162] on h3 "[DATE] Aggressive Growth Plan" at bounding box center [224, 155] width 142 height 14
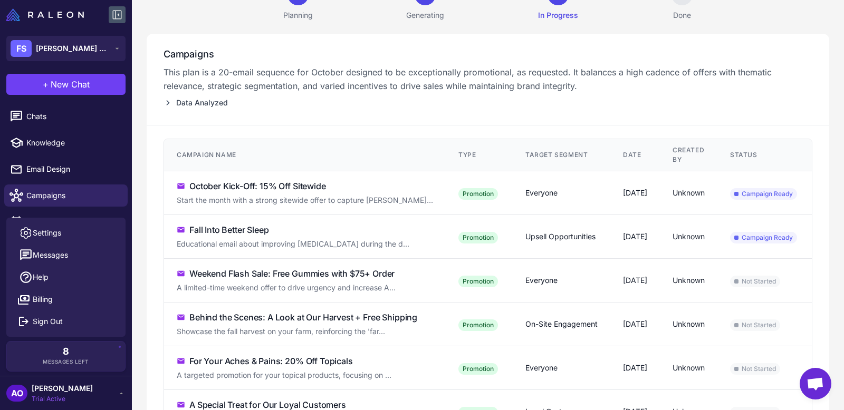
scroll to position [98, 0]
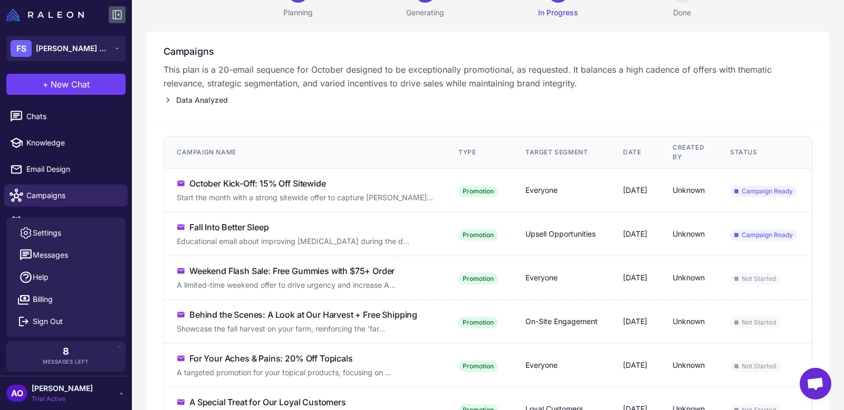
click at [306, 185] on div "October Kick-Off: 15% Off Sitewide" at bounding box center [257, 183] width 137 height 13
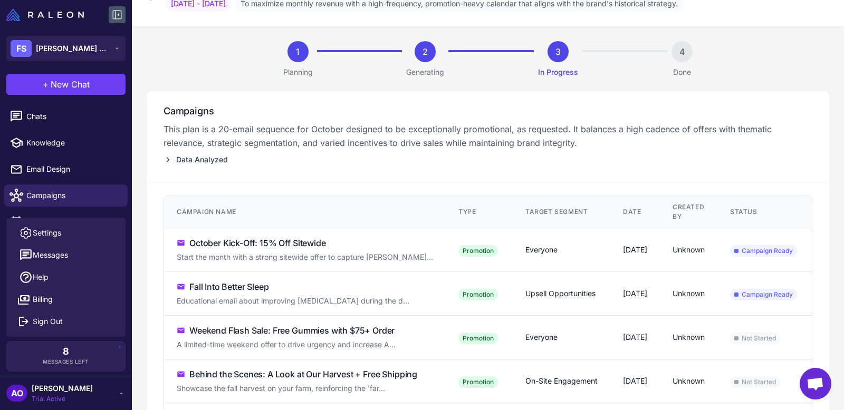
scroll to position [0, 0]
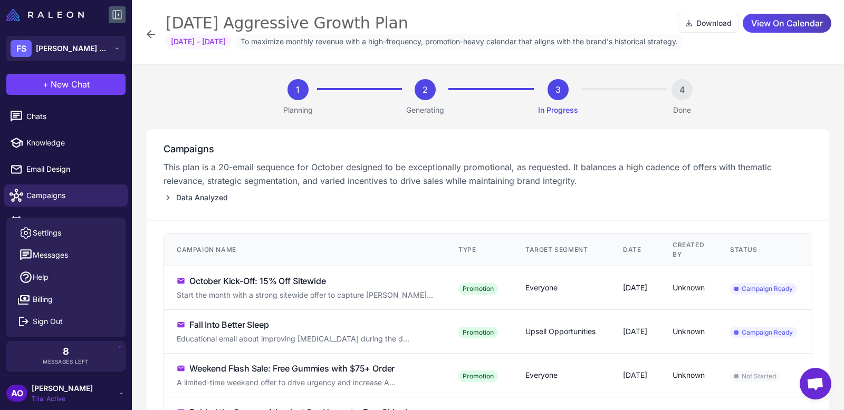
click at [150, 41] on div "[DATE] Aggressive Growth Plan Download View On Calendar [DATE] - [DATE] To maxi…" at bounding box center [487, 34] width 687 height 43
click at [150, 37] on icon at bounding box center [151, 34] width 8 height 8
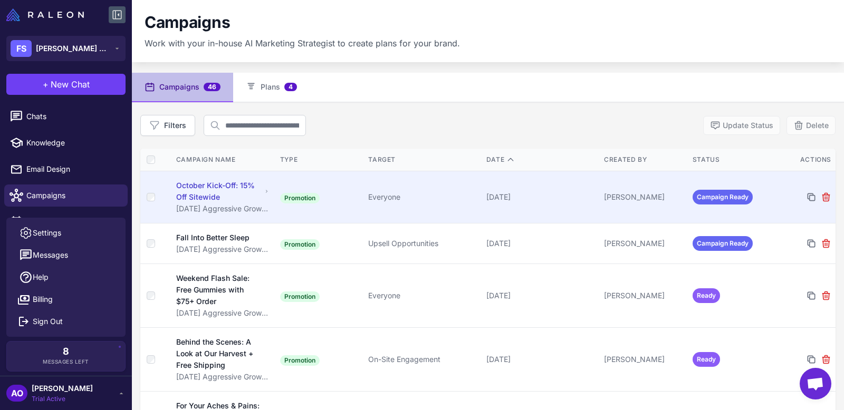
click at [253, 205] on div "[DATE] Aggressive Growth Plan" at bounding box center [222, 209] width 93 height 12
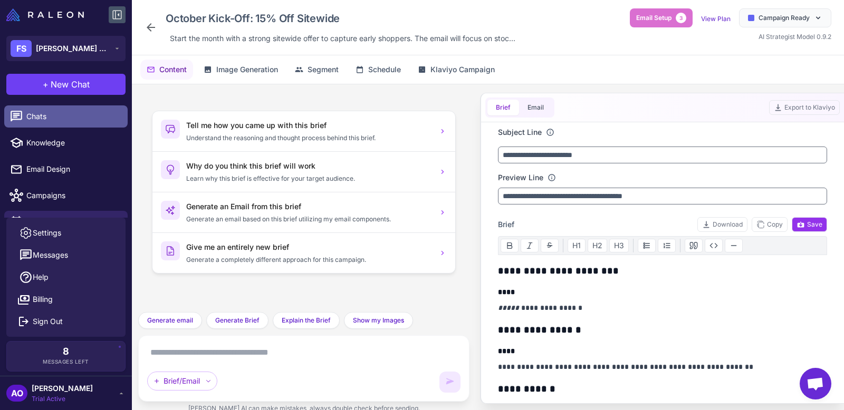
click at [54, 117] on span "Chats" at bounding box center [72, 117] width 93 height 12
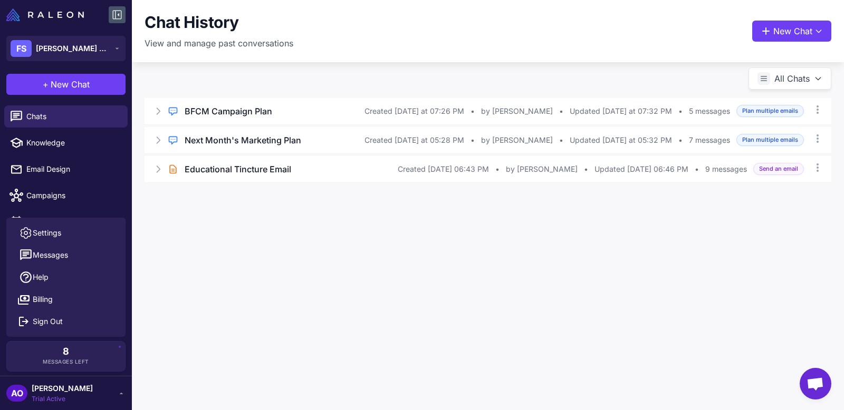
click at [422, 53] on div "Chat History View and manage past conversations New Chat" at bounding box center [488, 31] width 712 height 62
click at [180, 316] on div "Chat History View and manage past conversations New Chat All Chats Regular Chat…" at bounding box center [488, 205] width 712 height 410
click at [74, 398] on span "Trial Active" at bounding box center [62, 398] width 61 height 9
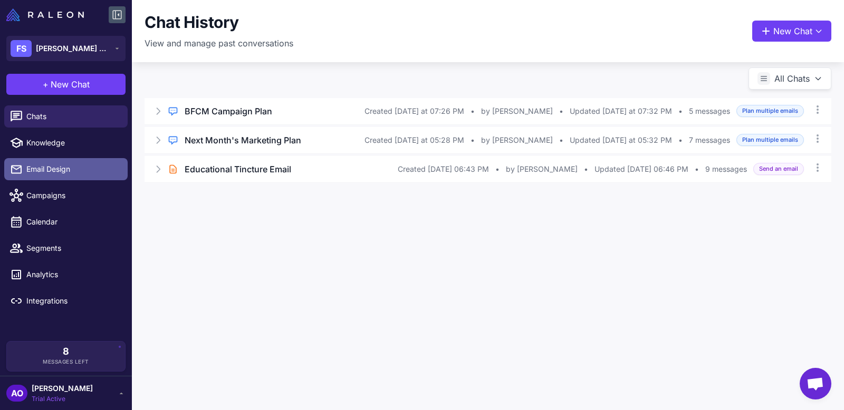
click at [50, 176] on link "Email Design" at bounding box center [65, 169] width 123 height 22
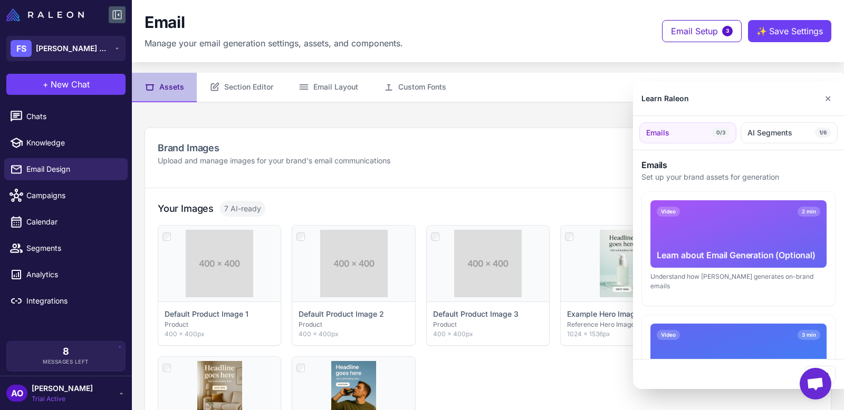
click at [343, 89] on div at bounding box center [422, 205] width 844 height 410
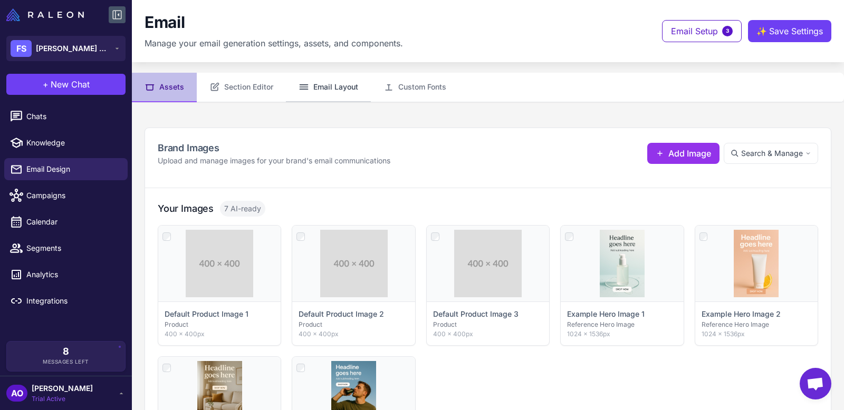
click at [336, 86] on button "Email Layout" at bounding box center [328, 88] width 85 height 30
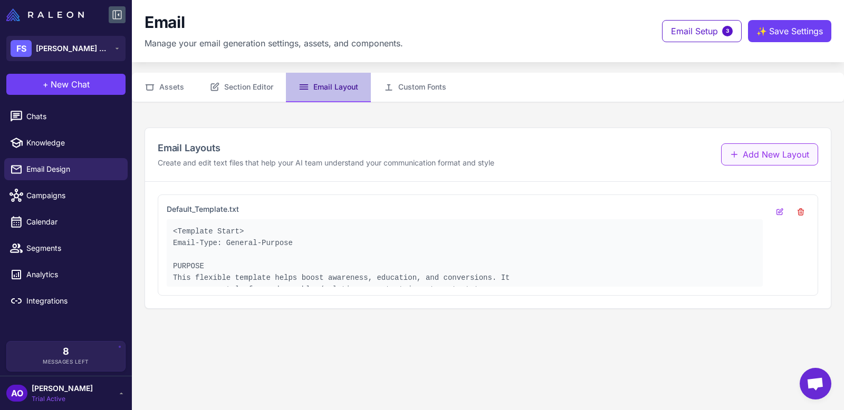
click at [765, 150] on button "Add New Layout" at bounding box center [769, 154] width 97 height 22
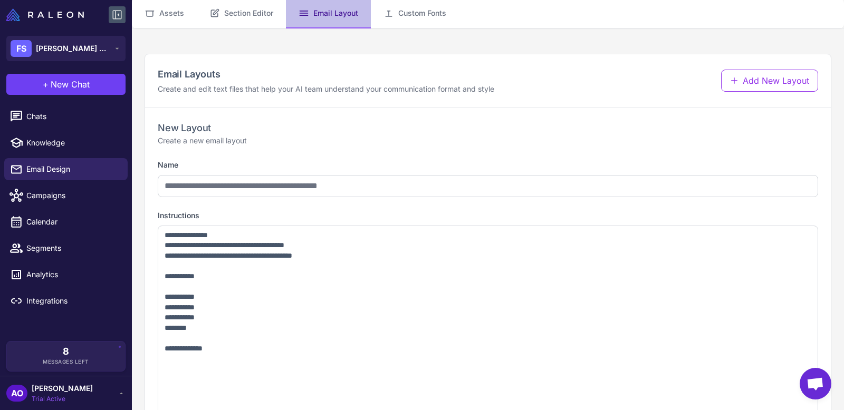
scroll to position [176, 0]
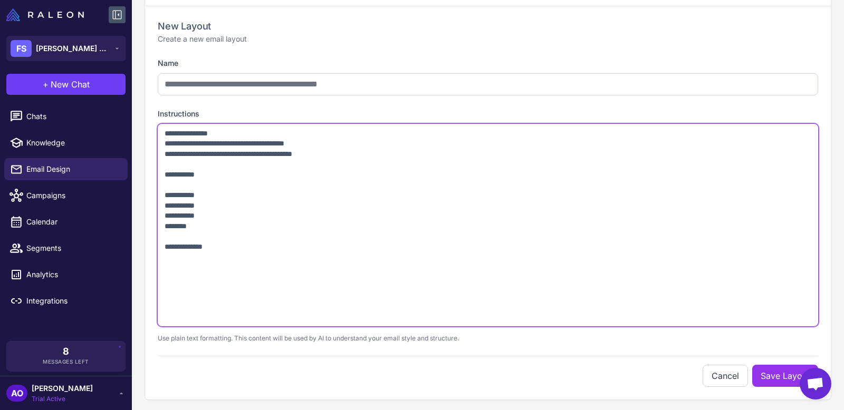
click at [242, 242] on textarea "**********" at bounding box center [488, 225] width 660 height 202
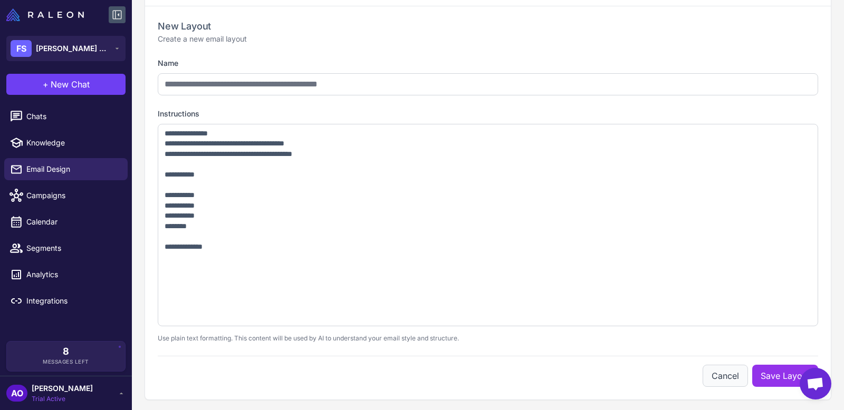
click at [720, 374] on button "Cancel" at bounding box center [724, 376] width 45 height 22
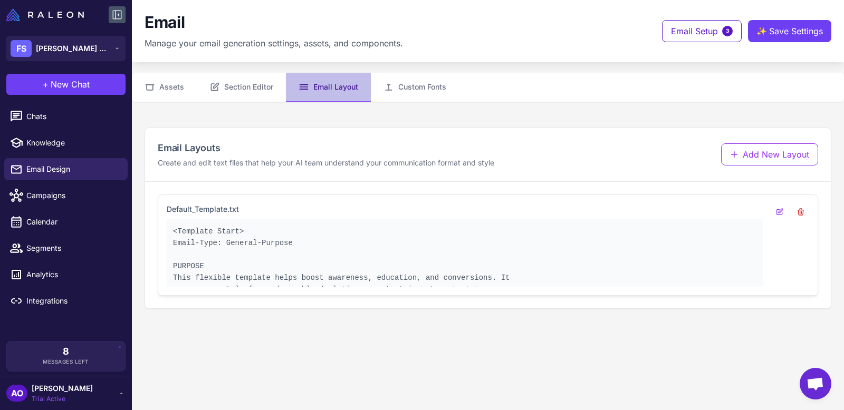
click at [372, 256] on pre "<Template Start> Email-Type: General-Purpose PURPOSE This flexible template hel…" at bounding box center [464, 261] width 583 height 70
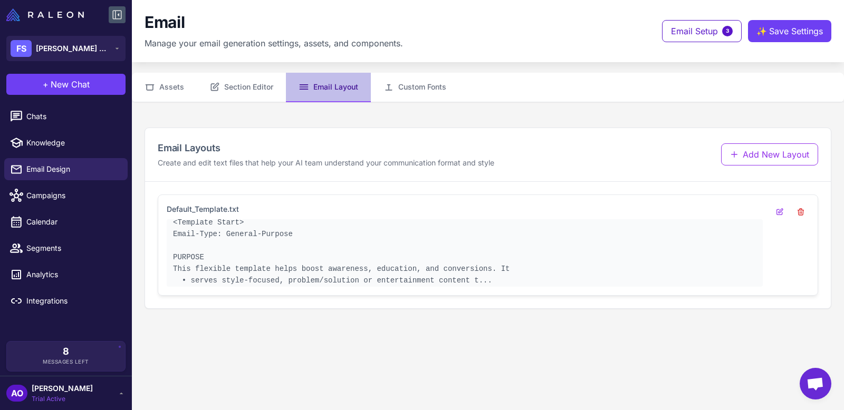
scroll to position [14, 0]
click at [718, 247] on pre "<Template Start> Email-Type: General-Purpose PURPOSE This flexible template hel…" at bounding box center [464, 246] width 583 height 70
click at [466, 260] on pre "<Template Start> Email-Type: General-Purpose PURPOSE This flexible template hel…" at bounding box center [464, 246] width 583 height 70
click at [465, 271] on pre "<Template Start> Email-Type: General-Purpose PURPOSE This flexible template hel…" at bounding box center [464, 246] width 583 height 70
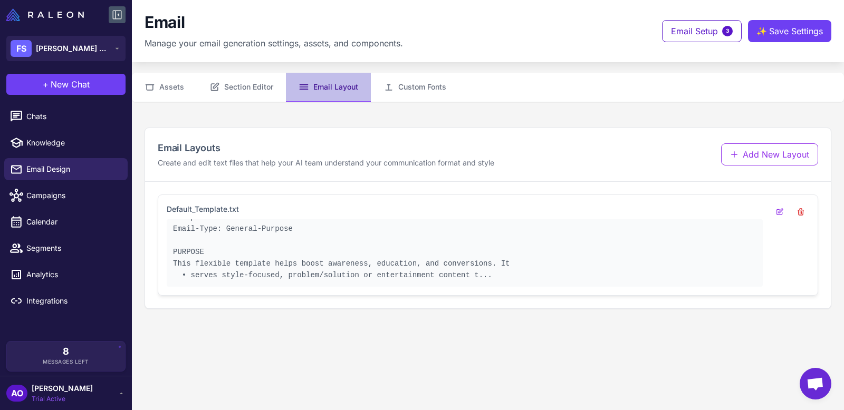
click at [578, 264] on pre "<Template Start> Email-Type: General-Purpose PURPOSE This flexible template hel…" at bounding box center [464, 246] width 583 height 70
click at [538, 156] on div "Email Layouts Create and edit text files that help your AI team understand your…" at bounding box center [488, 155] width 660 height 28
click at [397, 122] on div "Email Layouts Create and edit text files that help your AI team understand your…" at bounding box center [488, 218] width 712 height 207
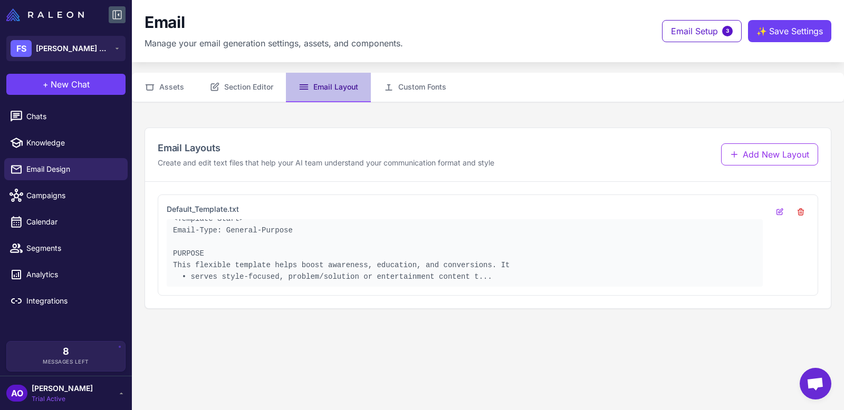
click at [132, 159] on div "Email Layouts Create and edit text files that help your AI team understand your…" at bounding box center [488, 218] width 712 height 207
click at [213, 161] on p "Create and edit text files that help your AI team understand your communication…" at bounding box center [326, 163] width 336 height 12
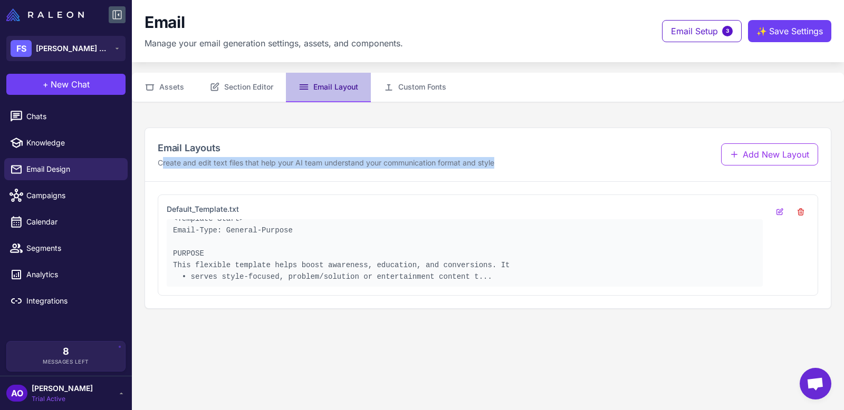
click at [213, 161] on p "Create and edit text files that help your AI team understand your communication…" at bounding box center [326, 163] width 336 height 12
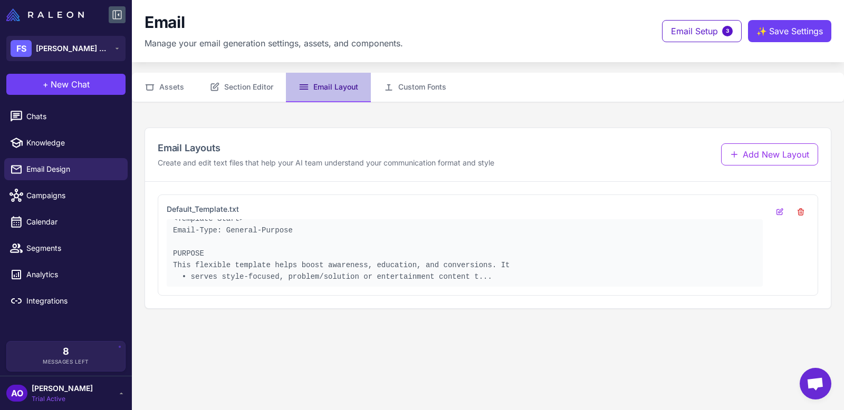
click at [138, 124] on div "Email Layouts Create and edit text files that help your AI team understand your…" at bounding box center [488, 218] width 712 height 207
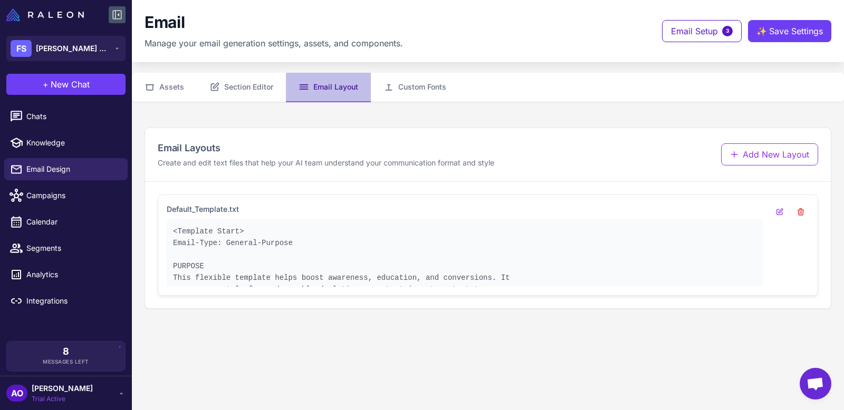
scroll to position [14, 0]
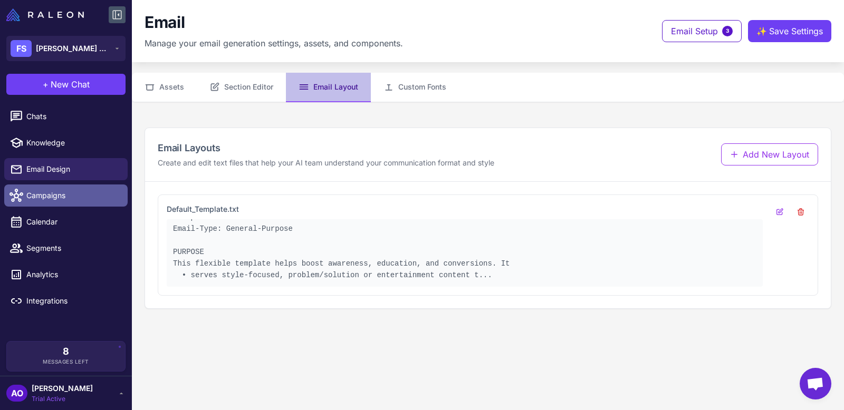
click at [62, 195] on span "Campaigns" at bounding box center [72, 196] width 93 height 12
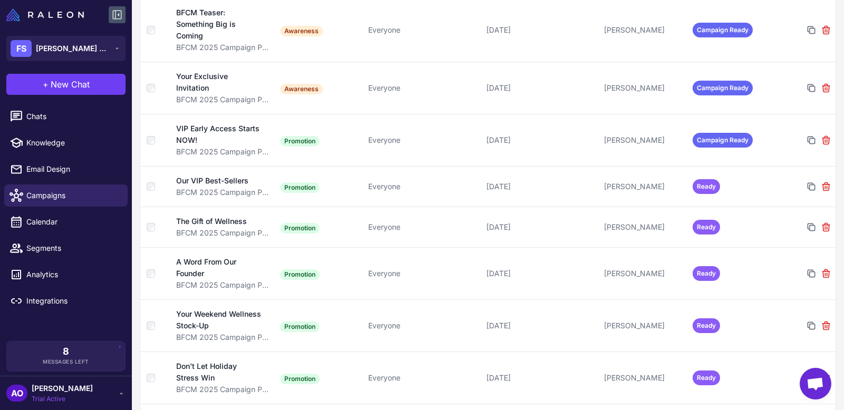
scroll to position [1212, 0]
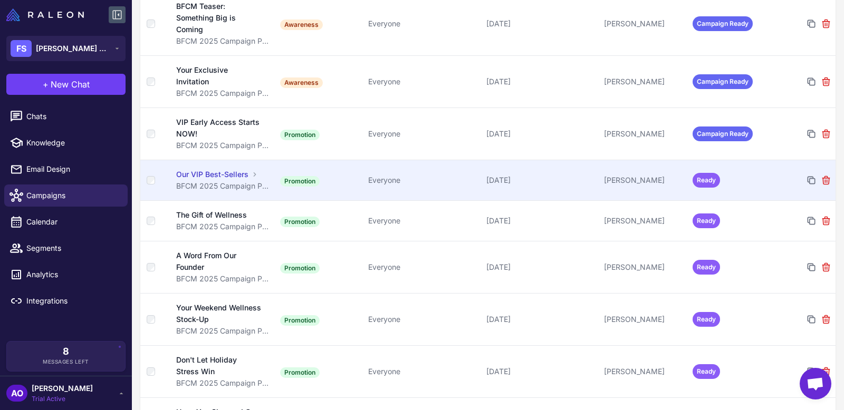
click at [431, 194] on td "Everyone" at bounding box center [423, 180] width 118 height 41
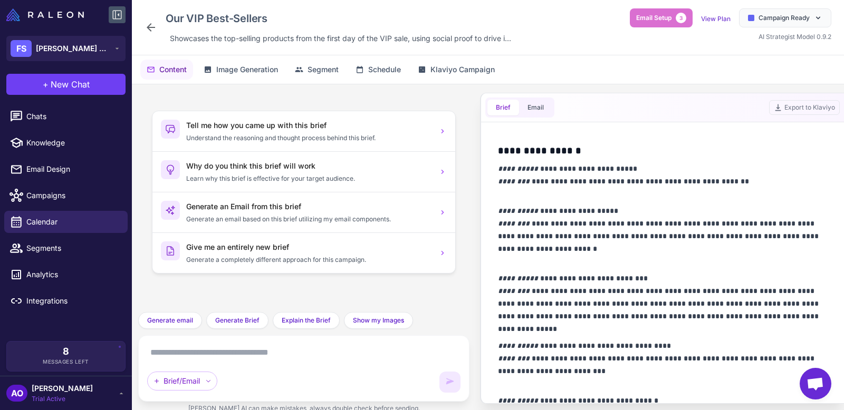
scroll to position [892, 0]
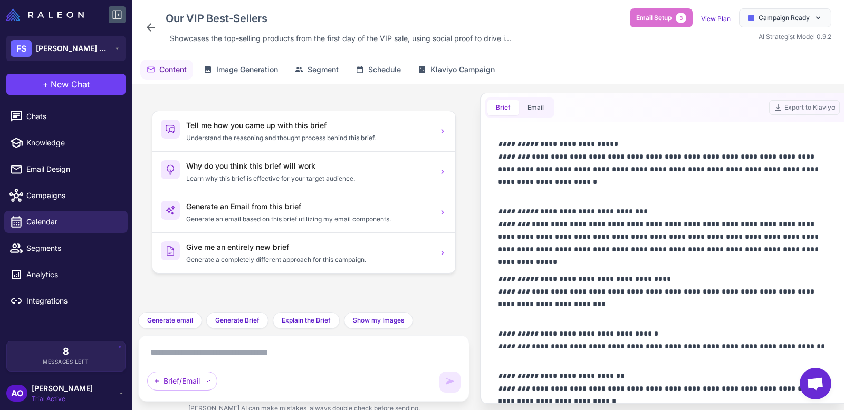
click at [240, 351] on textarea at bounding box center [303, 352] width 313 height 17
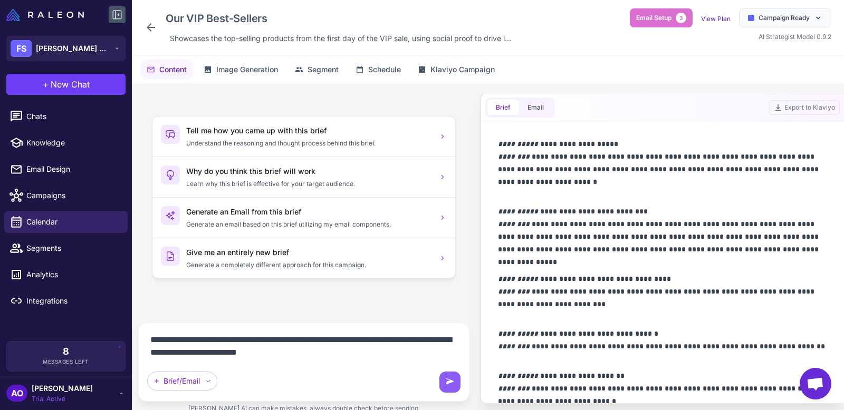
type textarea "**********"
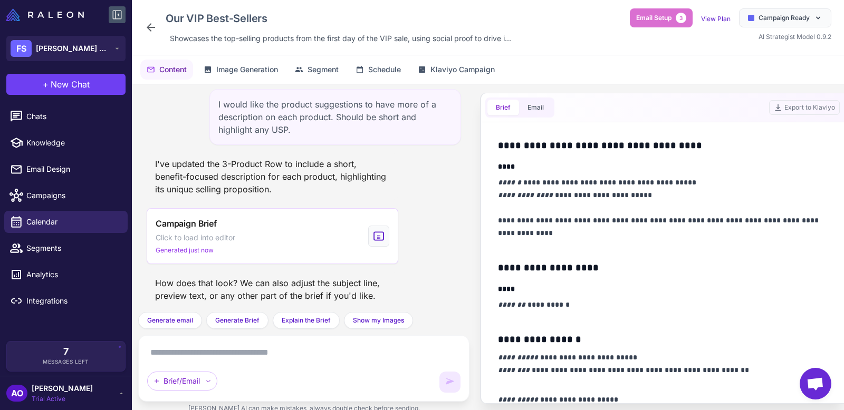
scroll to position [675, 0]
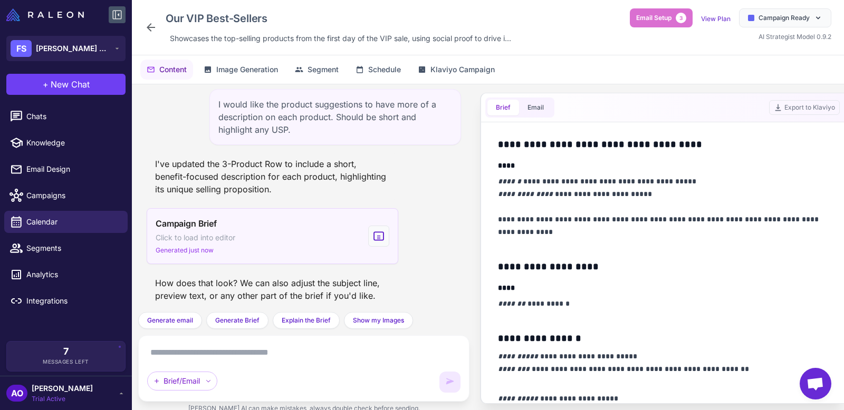
click at [350, 230] on div "Campaign Brief Click to load into editor Generated just now" at bounding box center [273, 236] width 252 height 56
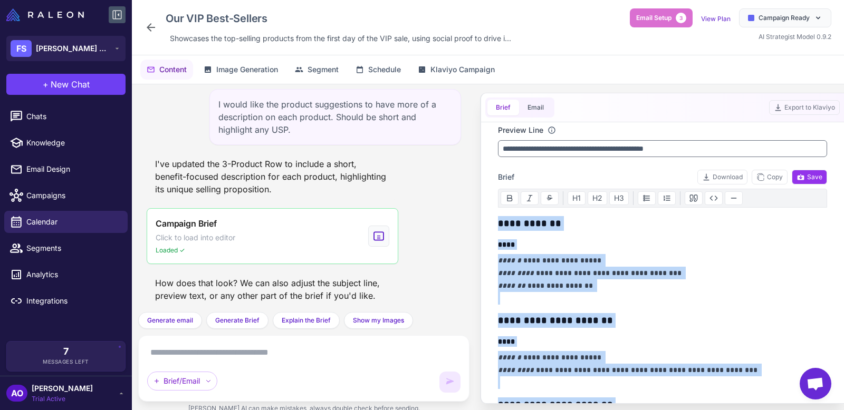
scroll to position [20, 0]
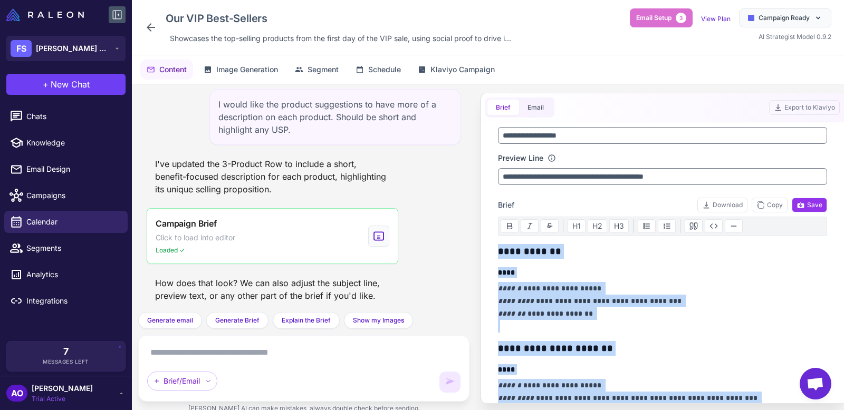
drag, startPoint x: 570, startPoint y: 331, endPoint x: 490, endPoint y: 251, distance: 112.2
click at [490, 251] on div "**********" at bounding box center [662, 262] width 354 height 281
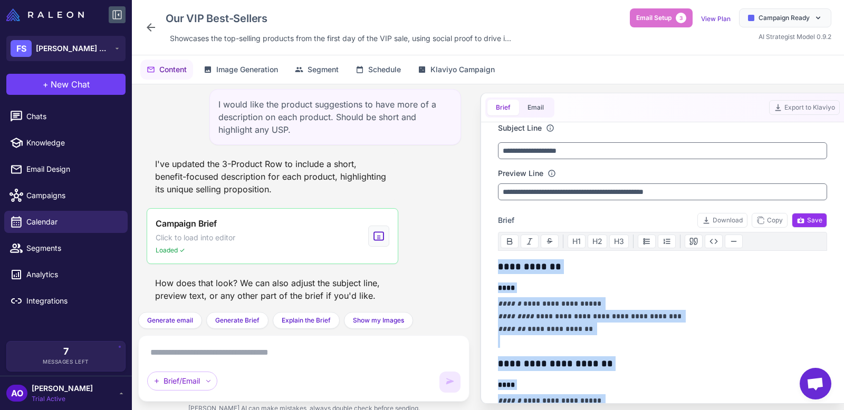
scroll to position [0, 0]
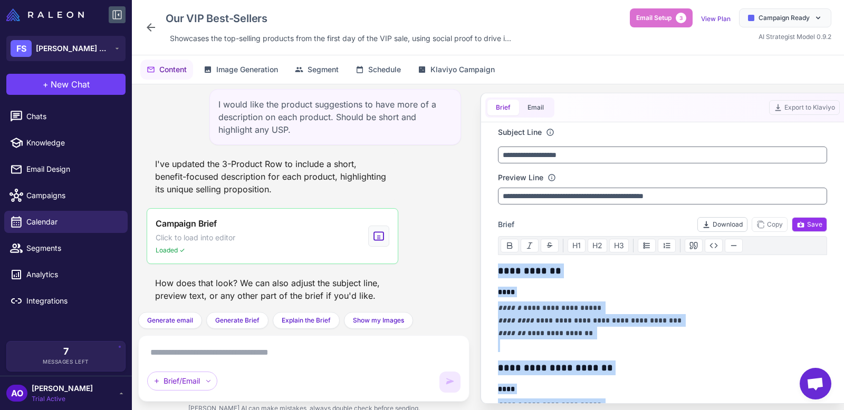
click at [733, 221] on button "Download" at bounding box center [722, 224] width 50 height 15
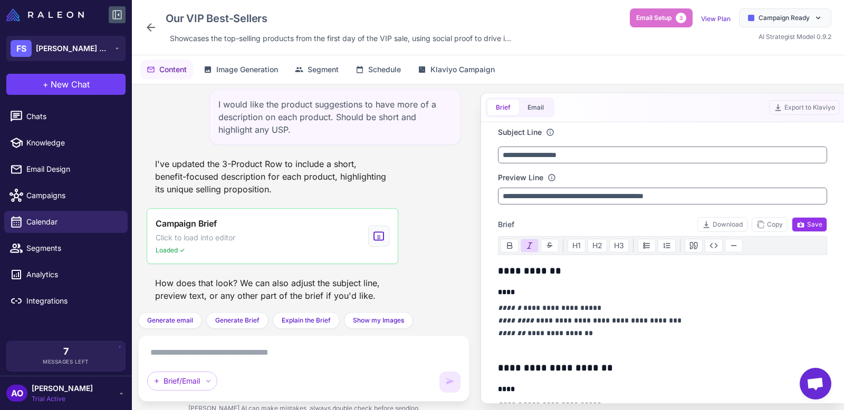
click at [271, 352] on textarea at bounding box center [303, 352] width 313 height 17
click at [591, 315] on p "**********" at bounding box center [662, 327] width 329 height 51
click at [585, 315] on p "**********" at bounding box center [662, 327] width 329 height 51
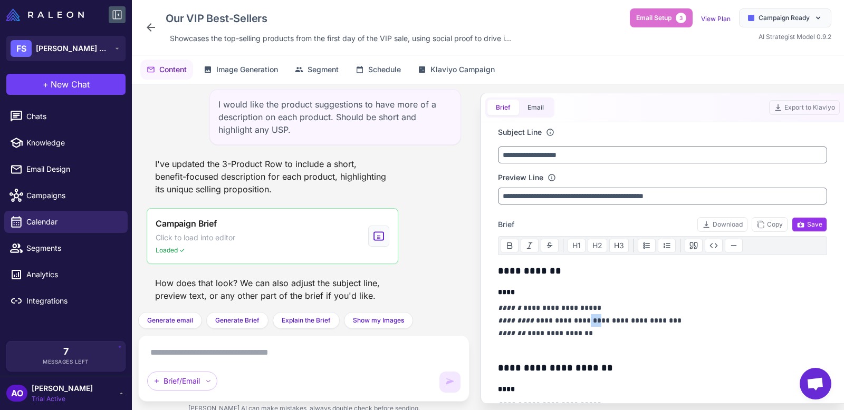
click at [585, 315] on p "**********" at bounding box center [662, 327] width 329 height 51
click at [259, 351] on textarea at bounding box center [303, 352] width 313 height 17
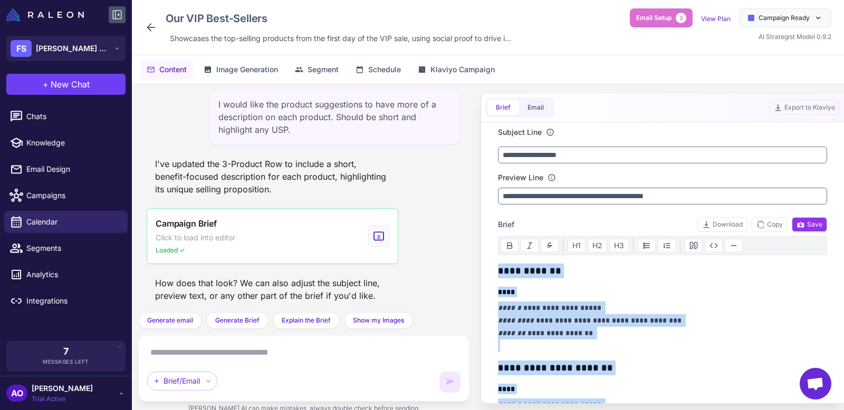
drag, startPoint x: 574, startPoint y: 317, endPoint x: 494, endPoint y: 115, distance: 217.1
click at [494, 115] on div "**********" at bounding box center [662, 248] width 364 height 311
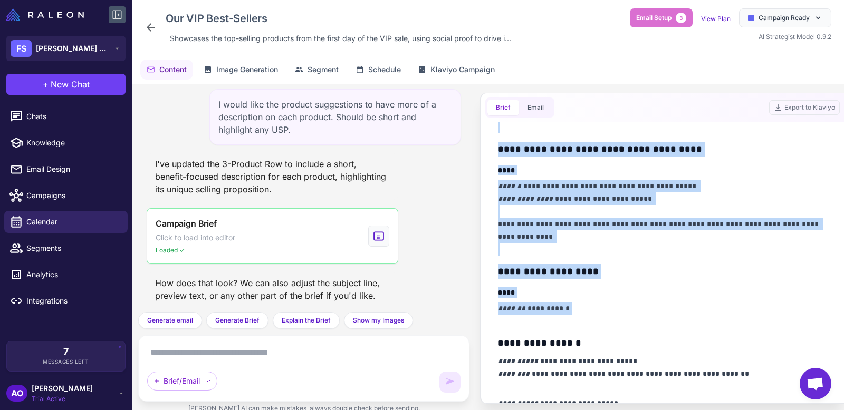
scroll to position [663, 0]
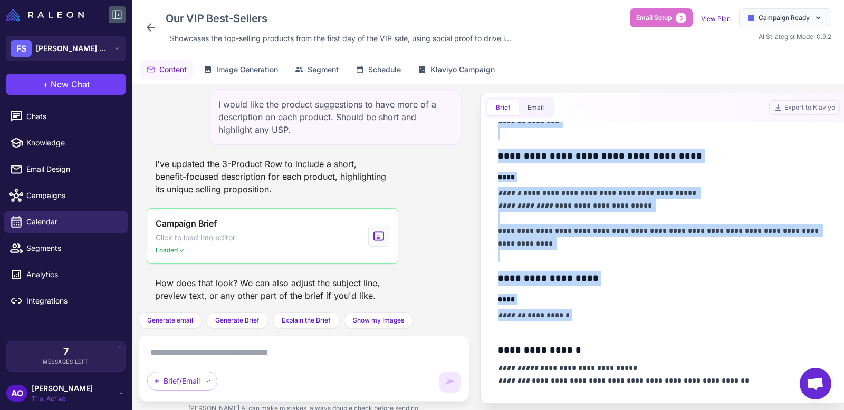
click at [682, 309] on p "**********" at bounding box center [662, 321] width 329 height 25
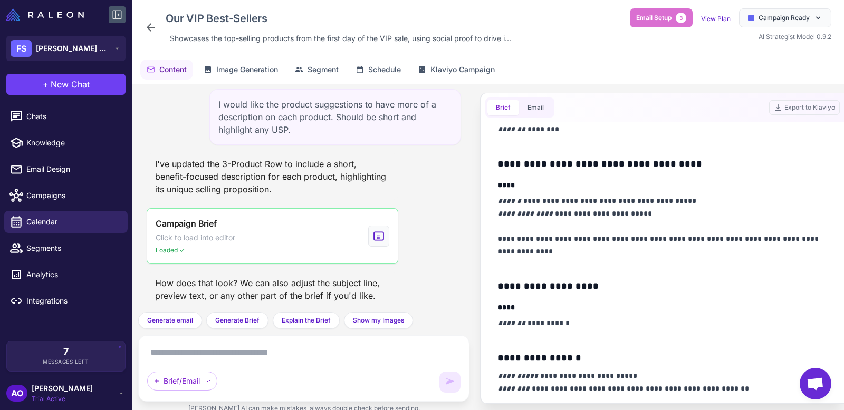
scroll to position [656, 0]
click at [564, 253] on p "**********" at bounding box center [662, 232] width 329 height 76
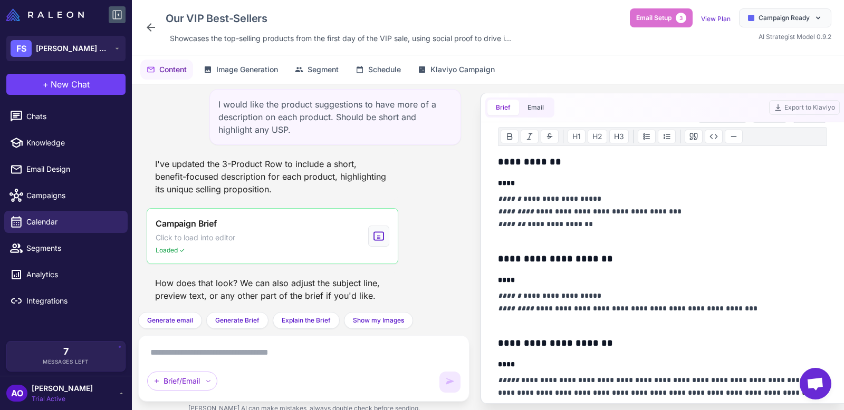
scroll to position [0, 0]
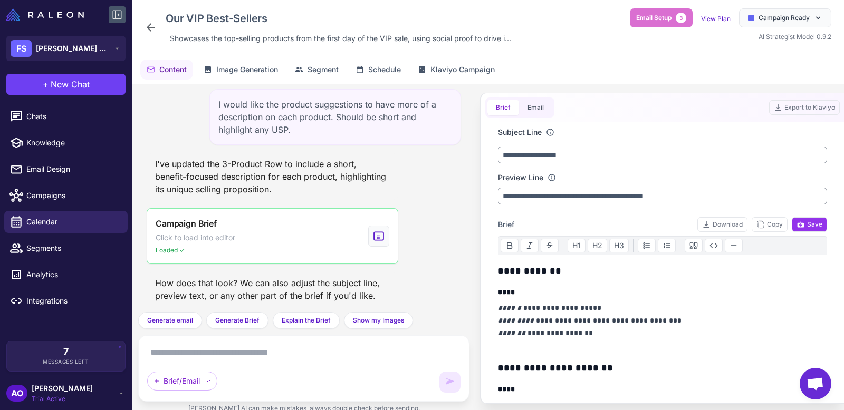
click at [150, 22] on icon at bounding box center [150, 27] width 13 height 13
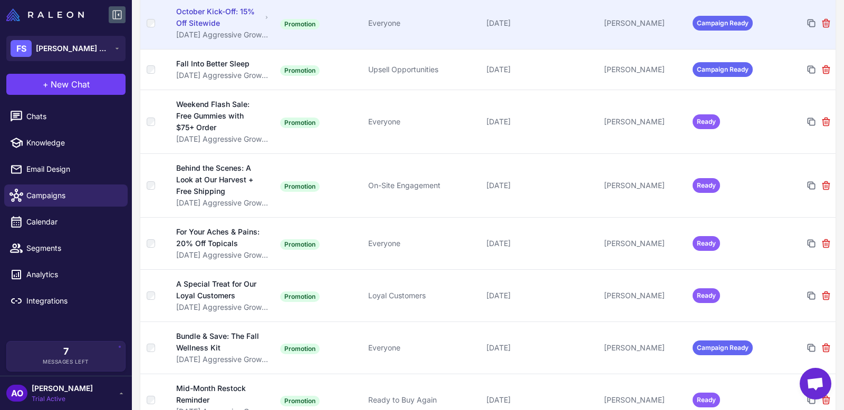
scroll to position [171, 0]
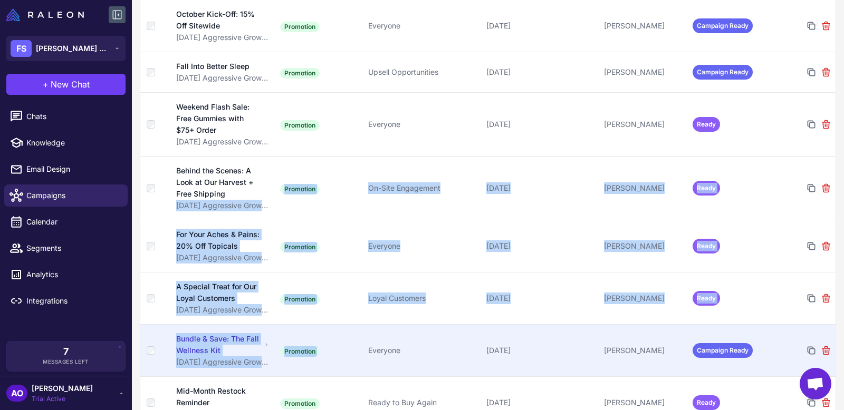
drag, startPoint x: 229, startPoint y: 190, endPoint x: 452, endPoint y: 333, distance: 264.5
click at [452, 333] on td "Everyone" at bounding box center [423, 350] width 118 height 52
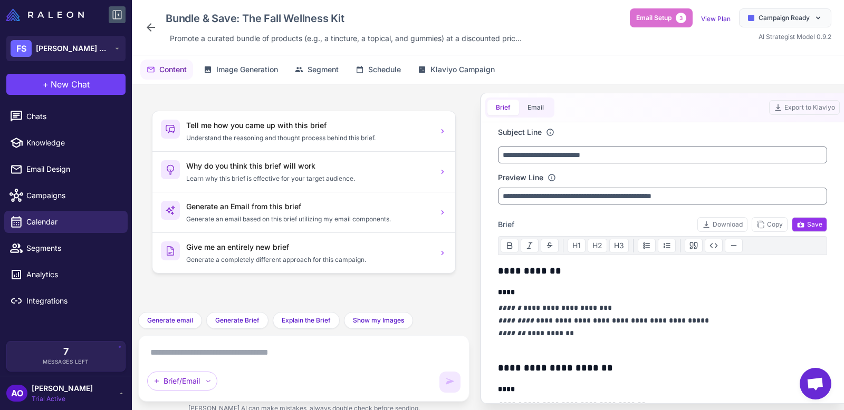
click at [152, 28] on icon at bounding box center [150, 27] width 13 height 13
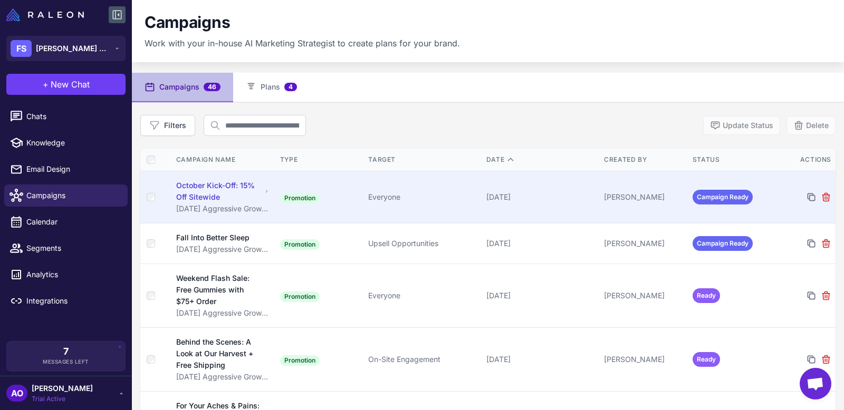
click at [325, 191] on td "Promotion" at bounding box center [320, 197] width 89 height 52
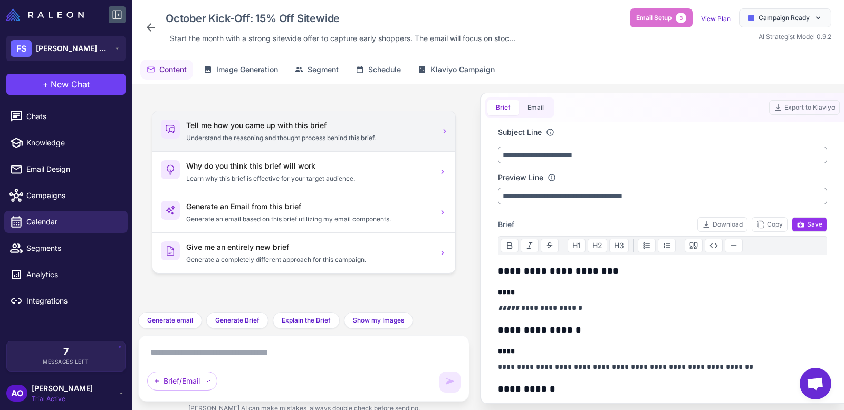
click at [394, 140] on p "Understand the reasoning and thought process behind this brief." at bounding box center [309, 137] width 246 height 9
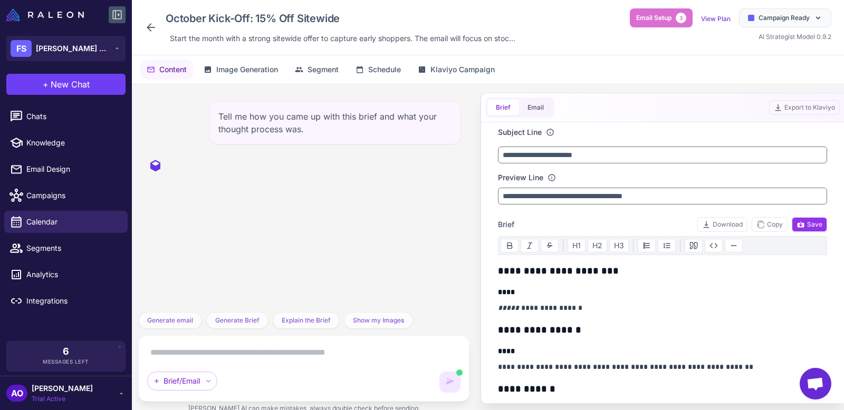
click at [148, 25] on icon at bounding box center [150, 27] width 13 height 13
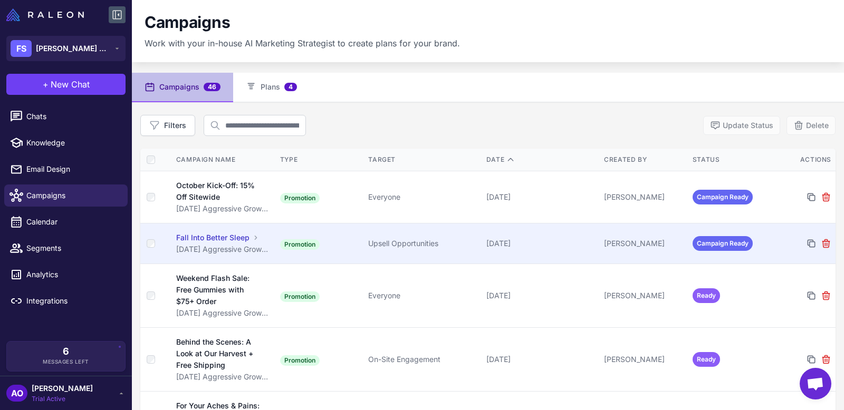
click at [283, 255] on td "Promotion" at bounding box center [320, 243] width 89 height 41
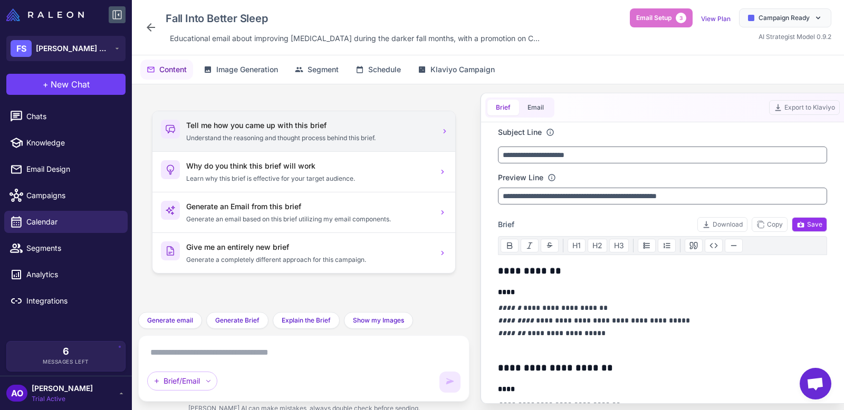
click at [220, 133] on p "Understand the reasoning and thought process behind this brief." at bounding box center [309, 137] width 246 height 9
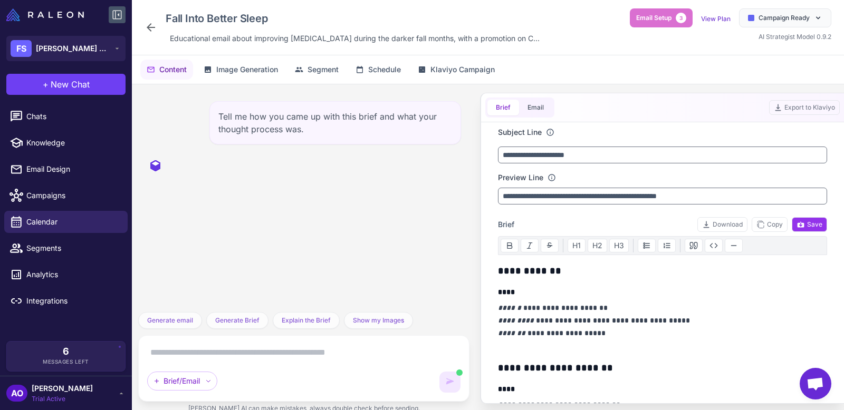
click at [155, 25] on icon at bounding box center [150, 27] width 13 height 13
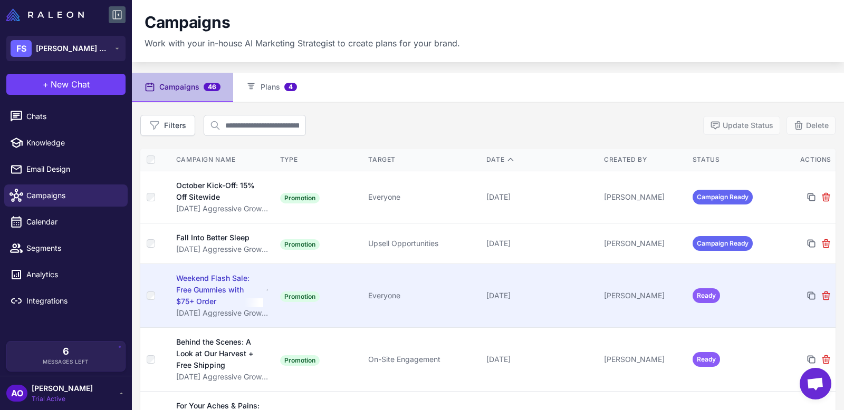
click at [269, 286] on icon at bounding box center [267, 290] width 4 height 8
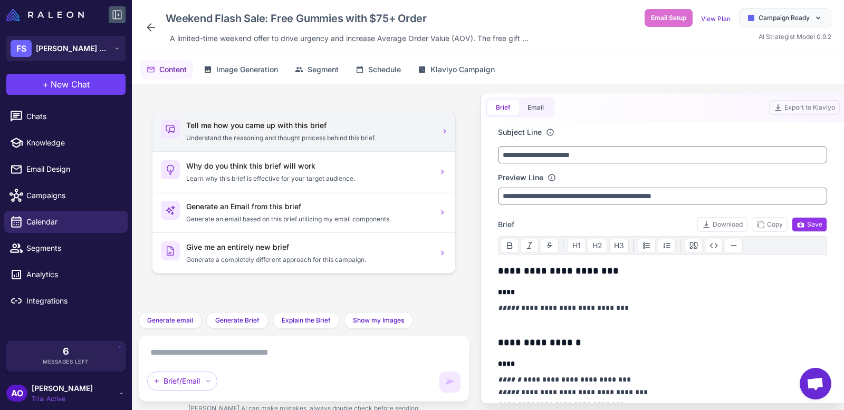
click at [198, 136] on p "Understand the reasoning and thought process behind this brief." at bounding box center [309, 137] width 246 height 9
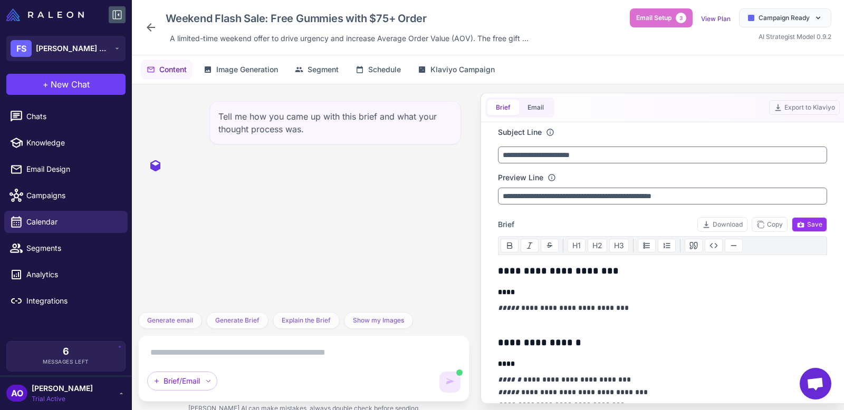
click at [151, 28] on icon at bounding box center [150, 27] width 13 height 13
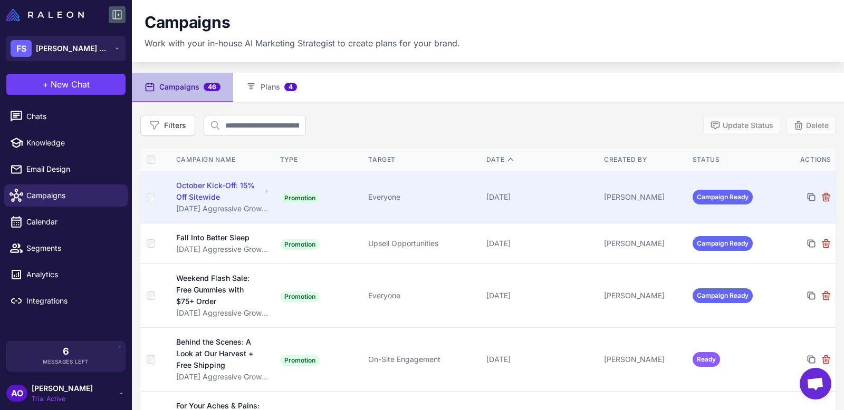
click at [318, 187] on td "Promotion" at bounding box center [320, 197] width 89 height 52
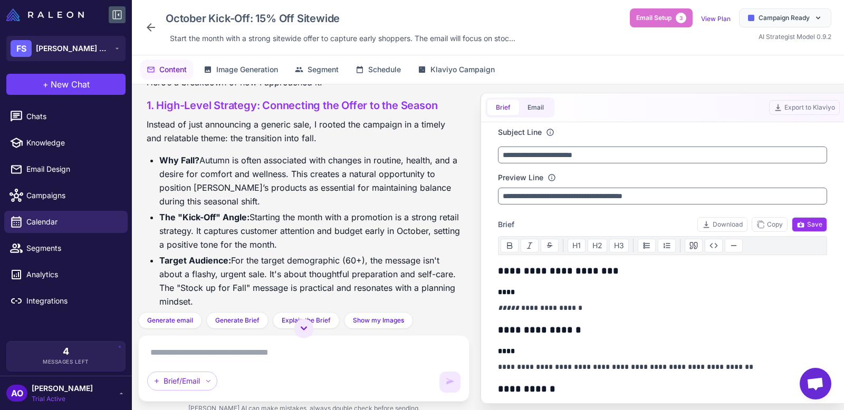
scroll to position [125, 0]
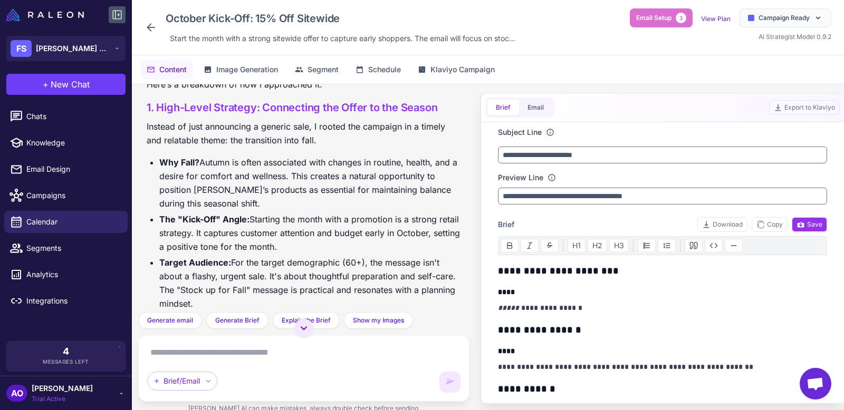
drag, startPoint x: 254, startPoint y: 299, endPoint x: 148, endPoint y: 103, distance: 222.8
click at [148, 103] on div "Of course. I'd be happy to walk you through my thought process for creating thi…" at bounding box center [304, 220] width 314 height 385
click at [149, 26] on icon at bounding box center [151, 27] width 8 height 8
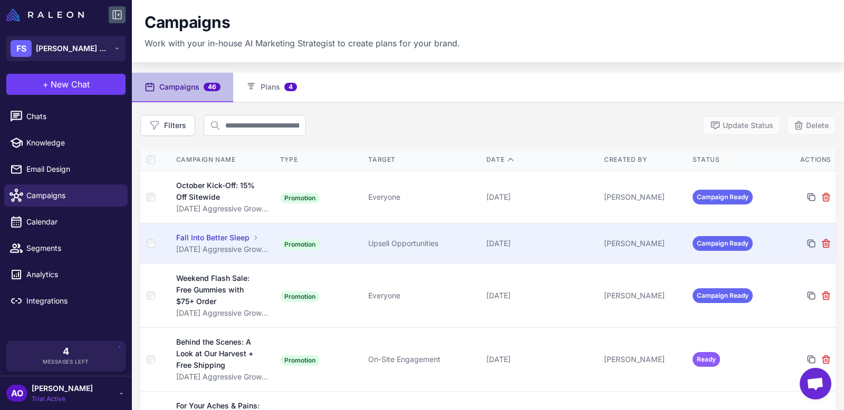
click at [245, 256] on td "Fall Into Better Sleep [DATE] Aggressive Growth Plan" at bounding box center [223, 243] width 106 height 41
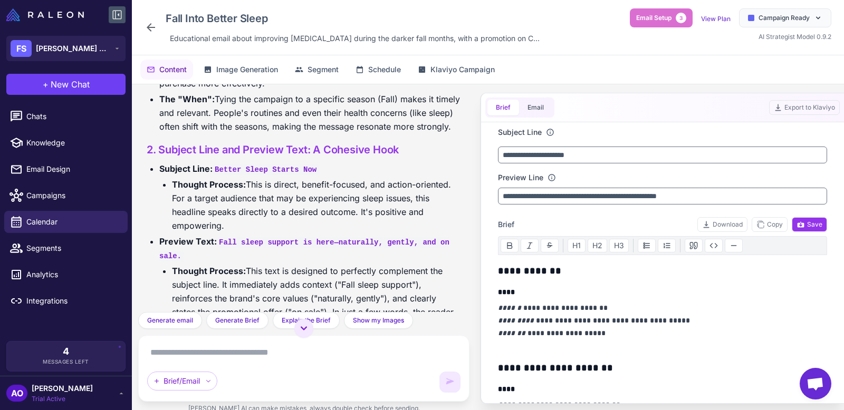
scroll to position [248, 0]
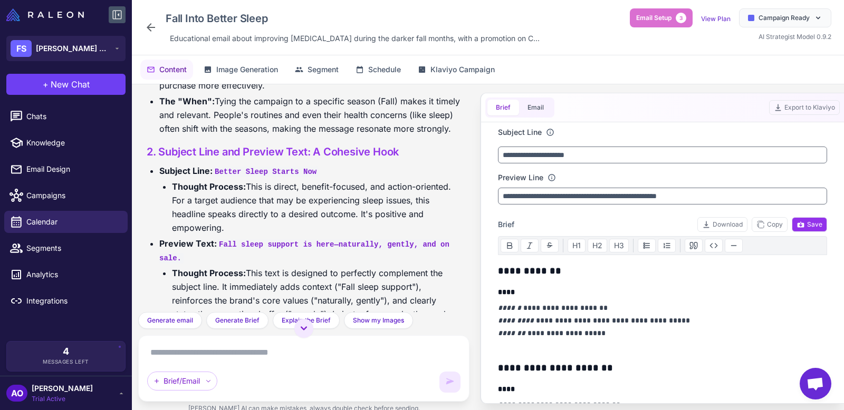
click at [155, 35] on div "Fall Into Better Sleep Educational email about improving [MEDICAL_DATA] during …" at bounding box center [343, 27] width 399 height 38
click at [148, 19] on div "Fall Into Better Sleep Educational email about improving [MEDICAL_DATA] during …" at bounding box center [343, 27] width 399 height 38
click at [144, 30] on icon at bounding box center [150, 27] width 13 height 13
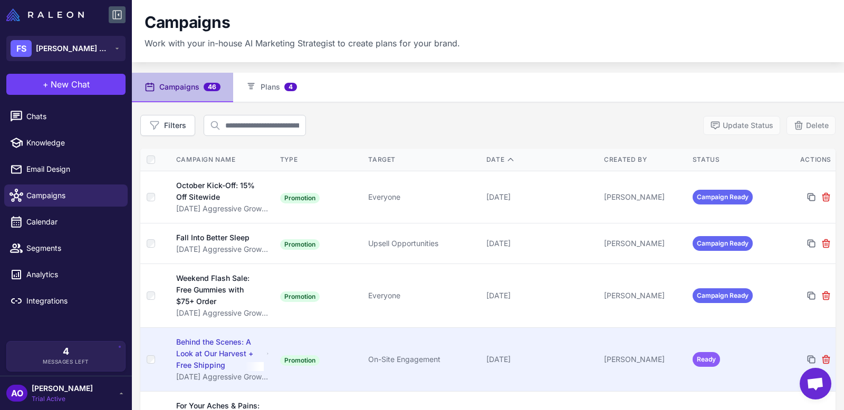
click at [281, 334] on td "Promotion" at bounding box center [320, 359] width 89 height 64
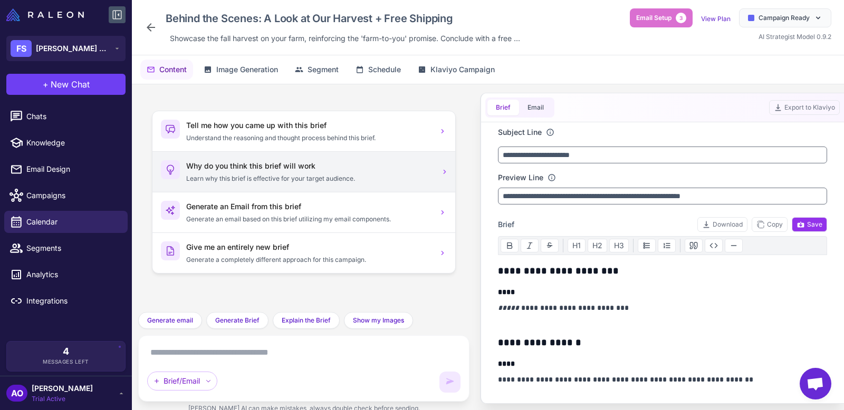
click at [245, 174] on p "Learn why this brief is effective for your target audience." at bounding box center [309, 178] width 246 height 9
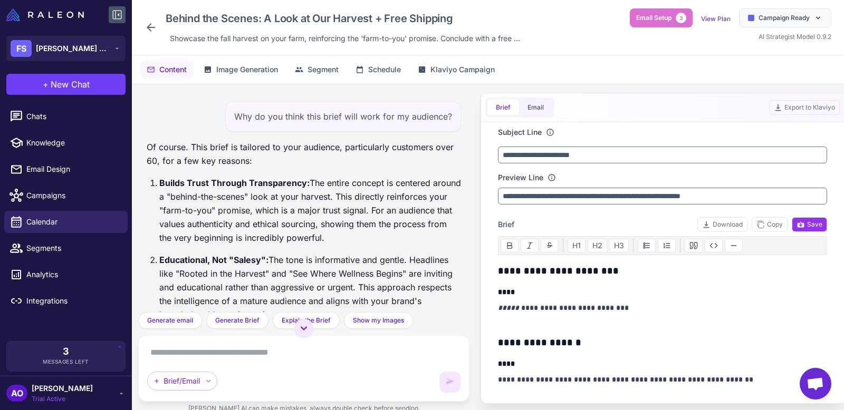
click at [140, 22] on div "Behind the Scenes: A Look at Our Harvest + Free Shipping Showcase the fall harv…" at bounding box center [488, 27] width 712 height 55
click at [144, 22] on icon at bounding box center [150, 27] width 13 height 13
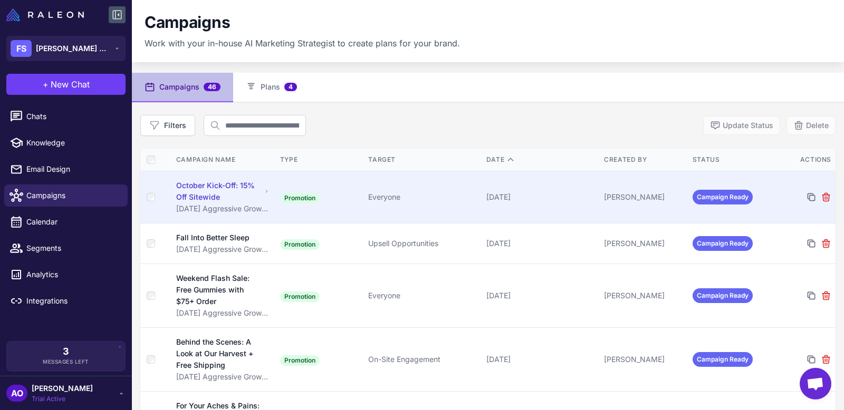
click at [352, 188] on td "Promotion" at bounding box center [320, 197] width 89 height 52
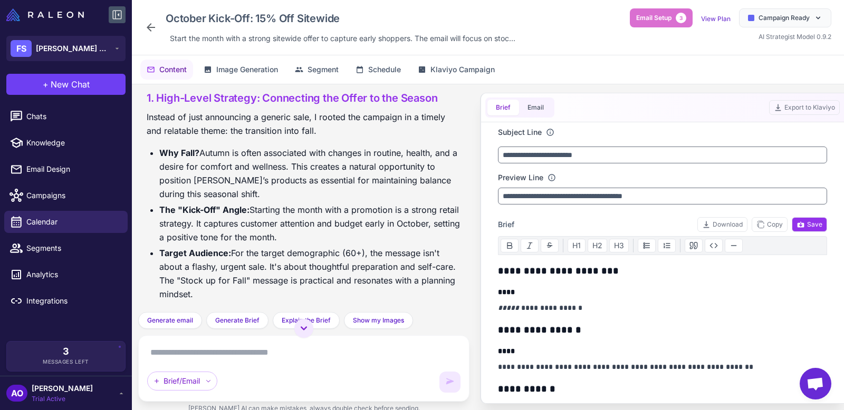
scroll to position [144, 0]
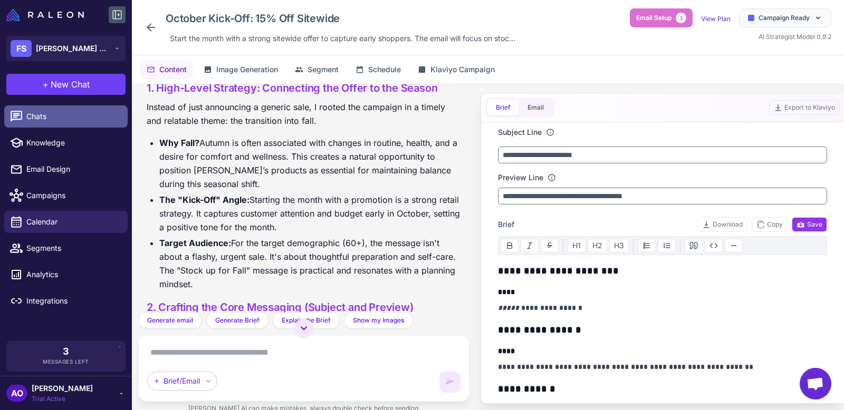
drag, startPoint x: 223, startPoint y: 285, endPoint x: 127, endPoint y: 117, distance: 193.4
click at [127, 117] on div "**********" at bounding box center [422, 205] width 844 height 410
click at [189, 141] on strong "Why Fall?" at bounding box center [179, 143] width 40 height 11
click at [143, 26] on div "October Kick-Off: 15% Off Sitewide Start the month with a strong sitewide offer…" at bounding box center [488, 27] width 712 height 55
click at [150, 24] on icon at bounding box center [151, 27] width 8 height 8
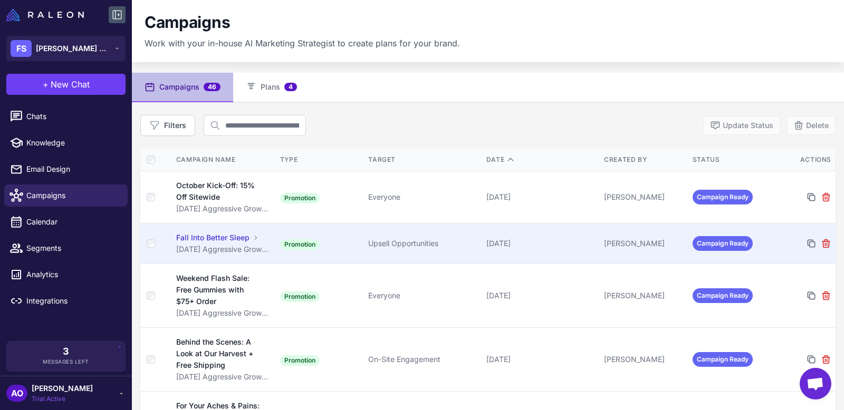
click at [356, 240] on td "Promotion" at bounding box center [320, 243] width 89 height 41
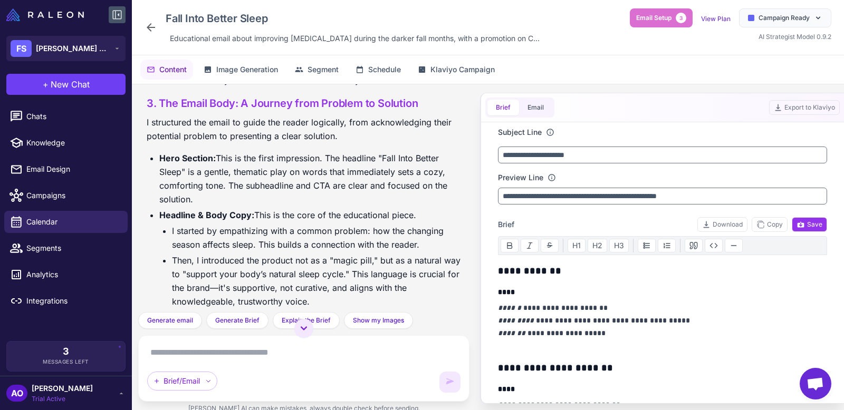
scroll to position [500, 0]
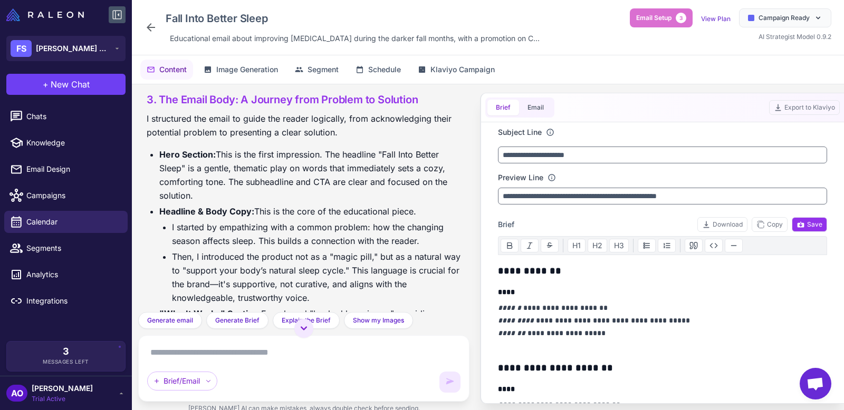
click at [153, 28] on icon at bounding box center [150, 27] width 13 height 13
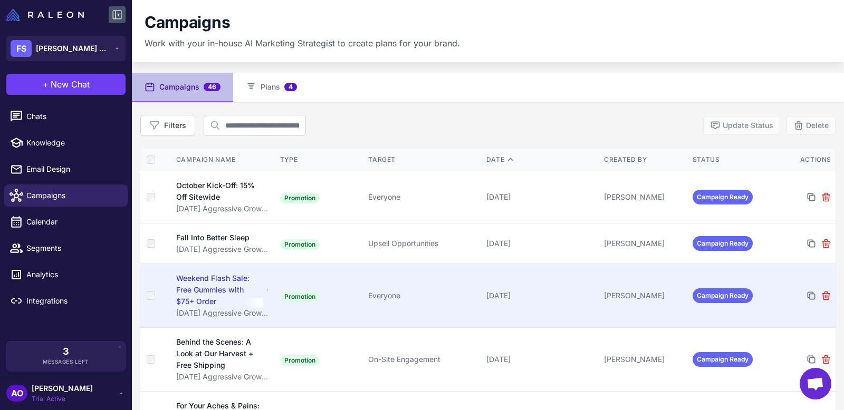
scroll to position [23, 0]
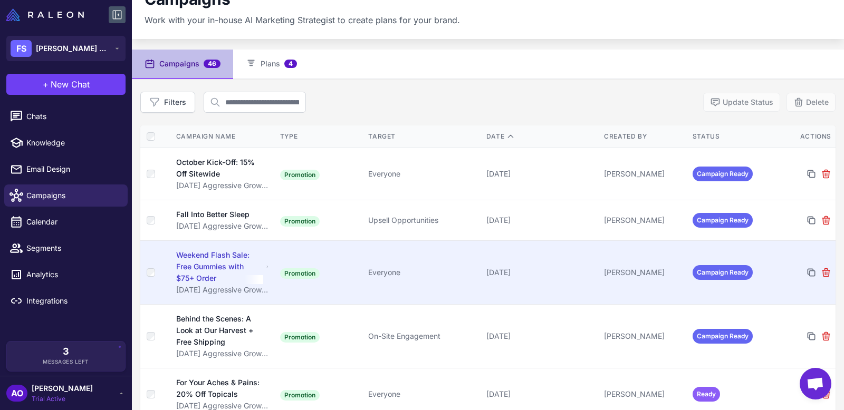
click at [264, 262] on div "Weekend Flash Sale: Free Gummies with $75+ Order" at bounding box center [222, 266] width 93 height 35
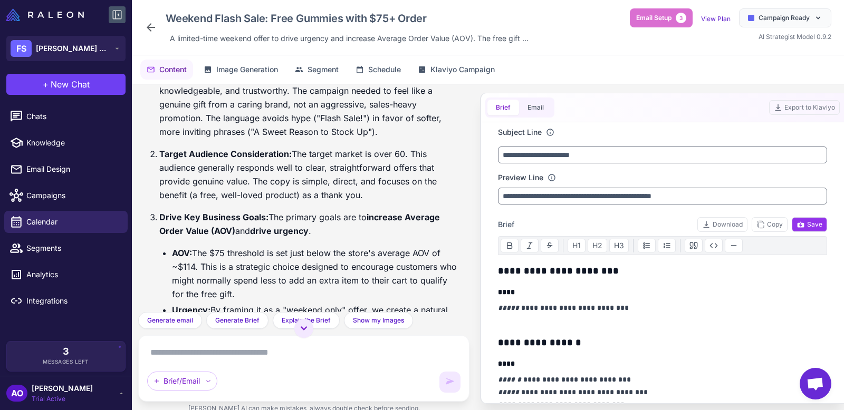
scroll to position [192, 0]
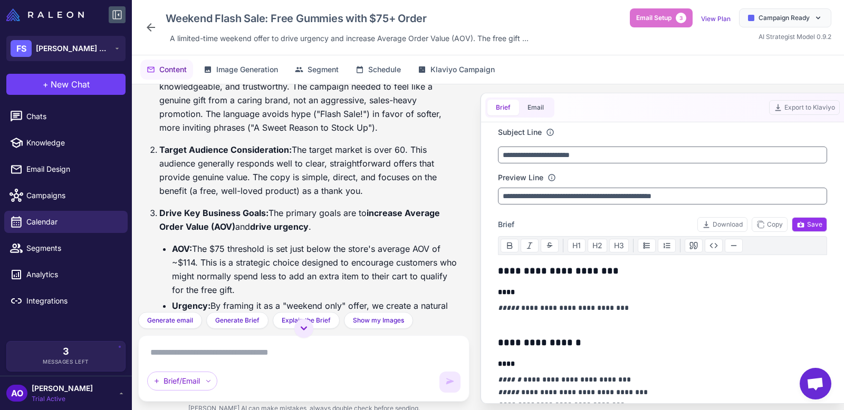
click at [143, 16] on div "Weekend Flash Sale: Free Gummies with $75+ Order A limited-time weekend offer t…" at bounding box center [488, 27] width 712 height 55
click at [147, 26] on icon at bounding box center [150, 27] width 13 height 13
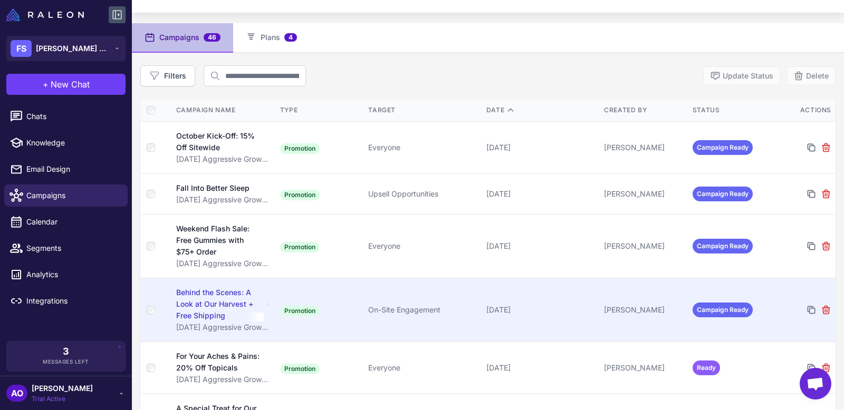
scroll to position [64, 0]
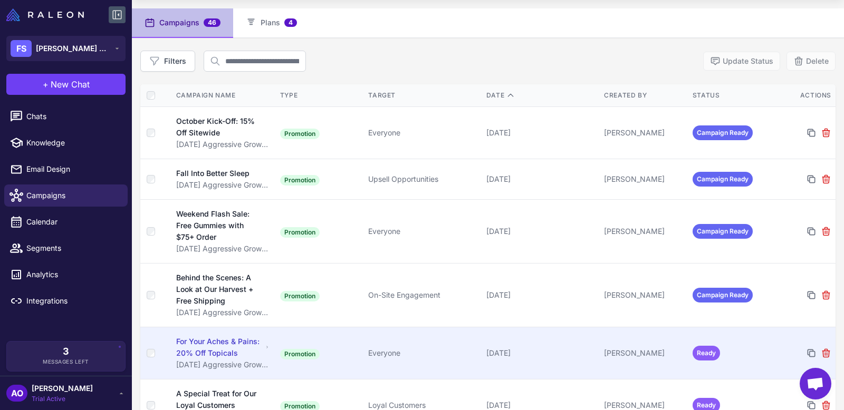
click at [272, 364] on td "For Your Aches & Pains: 20% Off Topicals [DATE] Aggressive Growth Plan" at bounding box center [223, 353] width 106 height 52
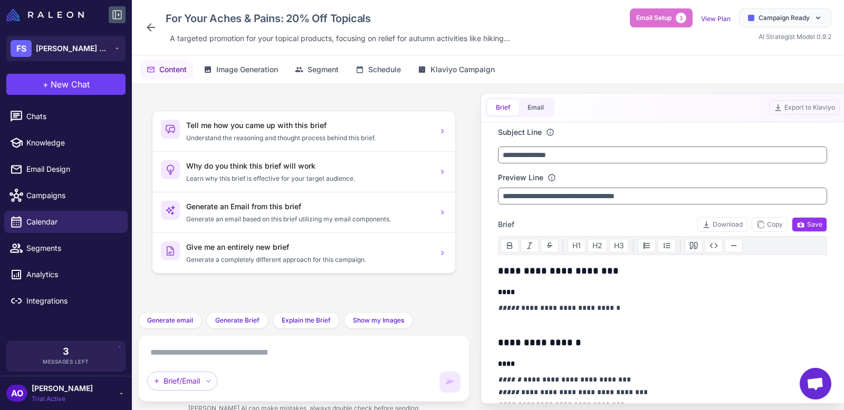
click at [264, 351] on textarea at bounding box center [303, 352] width 313 height 17
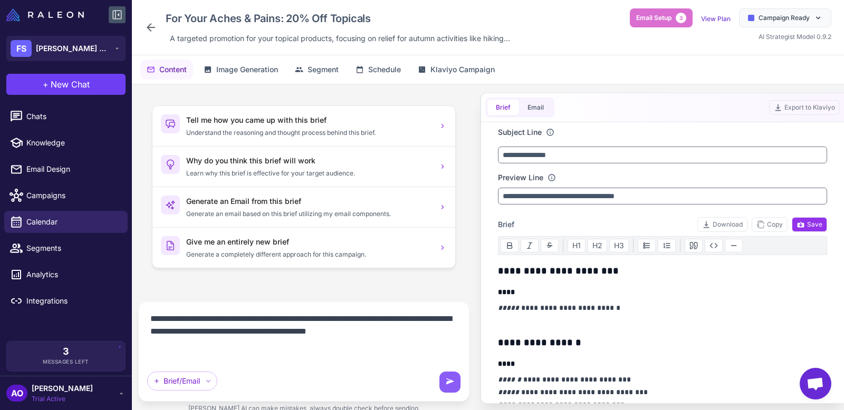
scroll to position [1, 0]
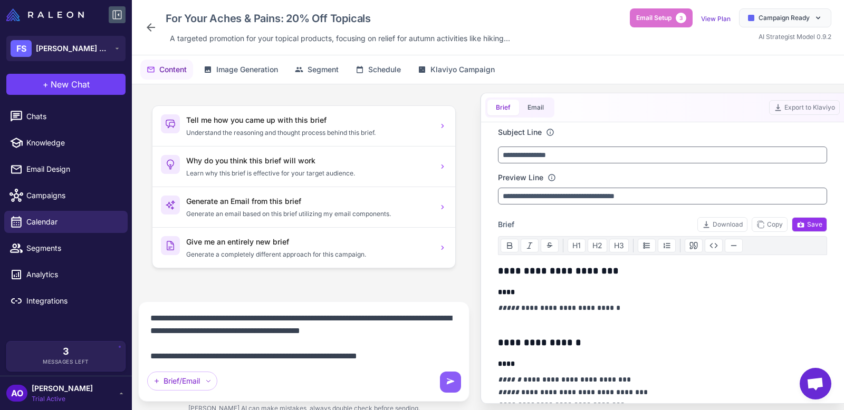
drag, startPoint x: 364, startPoint y: 320, endPoint x: 336, endPoint y: 334, distance: 31.8
click at [336, 334] on textarea "**********" at bounding box center [304, 336] width 314 height 51
click at [403, 359] on textarea "**********" at bounding box center [304, 336] width 314 height 51
paste textarea "**********"
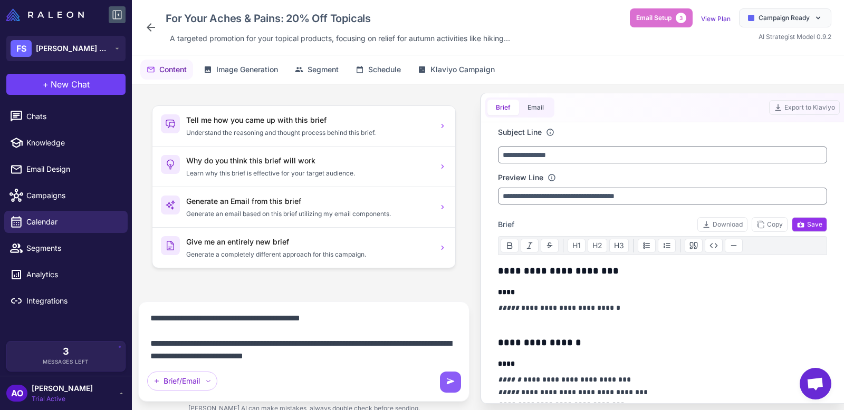
scroll to position [0, 0]
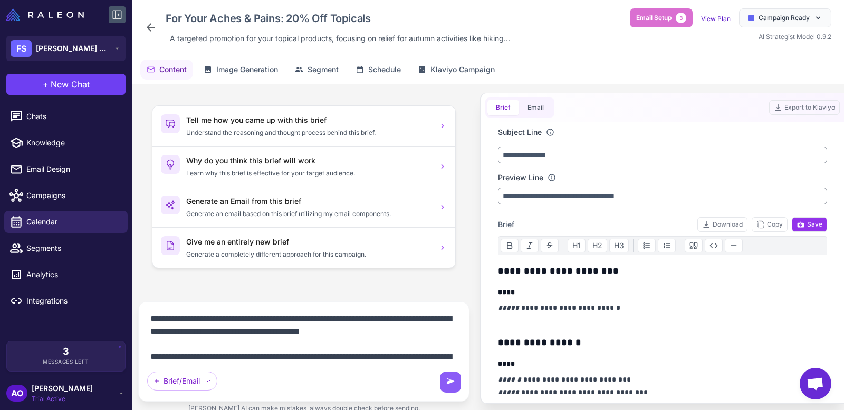
drag, startPoint x: 435, startPoint y: 322, endPoint x: 156, endPoint y: 298, distance: 279.4
click at [156, 298] on div "**********" at bounding box center [304, 252] width 344 height 337
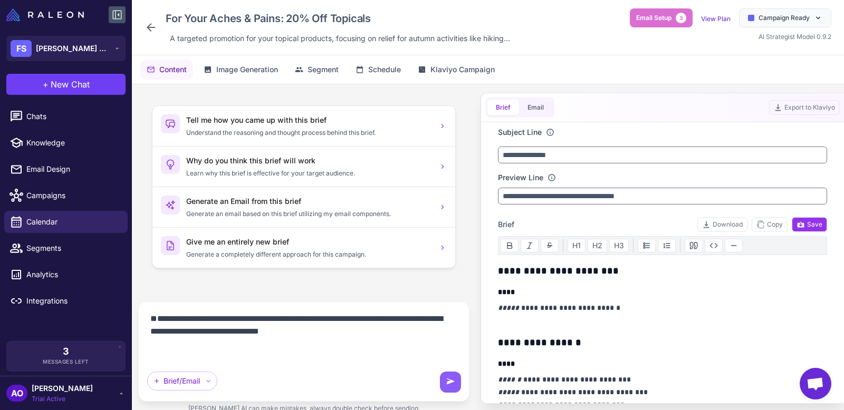
click at [151, 346] on textarea "**********" at bounding box center [304, 336] width 314 height 51
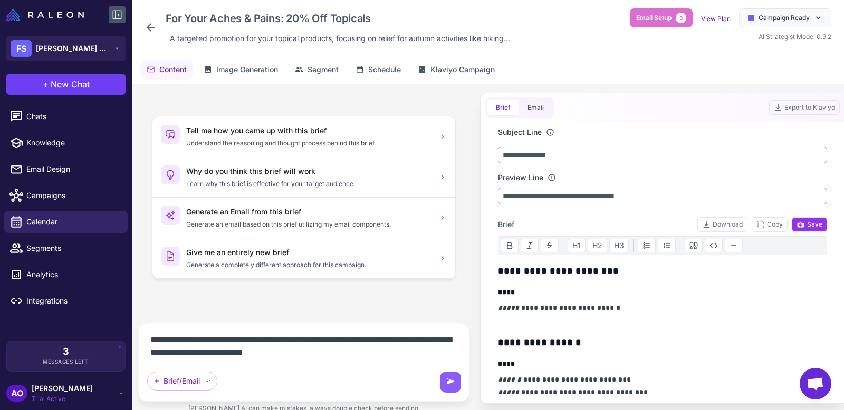
click at [365, 353] on textarea "**********" at bounding box center [304, 347] width 314 height 30
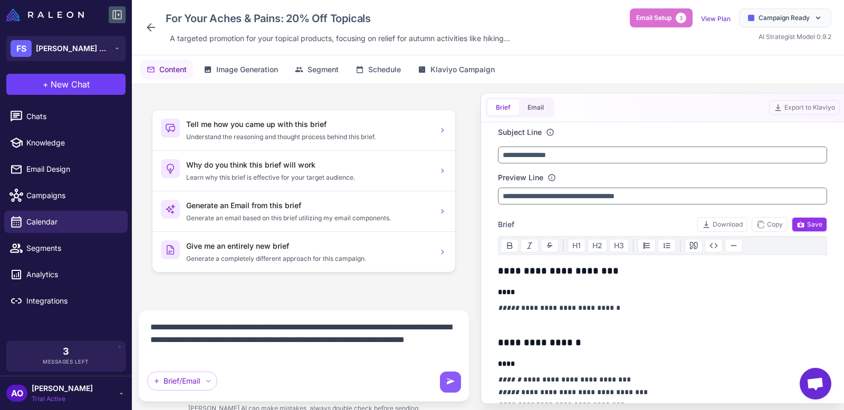
click at [162, 354] on textarea "**********" at bounding box center [304, 340] width 314 height 42
click at [289, 352] on textarea "**********" at bounding box center [304, 340] width 314 height 42
type textarea "**********"
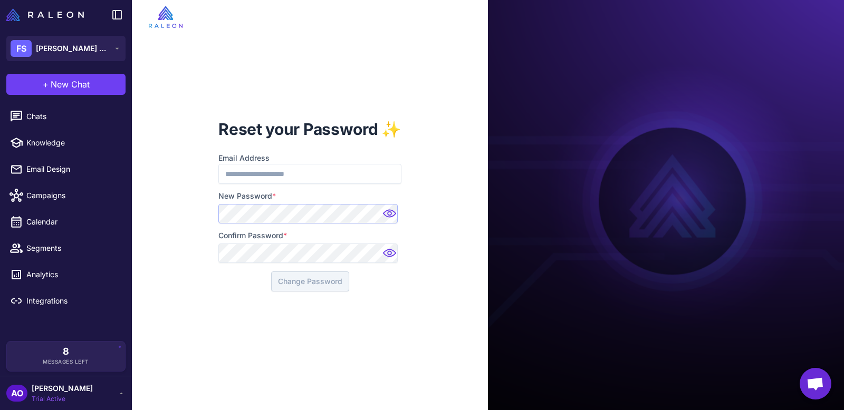
click at [218, 204] on div at bounding box center [218, 204] width 0 height 0
